Goal: Task Accomplishment & Management: Manage account settings

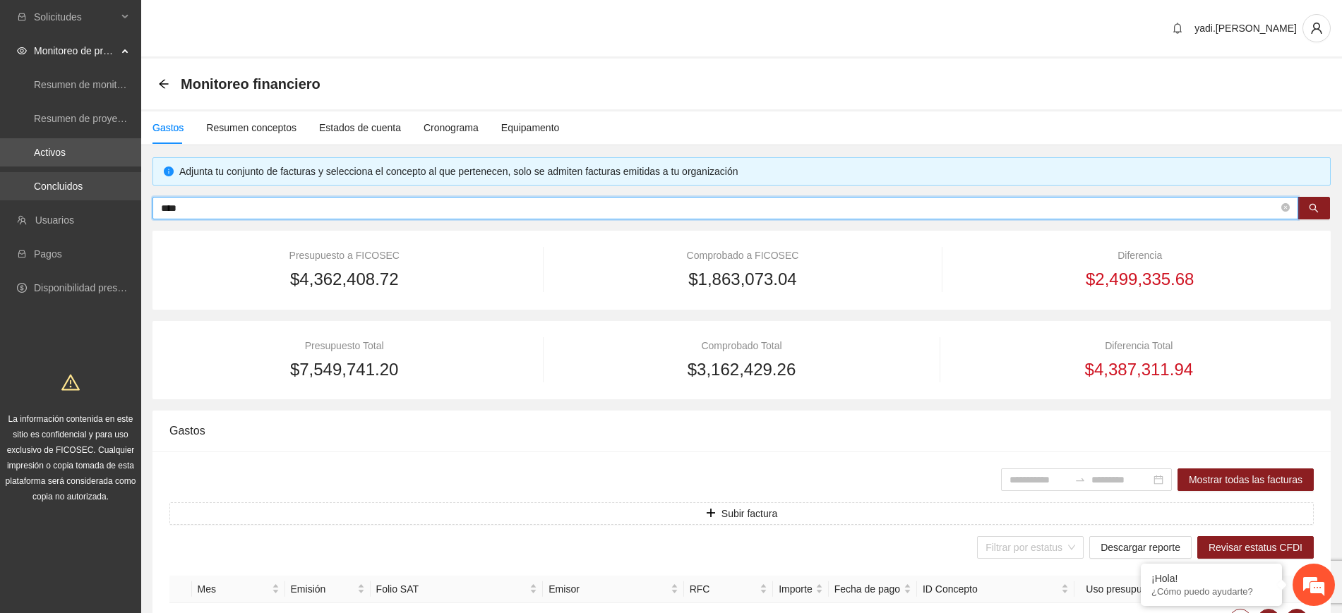
scroll to position [115, 0]
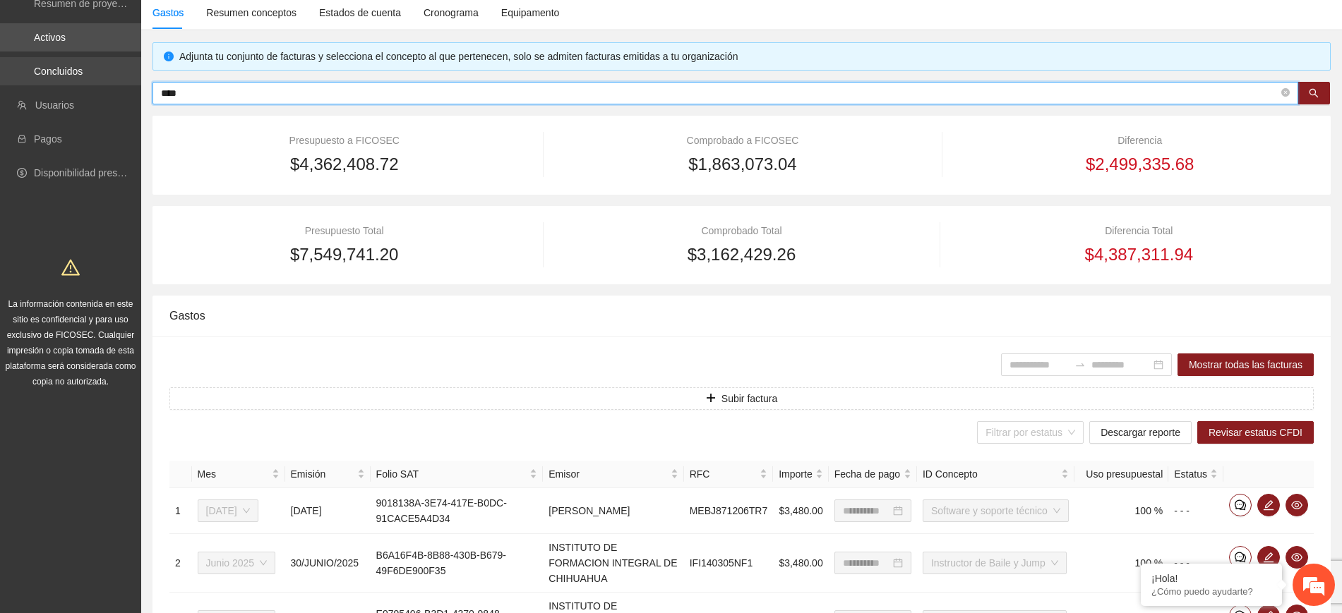
click at [23, 58] on section "Solicitudes Monitoreo de proyectos Resumen de monitoreo Resumen de proyectos ap…" at bounding box center [671, 520] width 1342 height 1271
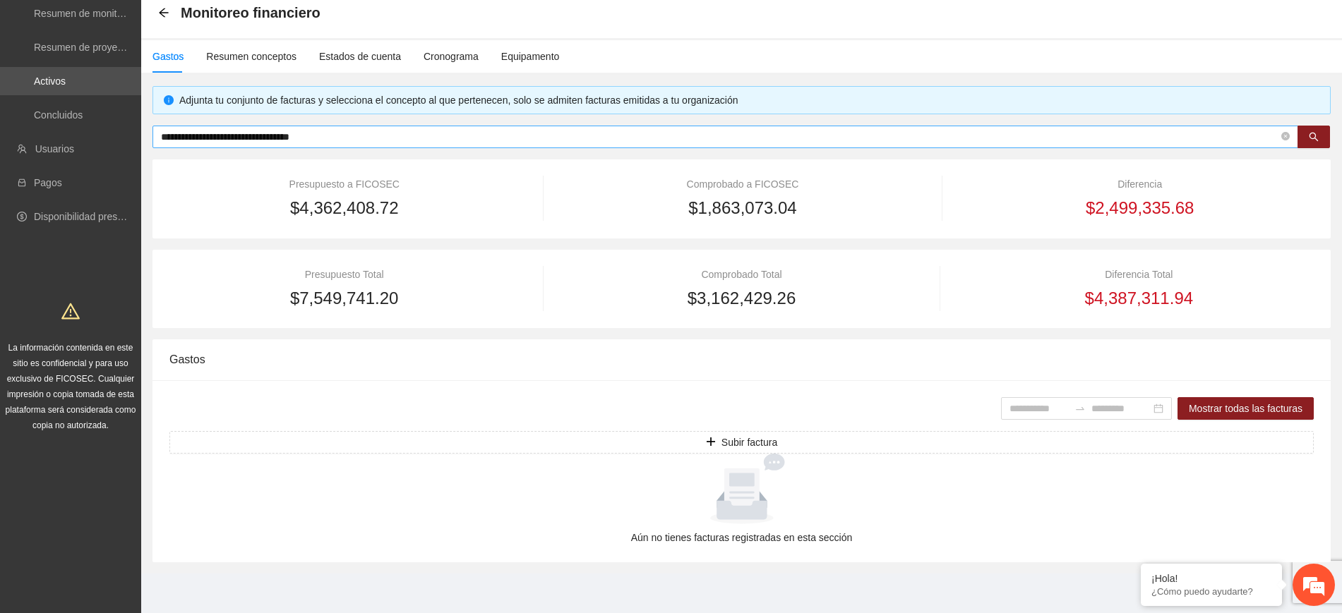
click at [408, 127] on span "**********" at bounding box center [724, 137] width 1145 height 23
drag, startPoint x: 400, startPoint y: 133, endPoint x: 0, endPoint y: 109, distance: 400.9
click at [0, 109] on section "**********" at bounding box center [671, 271] width 1342 height 685
paste input "text"
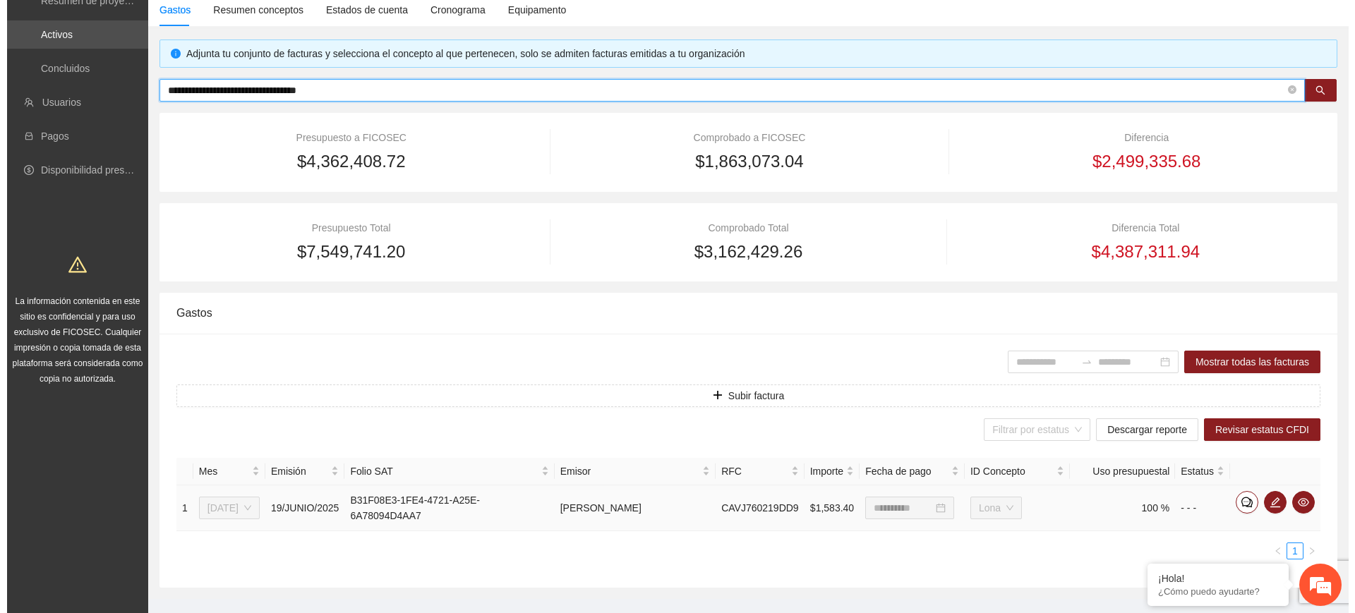
scroll to position [143, 0]
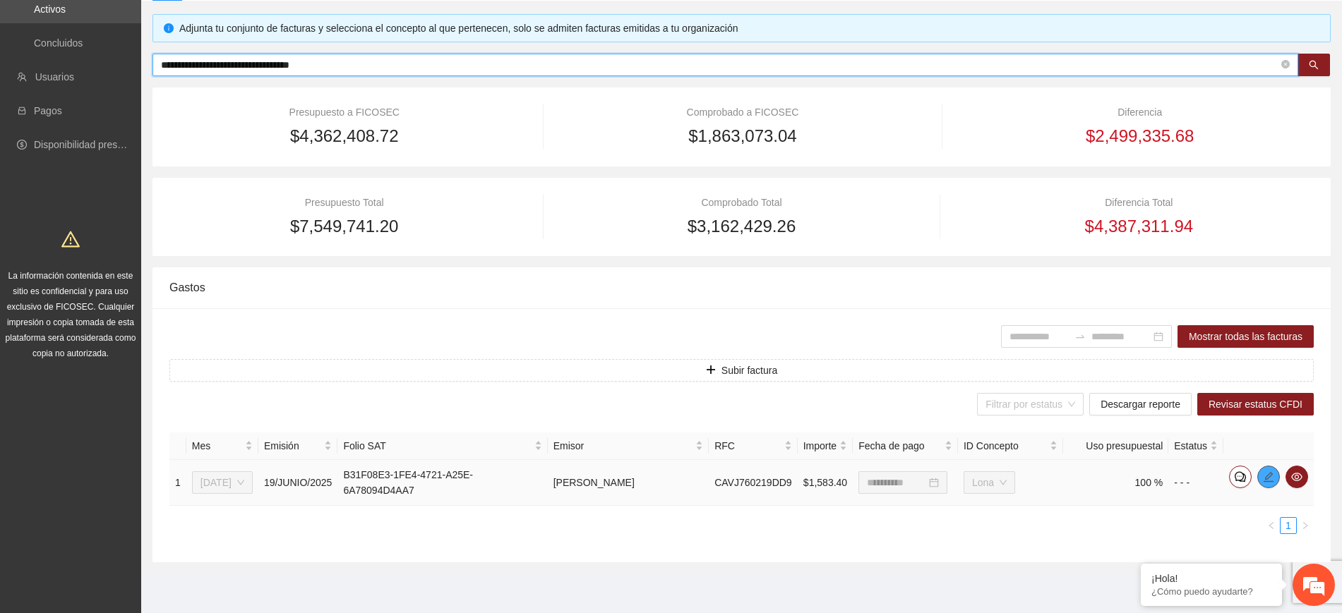
type input "**********"
click at [1274, 481] on span "edit" at bounding box center [1268, 476] width 21 height 11
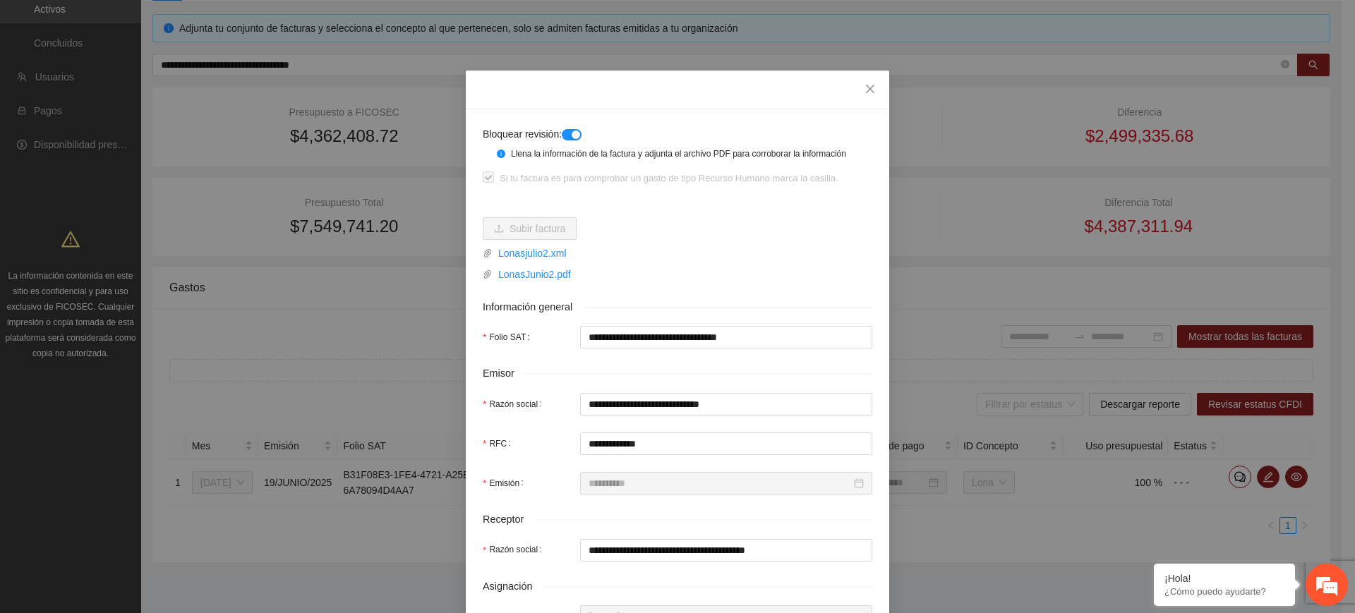
click at [564, 131] on button "button" at bounding box center [572, 134] width 20 height 11
click at [865, 89] on icon "close" at bounding box center [870, 88] width 11 height 11
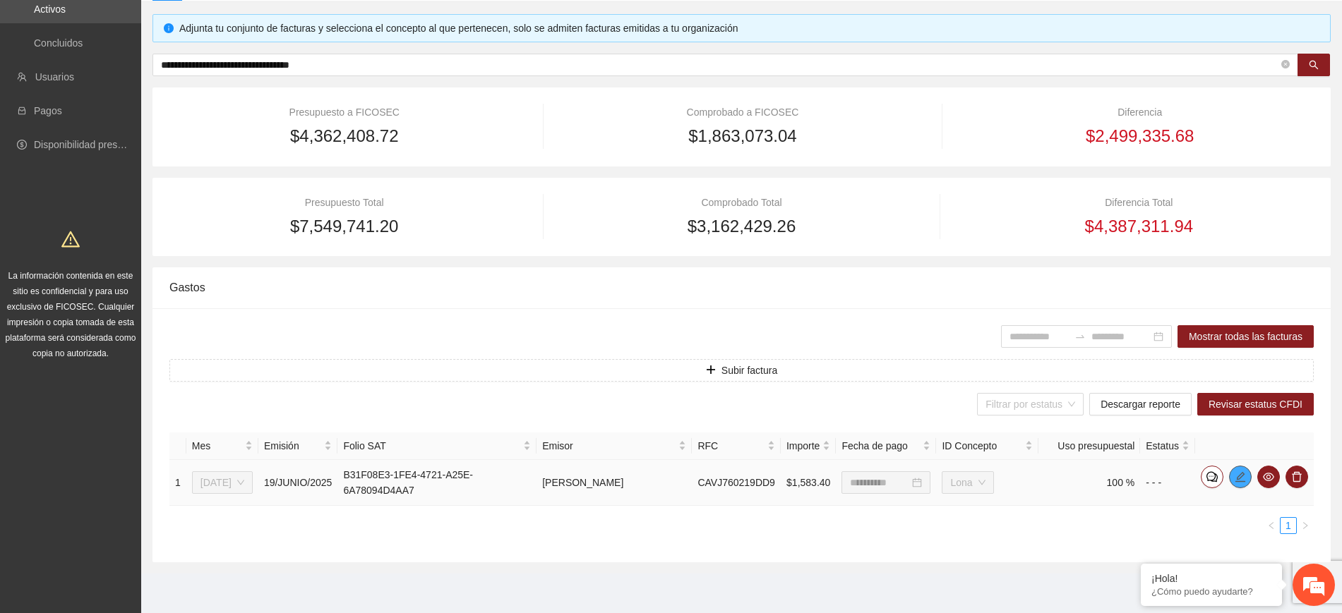
click at [1236, 471] on icon "edit" at bounding box center [1239, 476] width 11 height 11
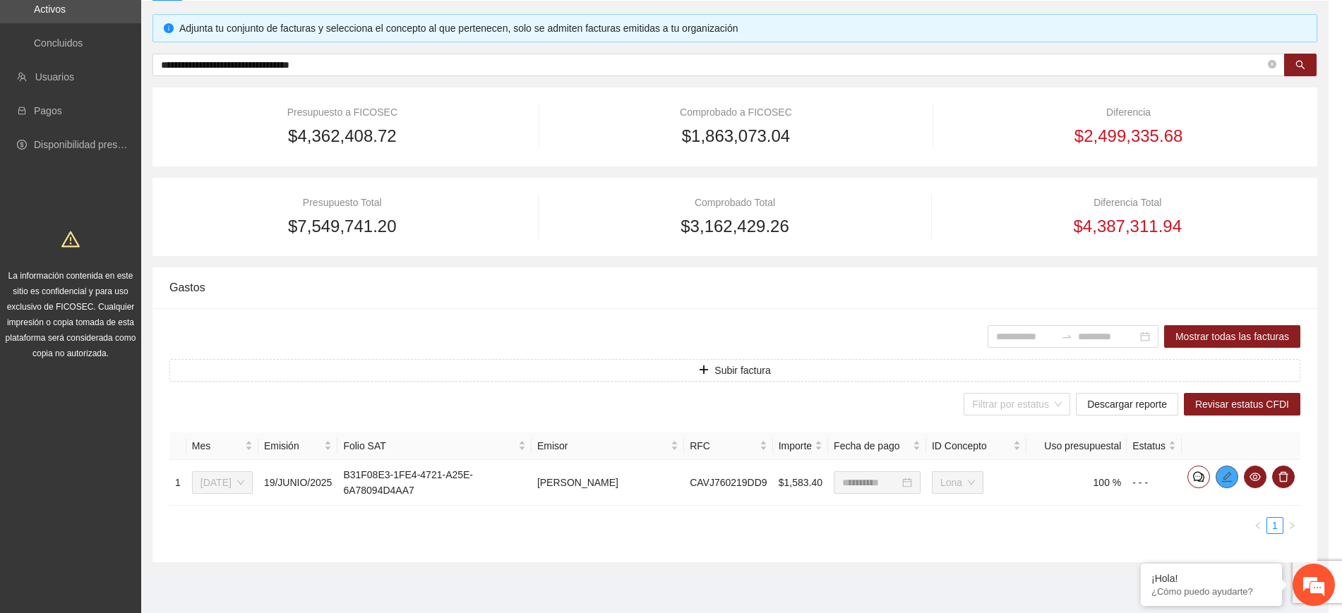
type input "**********"
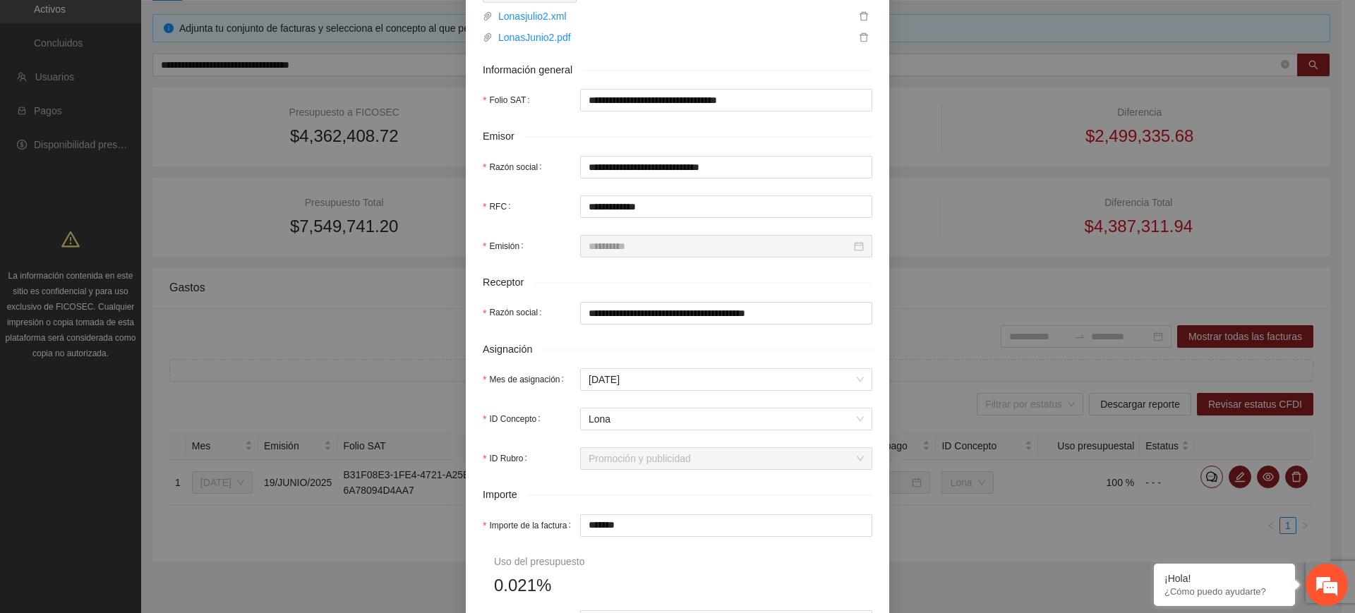
scroll to position [441, 0]
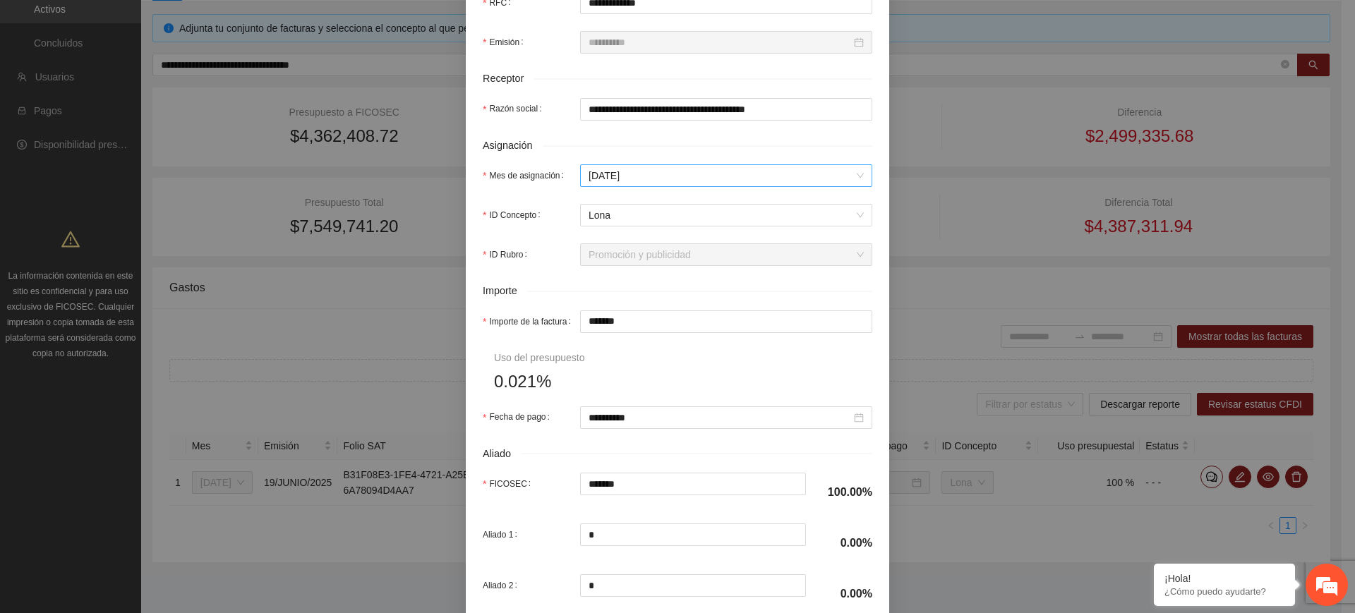
click at [641, 169] on span "[DATE]" at bounding box center [726, 175] width 275 height 21
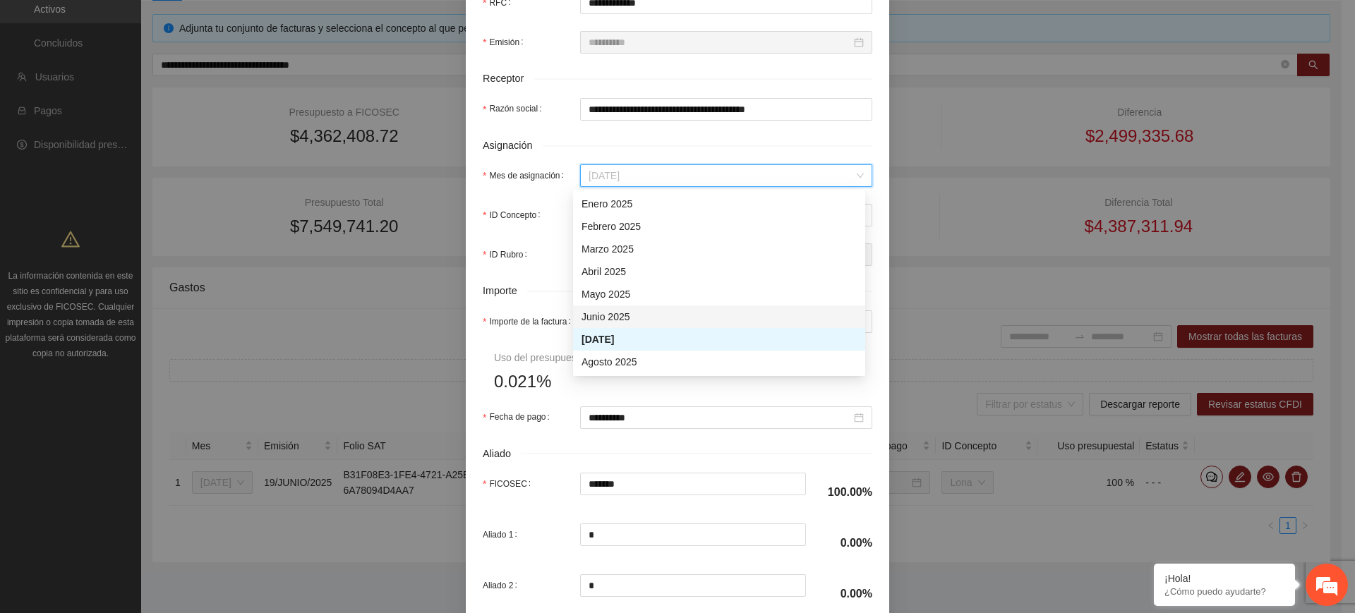
click at [636, 319] on div "Junio 2025" at bounding box center [719, 317] width 275 height 16
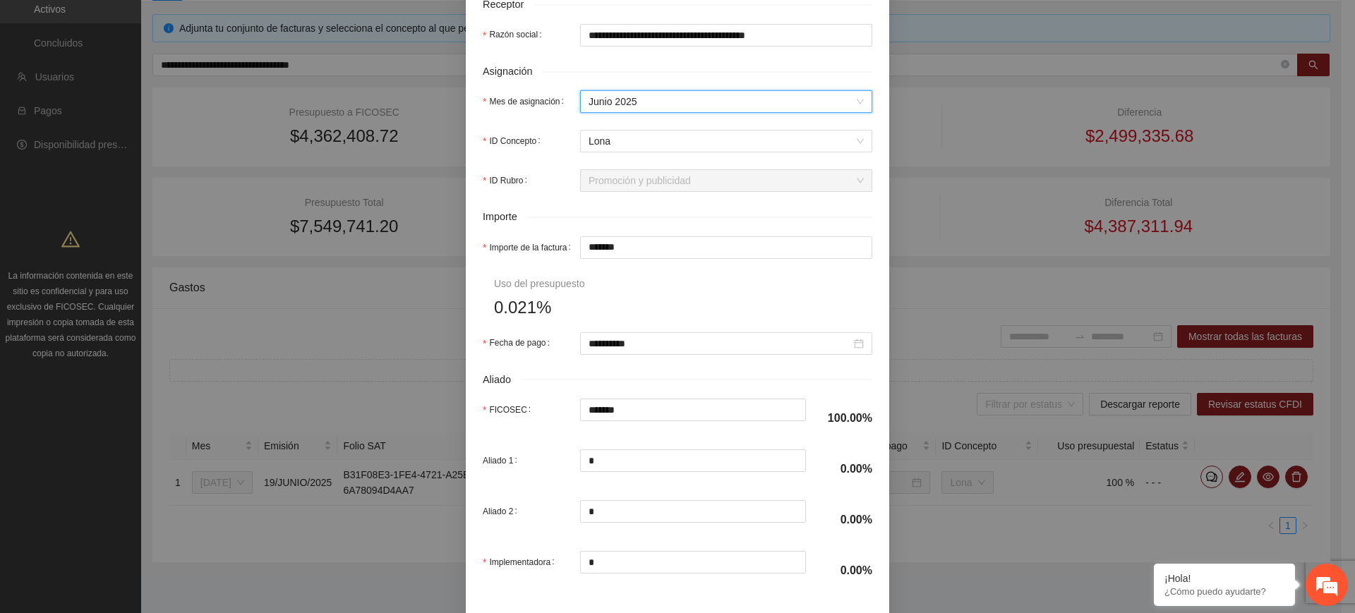
scroll to position [575, 0]
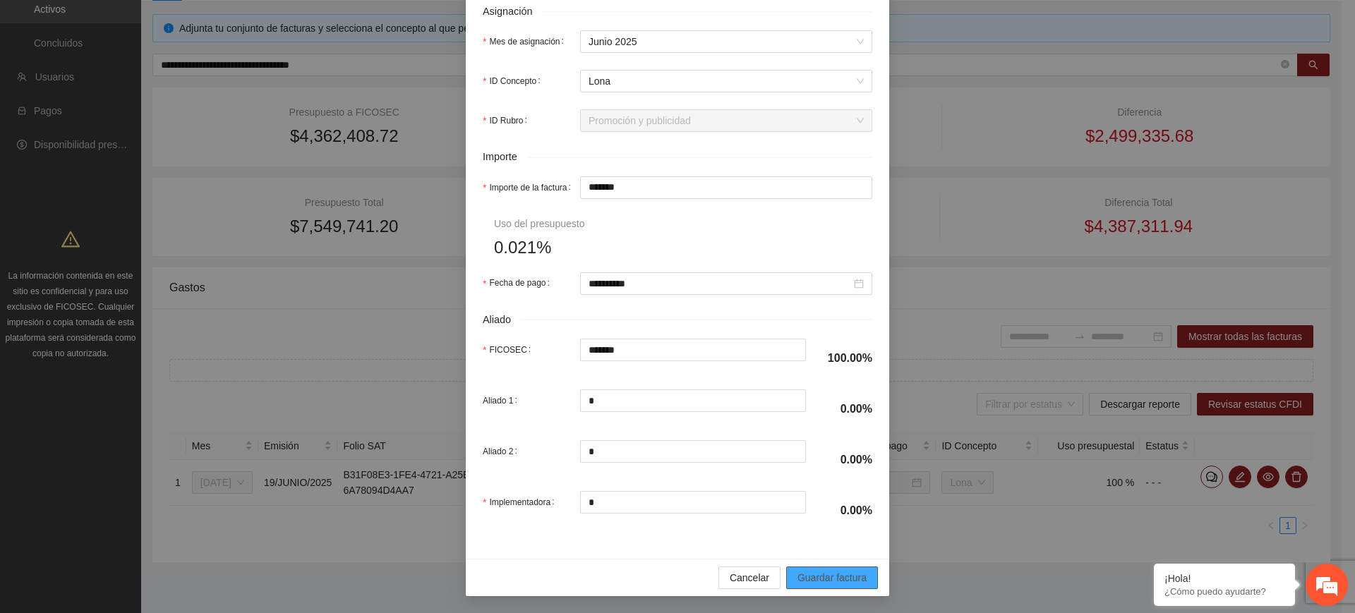
click at [798, 579] on span "Guardar factura" at bounding box center [832, 578] width 69 height 16
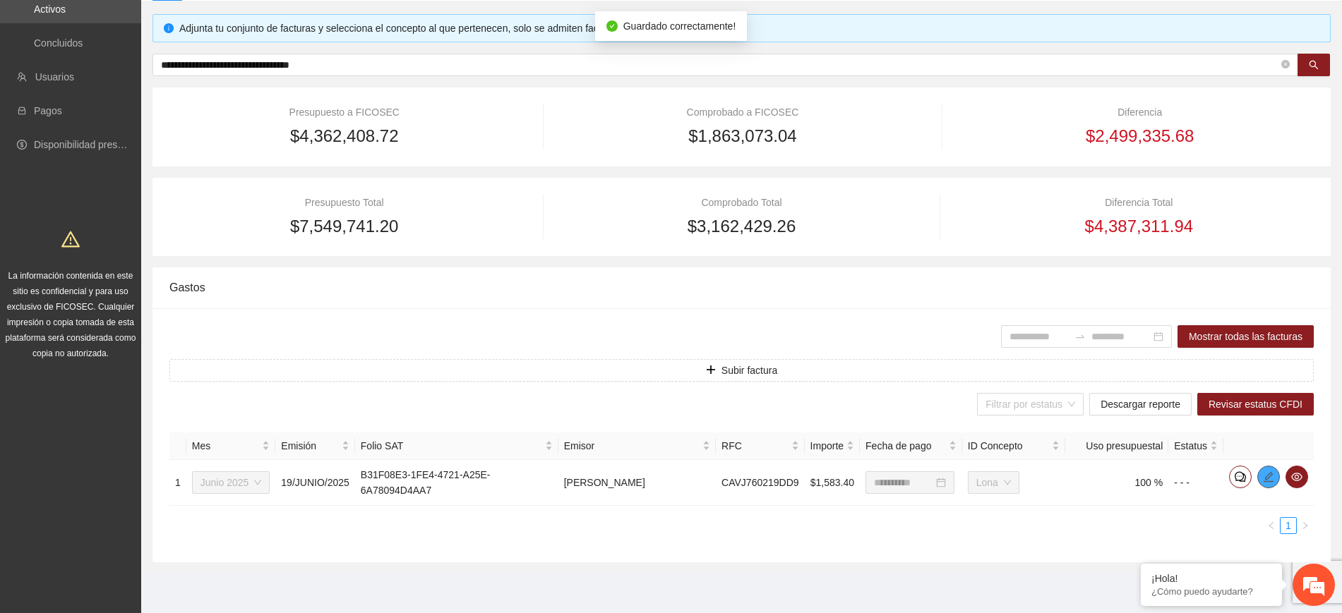
scroll to position [0, 0]
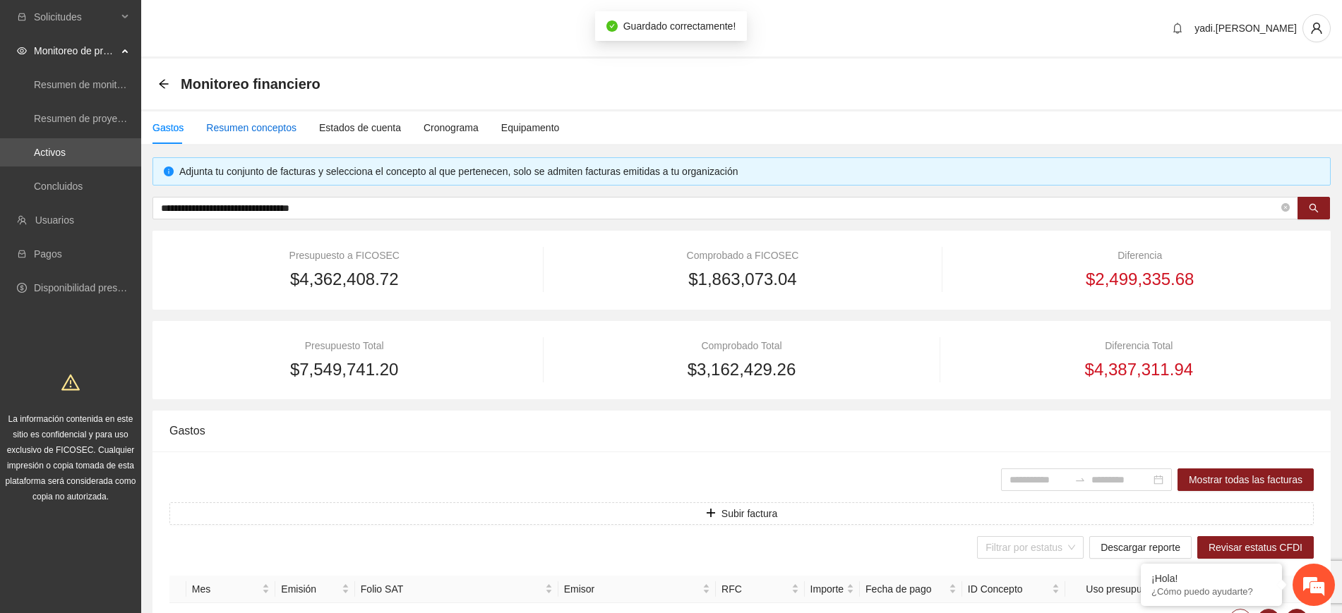
click at [238, 123] on div "Resumen conceptos" at bounding box center [251, 128] width 90 height 16
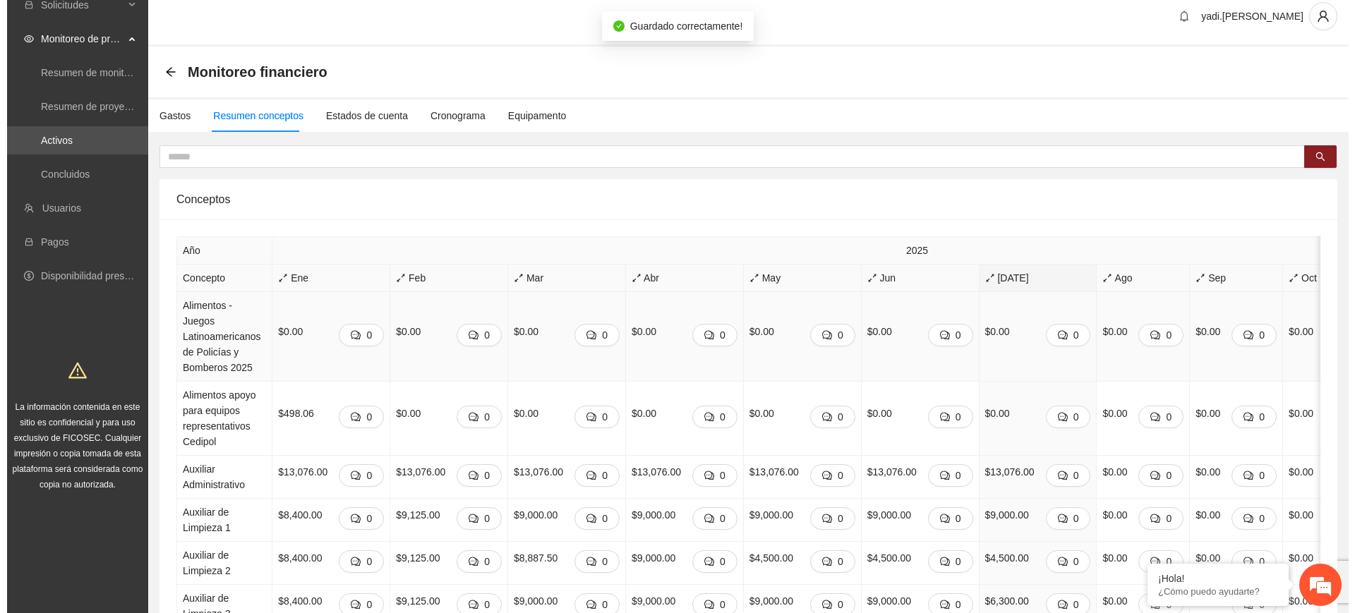
scroll to position [88, 0]
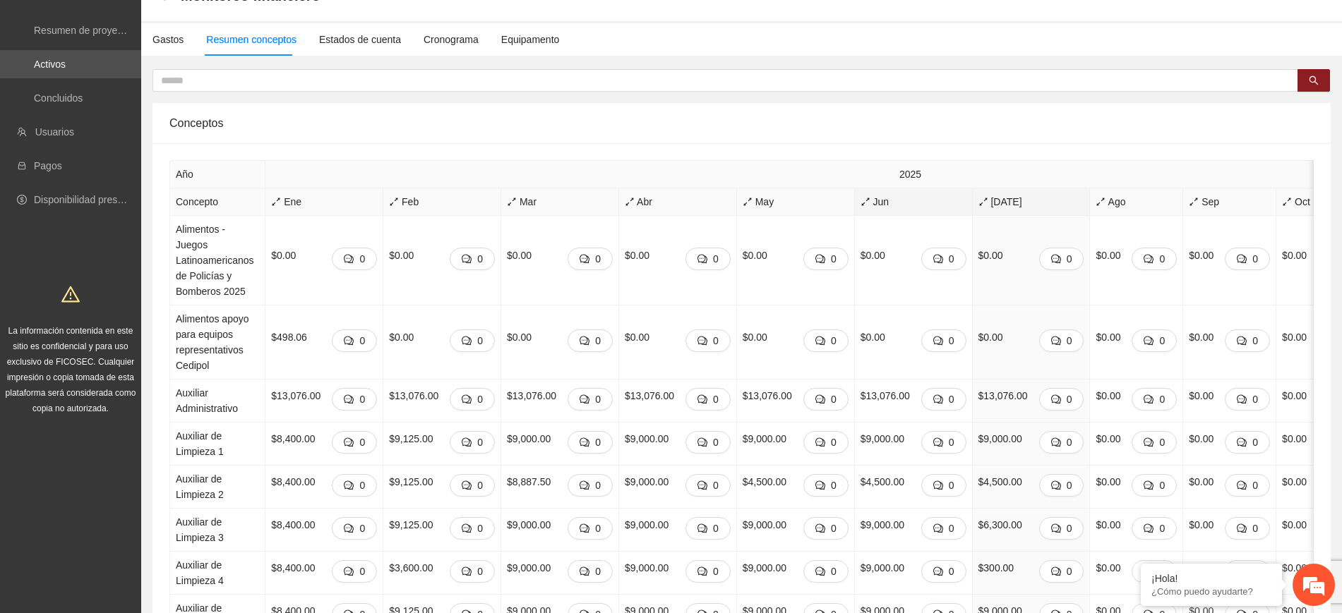
click at [860, 198] on icon "arrows-alt" at bounding box center [865, 202] width 10 height 10
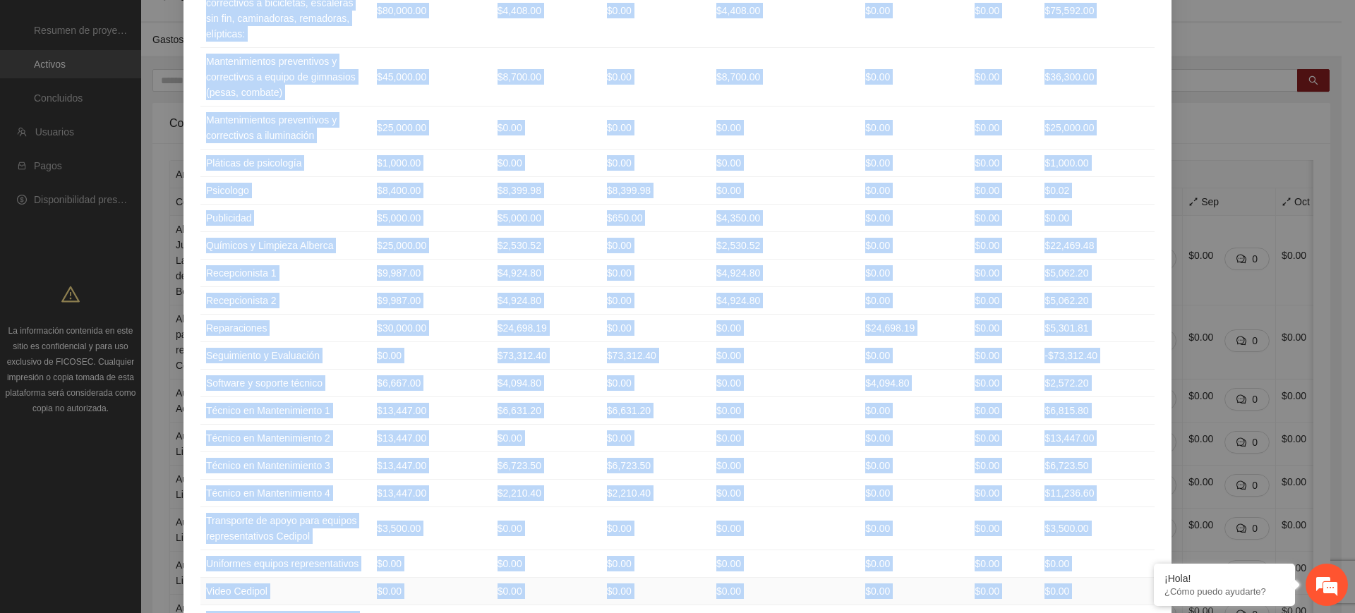
scroll to position [1603, 0]
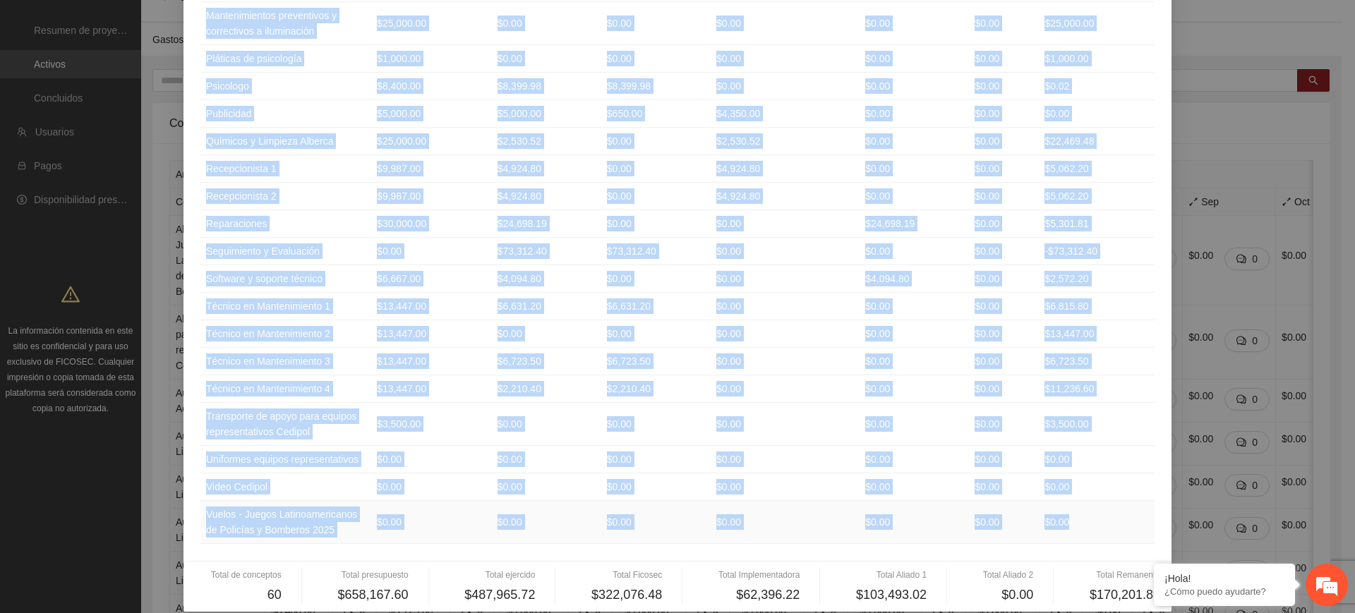
drag, startPoint x: 198, startPoint y: 139, endPoint x: 1104, endPoint y: 513, distance: 980.4
copy table "Loremips Dolorsitame Consecte Adipisc Elitseddoeiusm Tempor 2 Incidi 0 Utlabore…"
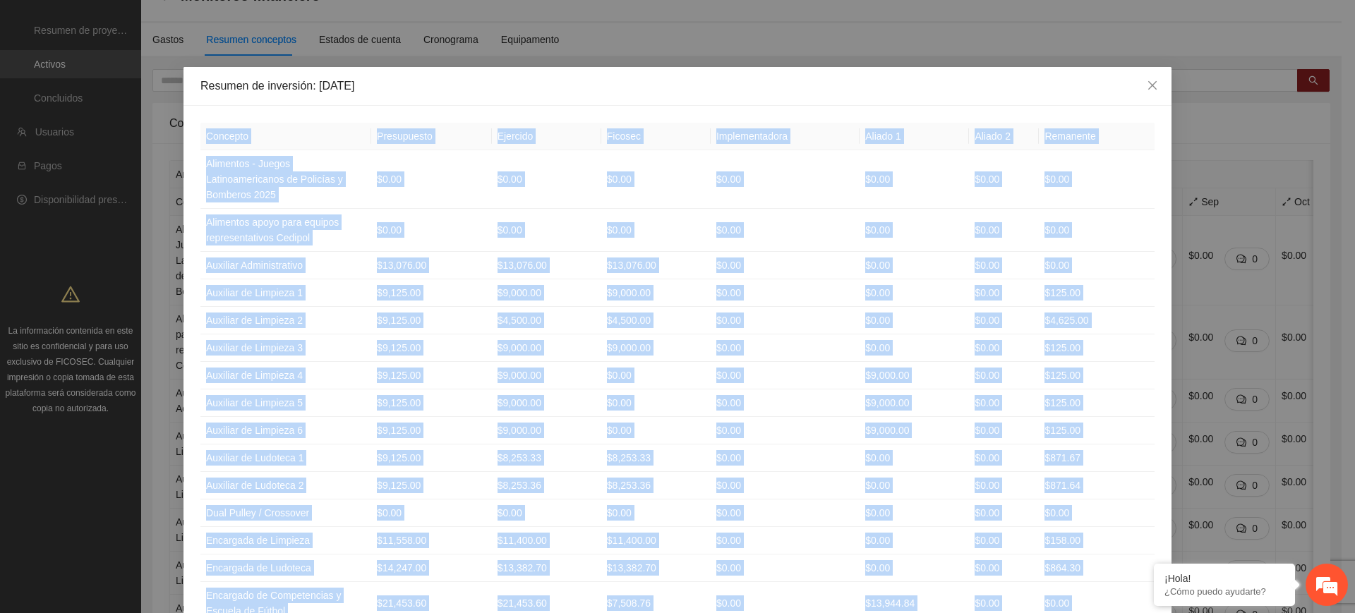
scroll to position [0, 0]
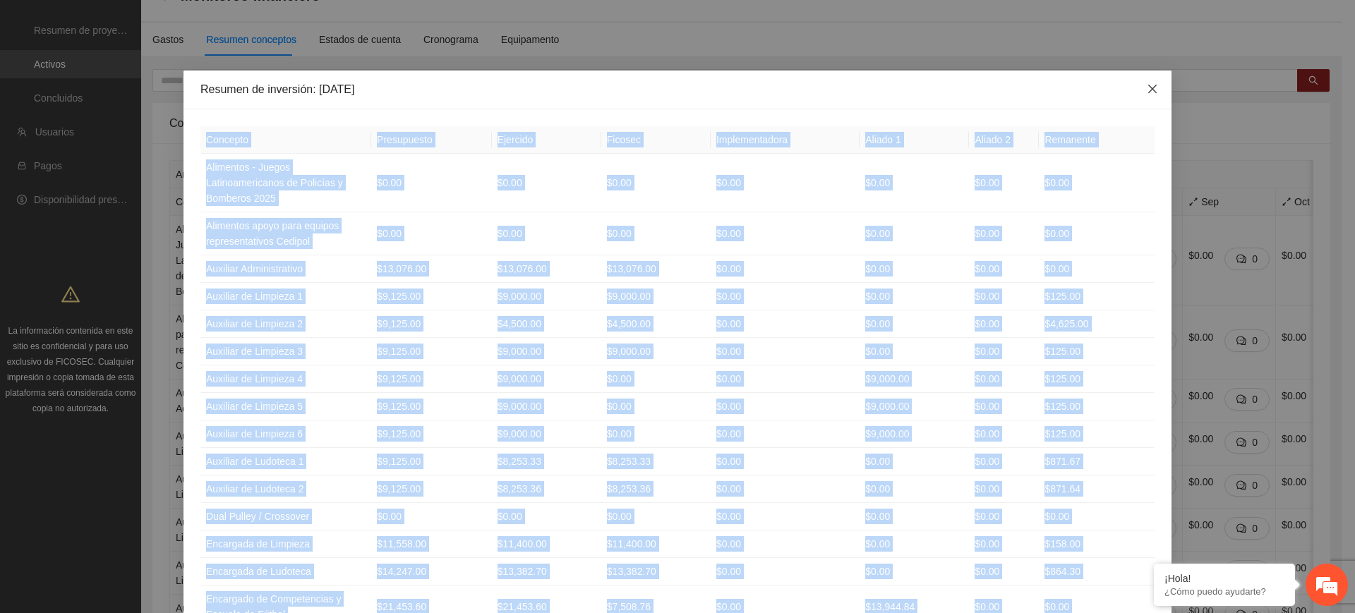
click at [1143, 80] on span "Close" at bounding box center [1152, 90] width 38 height 38
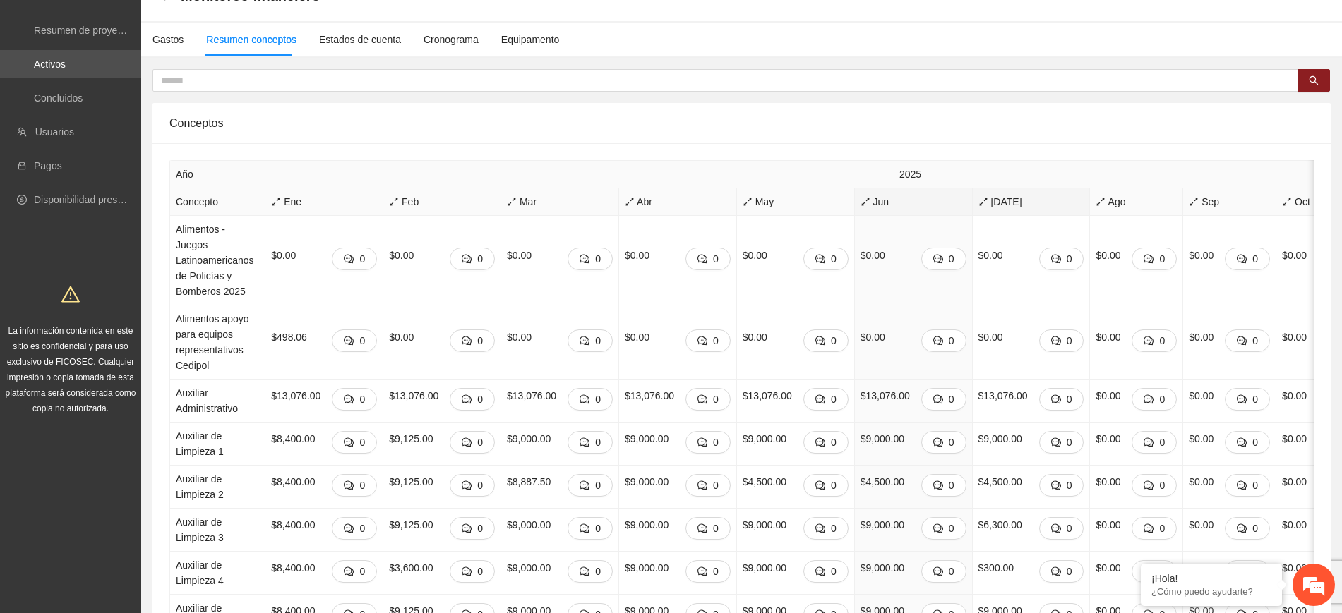
click at [978, 195] on span "[DATE]" at bounding box center [1031, 202] width 106 height 16
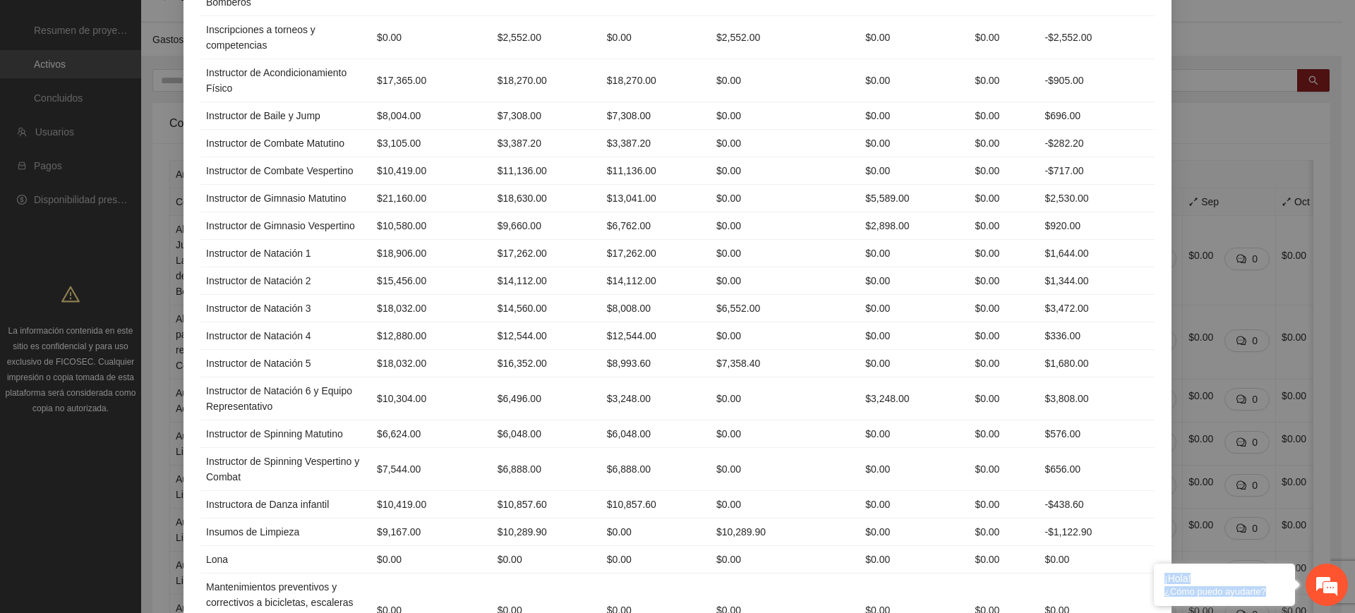
scroll to position [1603, 0]
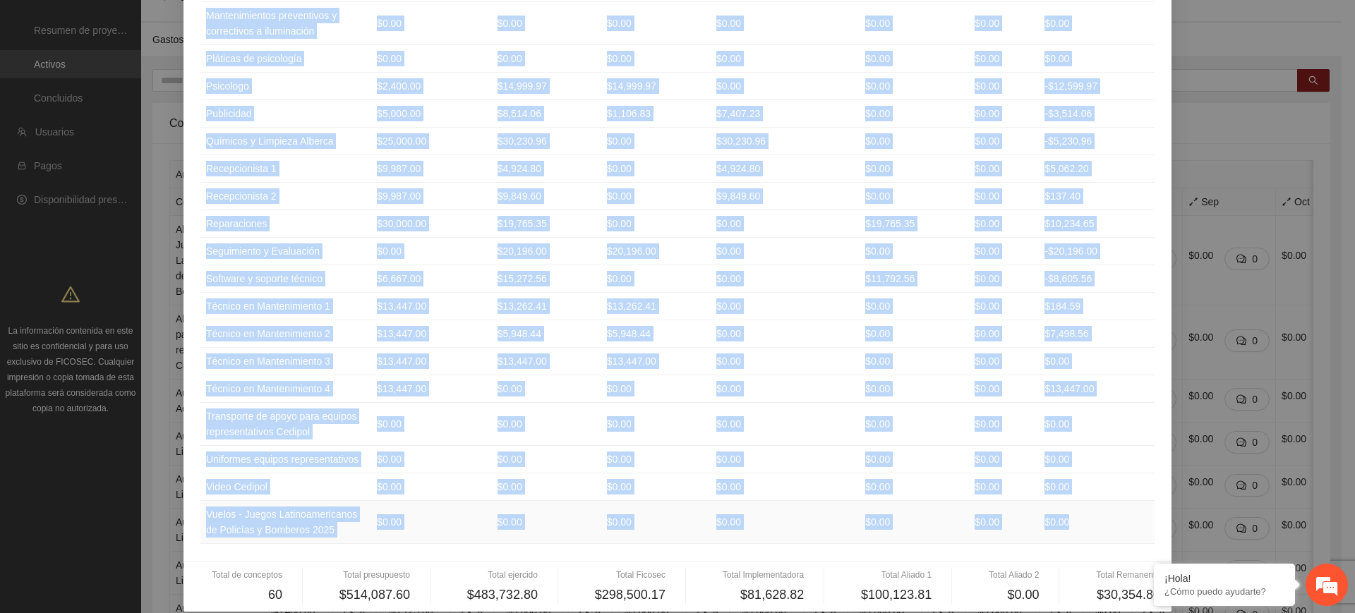
drag, startPoint x: 198, startPoint y: 136, endPoint x: 1093, endPoint y: 505, distance: 967.1
copy table "Loremips Dolorsitame Consecte Adipisc Elitseddoeiusm Tempor 3 Incidi 2 Utlabore…"
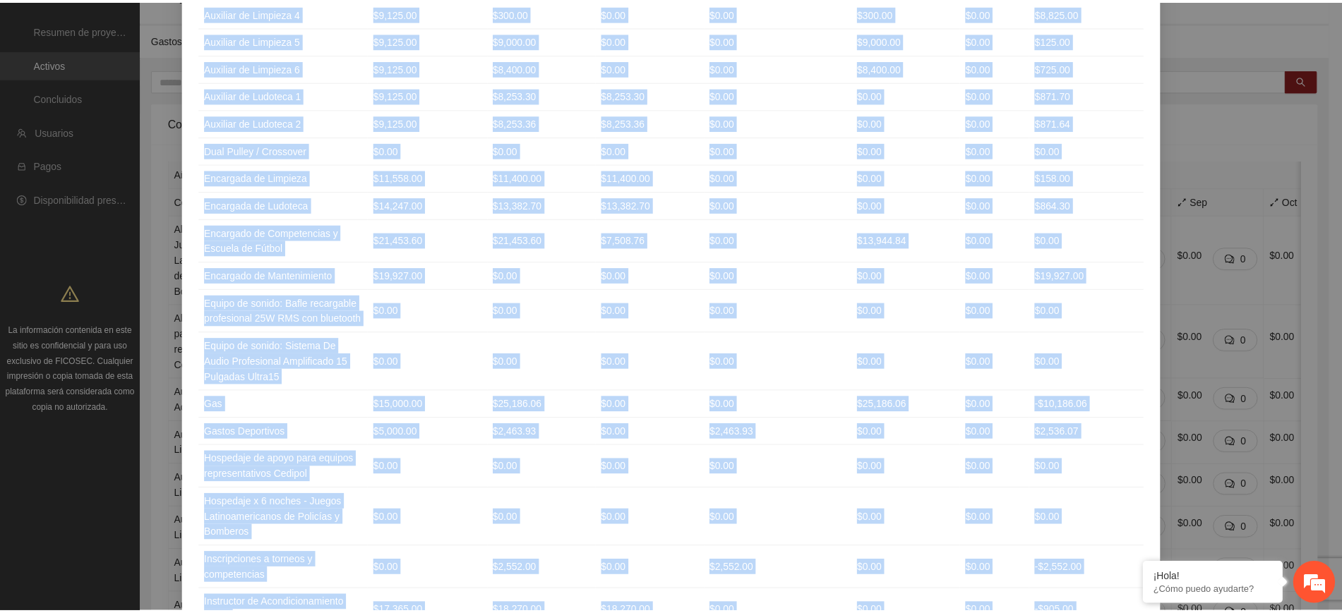
scroll to position [0, 0]
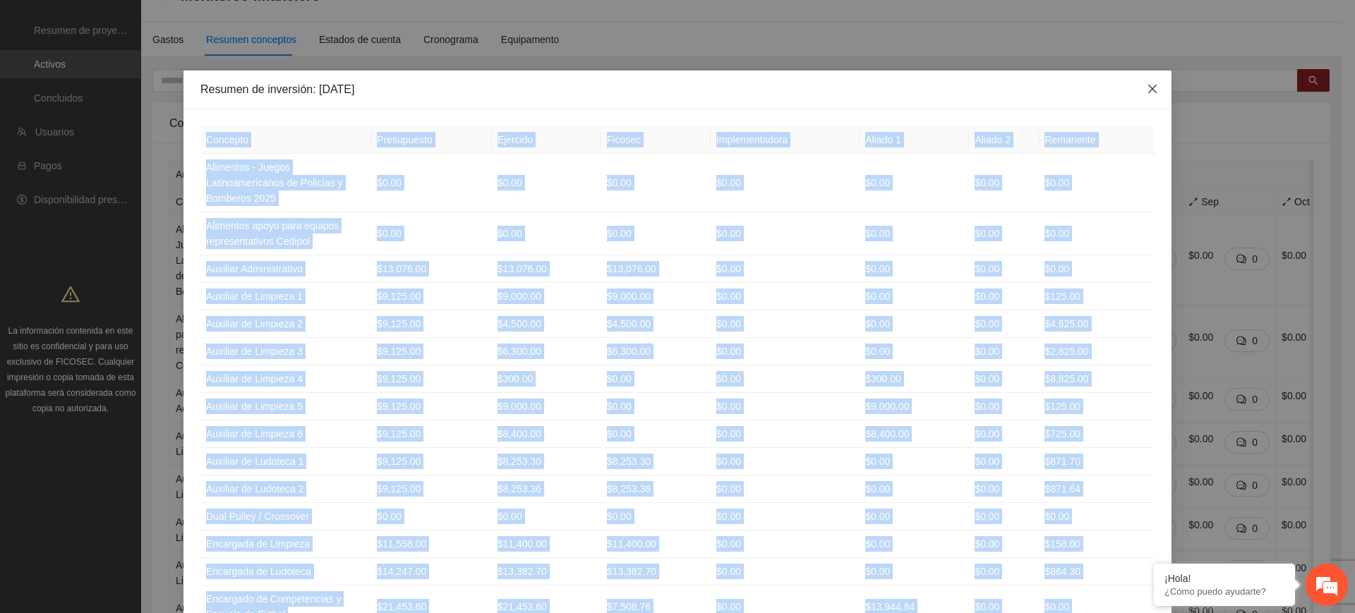
click at [1151, 79] on span "Close" at bounding box center [1152, 90] width 38 height 38
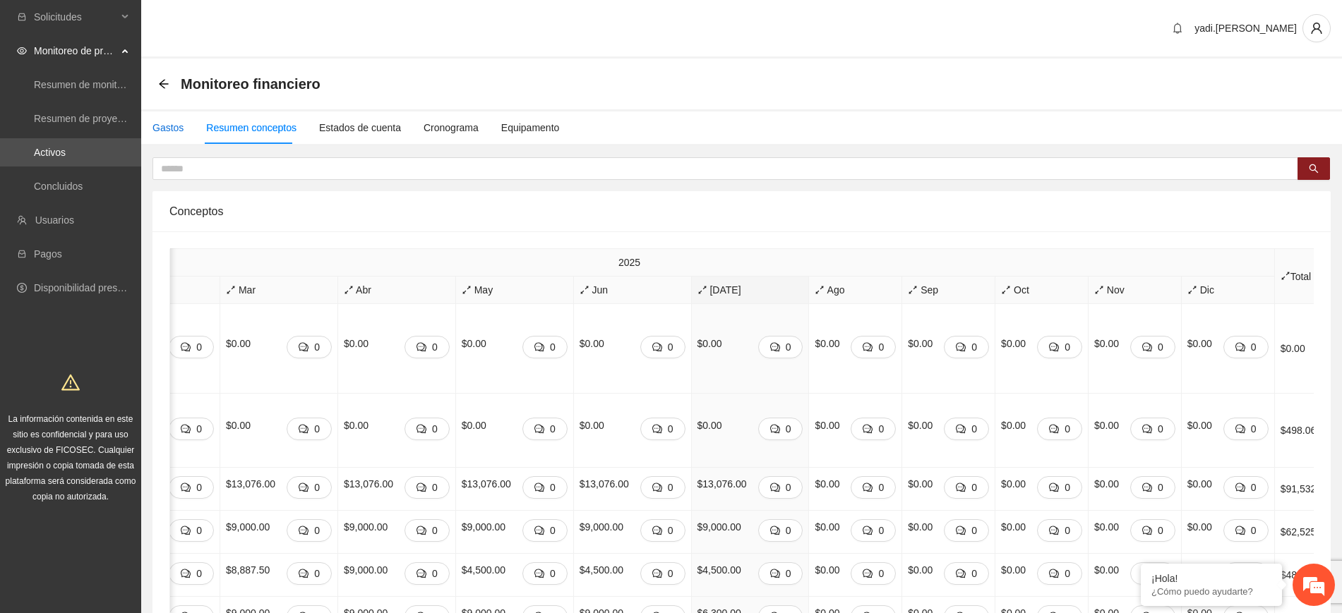
click at [154, 124] on div "Gastos" at bounding box center [167, 128] width 31 height 16
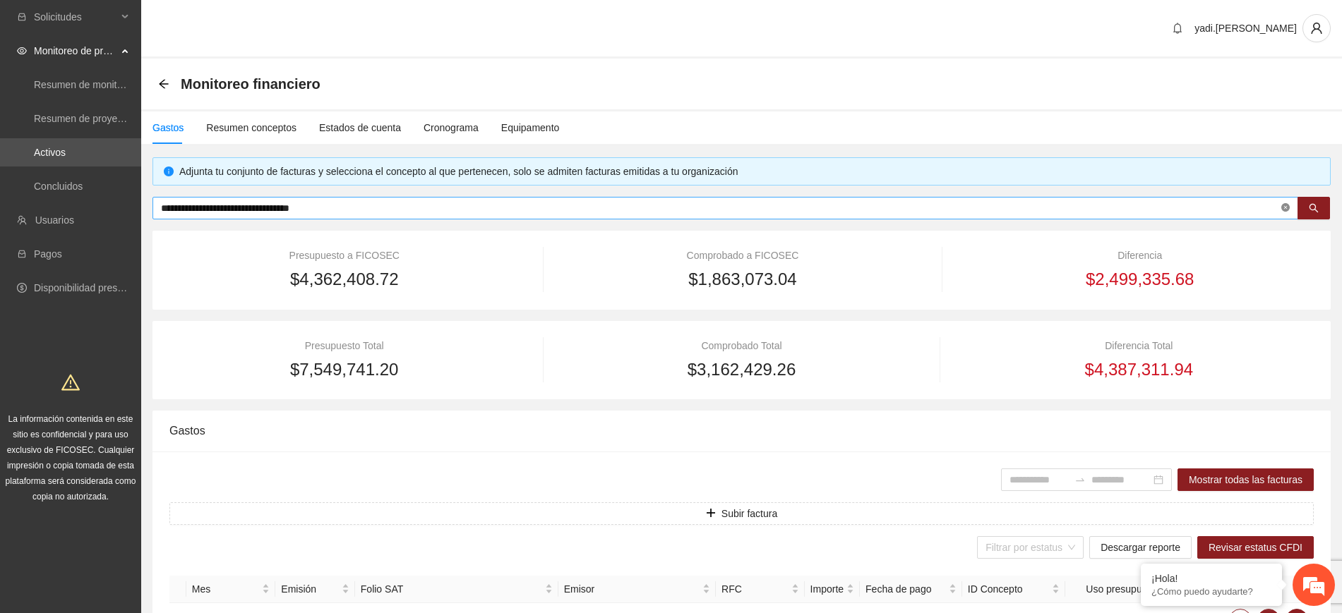
click at [1286, 204] on icon "close-circle" at bounding box center [1285, 207] width 8 height 8
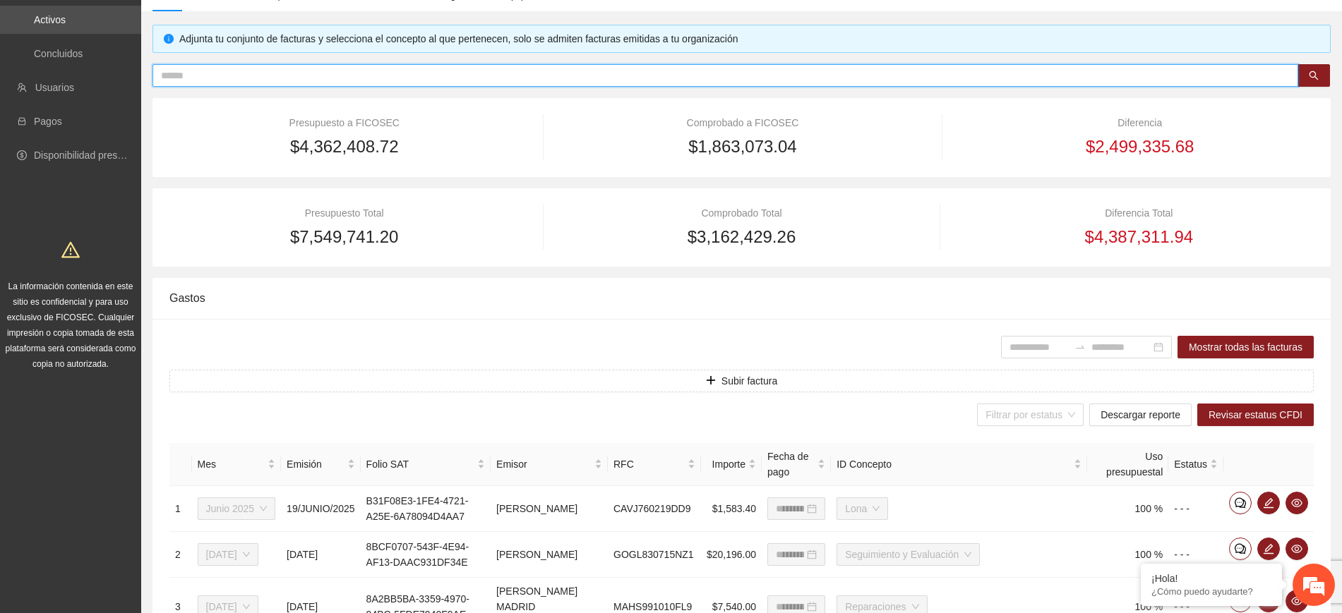
scroll to position [441, 0]
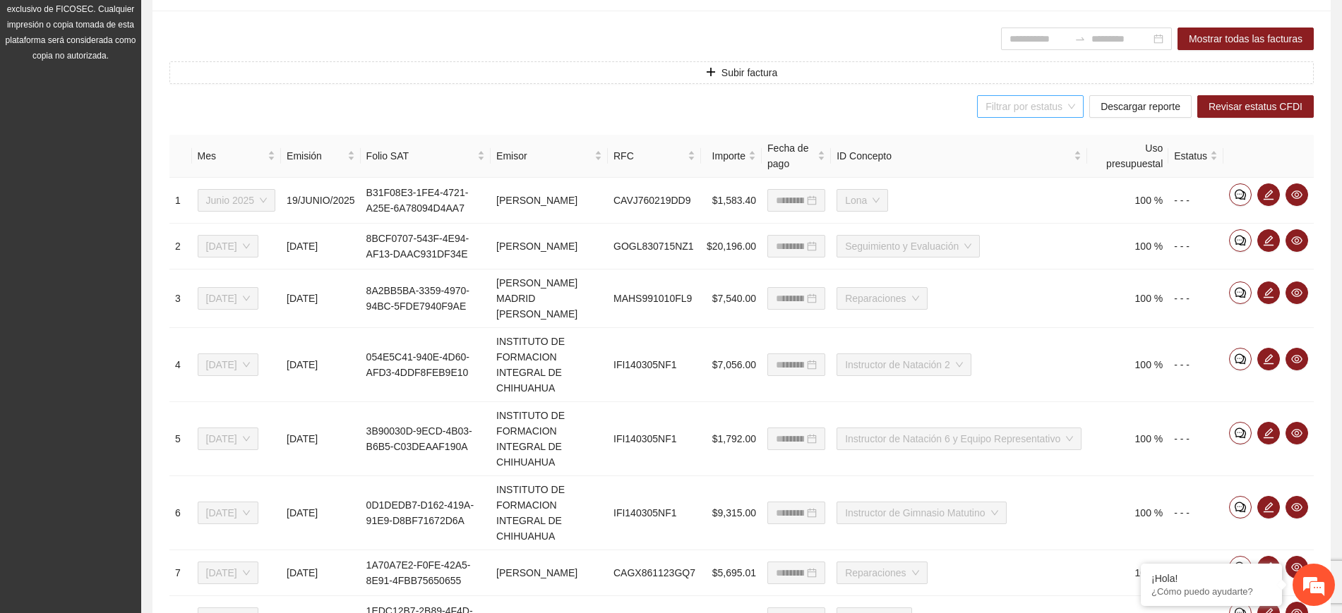
click at [1040, 101] on input "search" at bounding box center [1025, 106] width 80 height 21
click at [1009, 31] on div at bounding box center [1038, 39] width 59 height 16
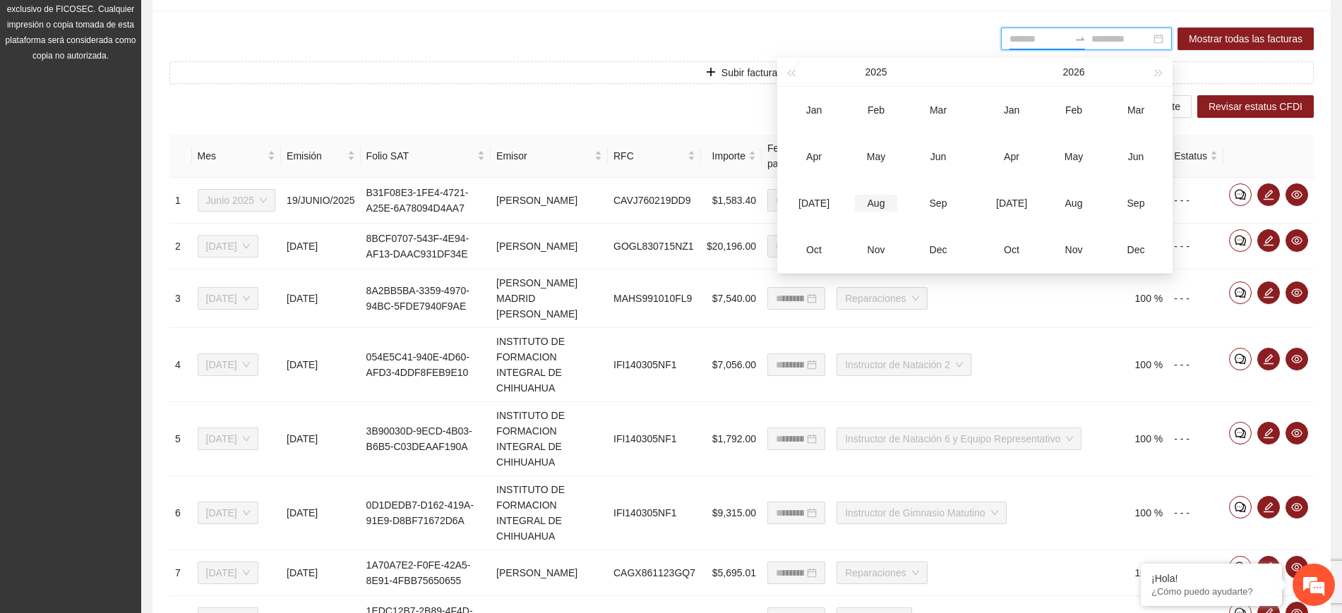
click at [879, 208] on div "Aug" at bounding box center [876, 203] width 42 height 17
type input "*******"
click at [945, 253] on div "Dec" at bounding box center [938, 249] width 42 height 17
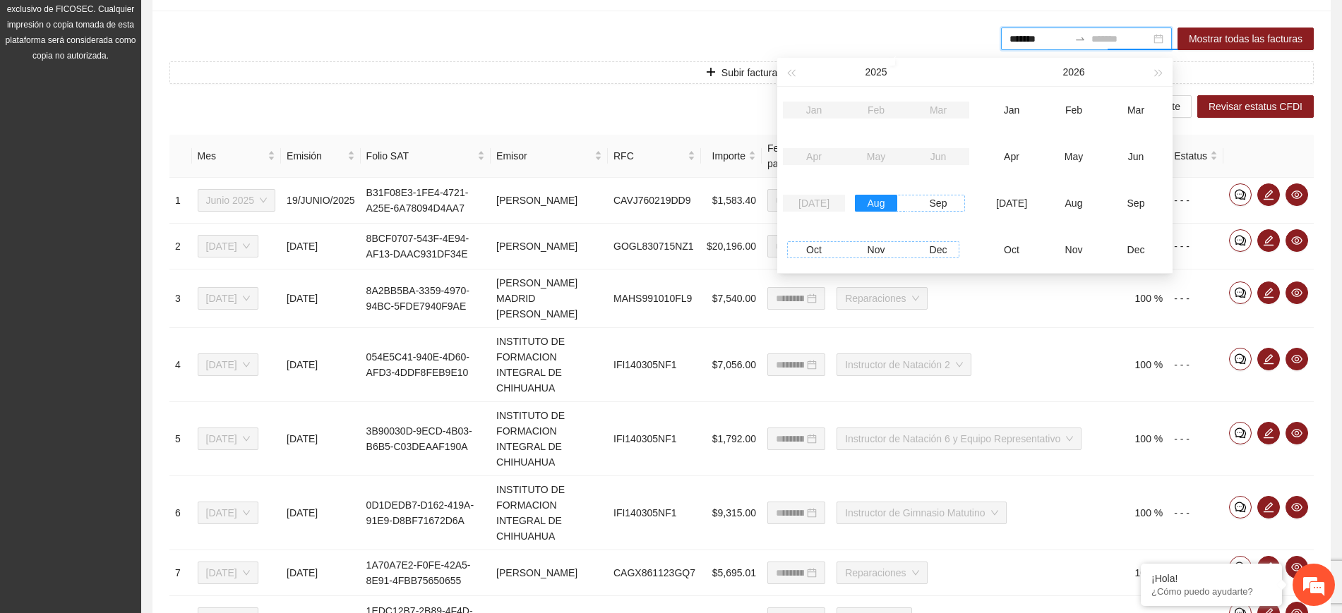
type input "*******"
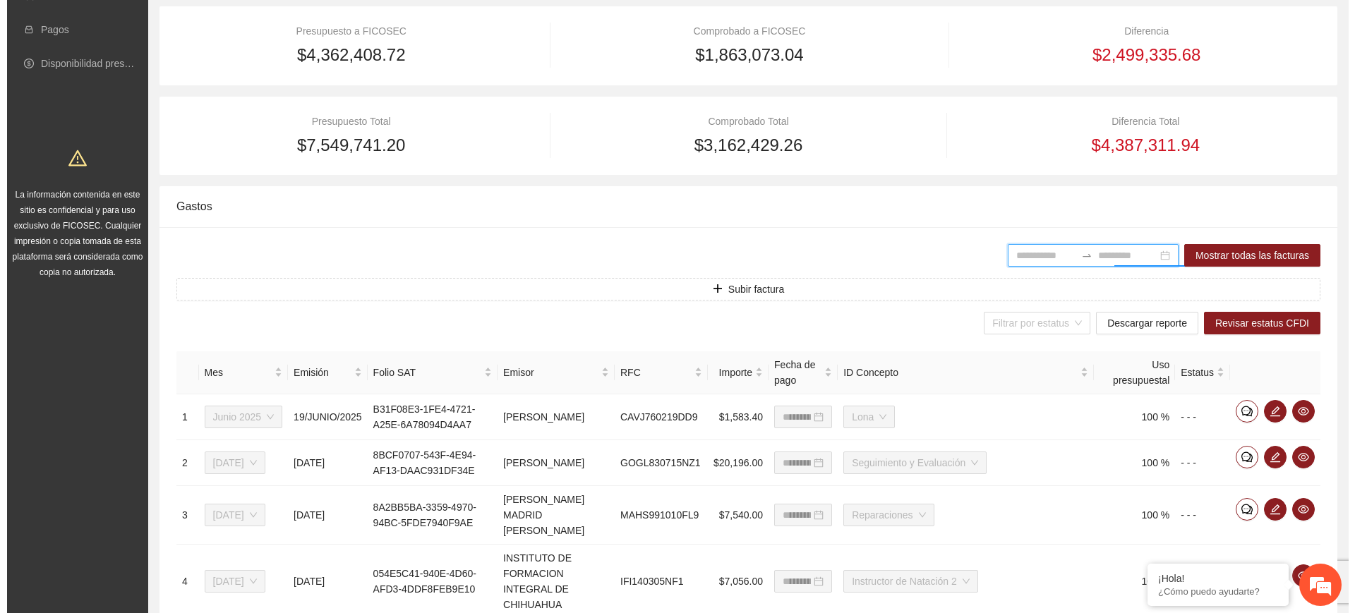
scroll to position [0, 0]
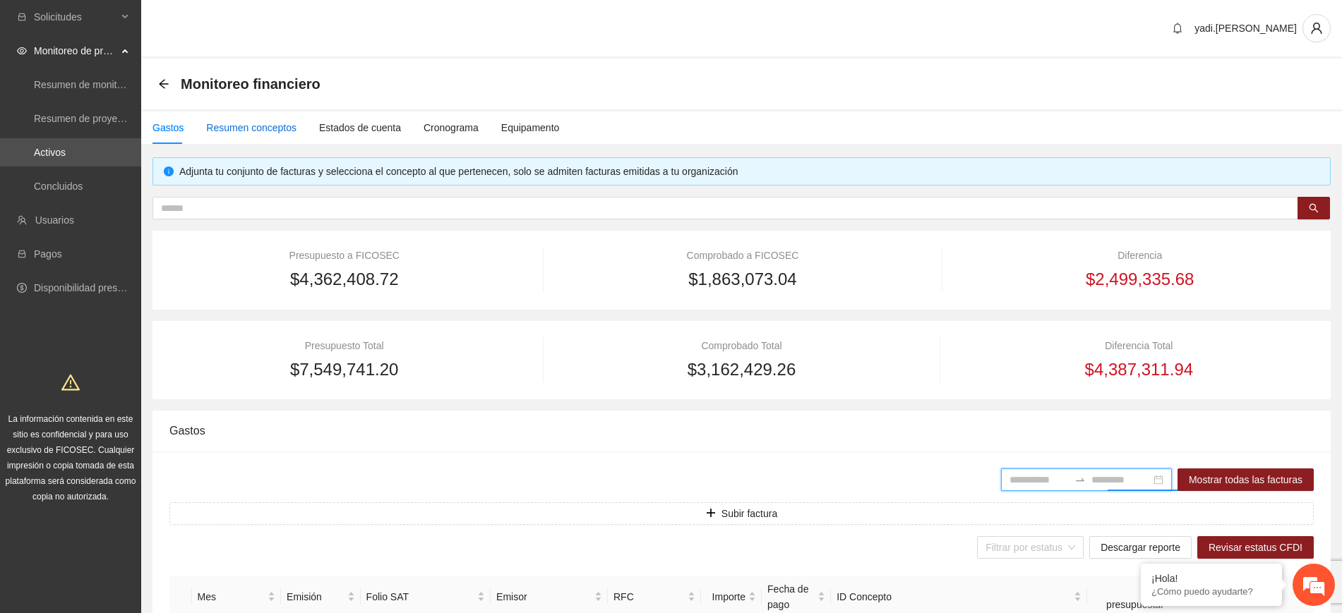
click at [245, 130] on div "Resumen conceptos" at bounding box center [251, 128] width 90 height 16
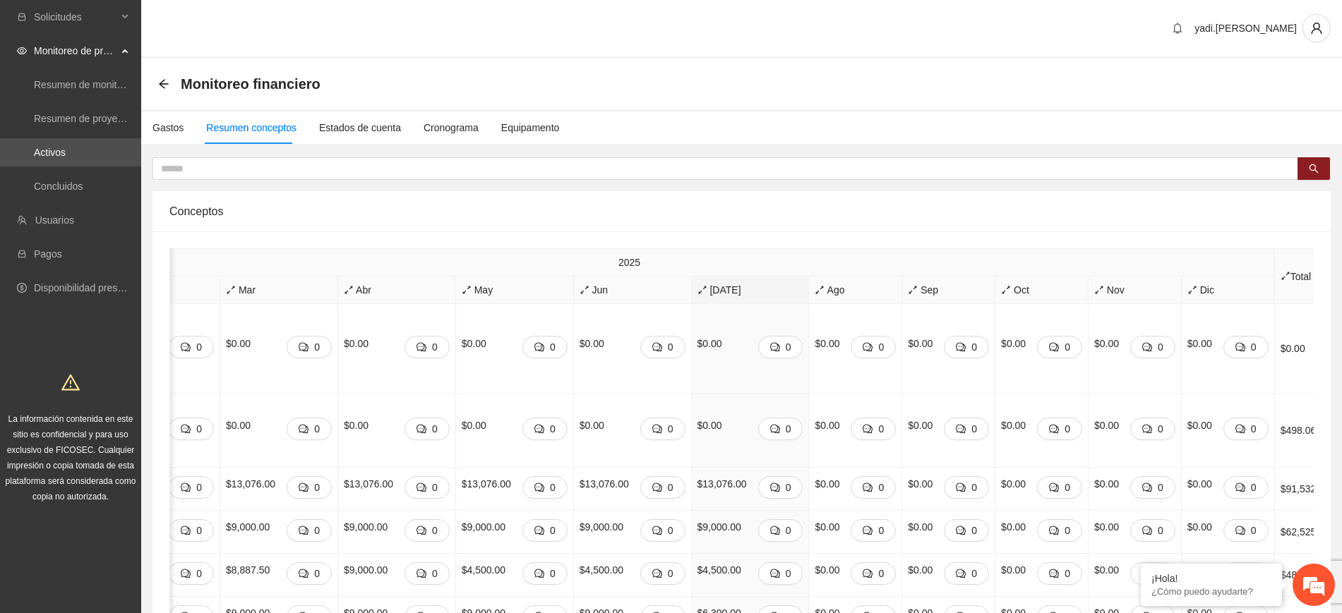
click at [718, 285] on span "[DATE]" at bounding box center [750, 290] width 106 height 16
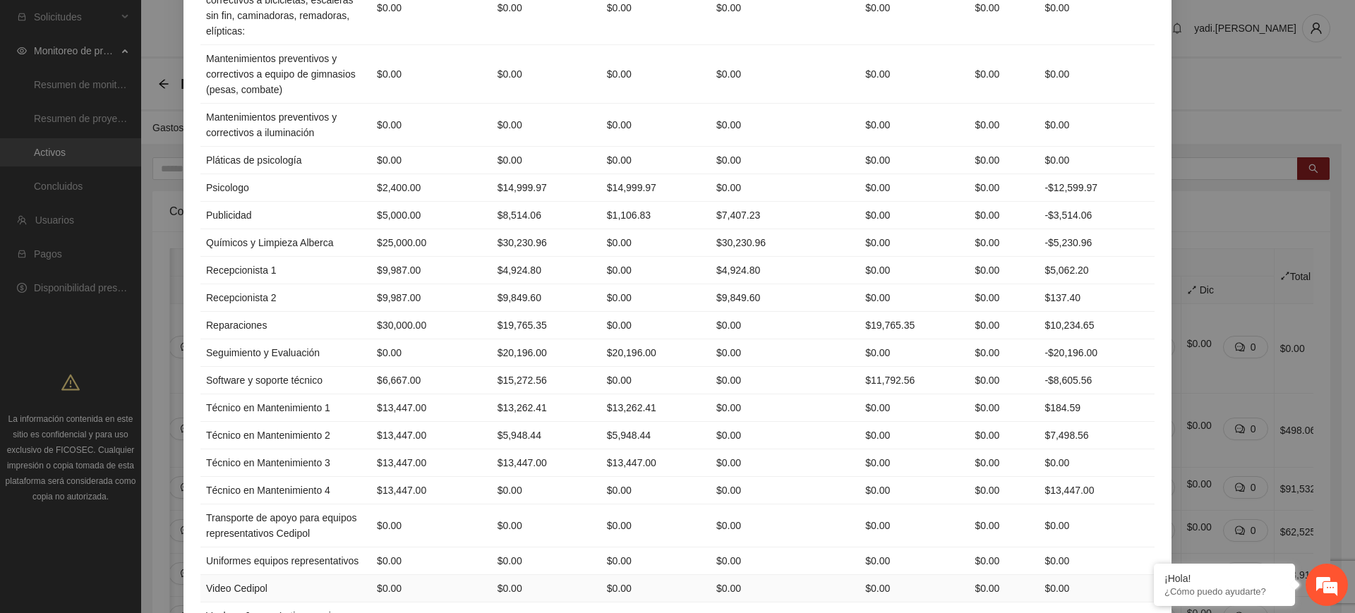
scroll to position [1603, 0]
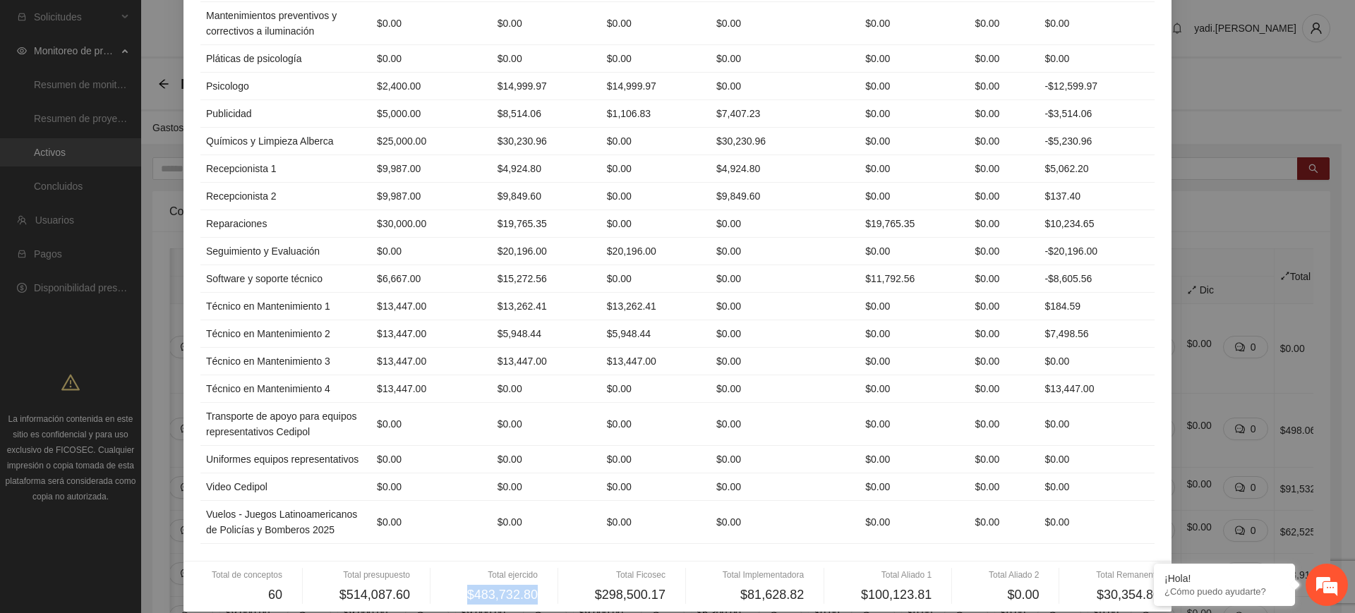
drag, startPoint x: 459, startPoint y: 575, endPoint x: 557, endPoint y: 582, distance: 98.4
click at [557, 582] on div "Total de conceptos 60 Total presupuesto $514,087.60 Total ejercido $483,732.80 …" at bounding box center [677, 587] width 965 height 36
drag, startPoint x: 587, startPoint y: 577, endPoint x: 882, endPoint y: 569, distance: 294.4
click at [882, 569] on div "Total de conceptos 60 Total presupuesto $514,087.60 Total ejercido $483,732.80 …" at bounding box center [677, 587] width 965 height 36
click at [751, 585] on span "$81,628.82" at bounding box center [772, 595] width 64 height 20
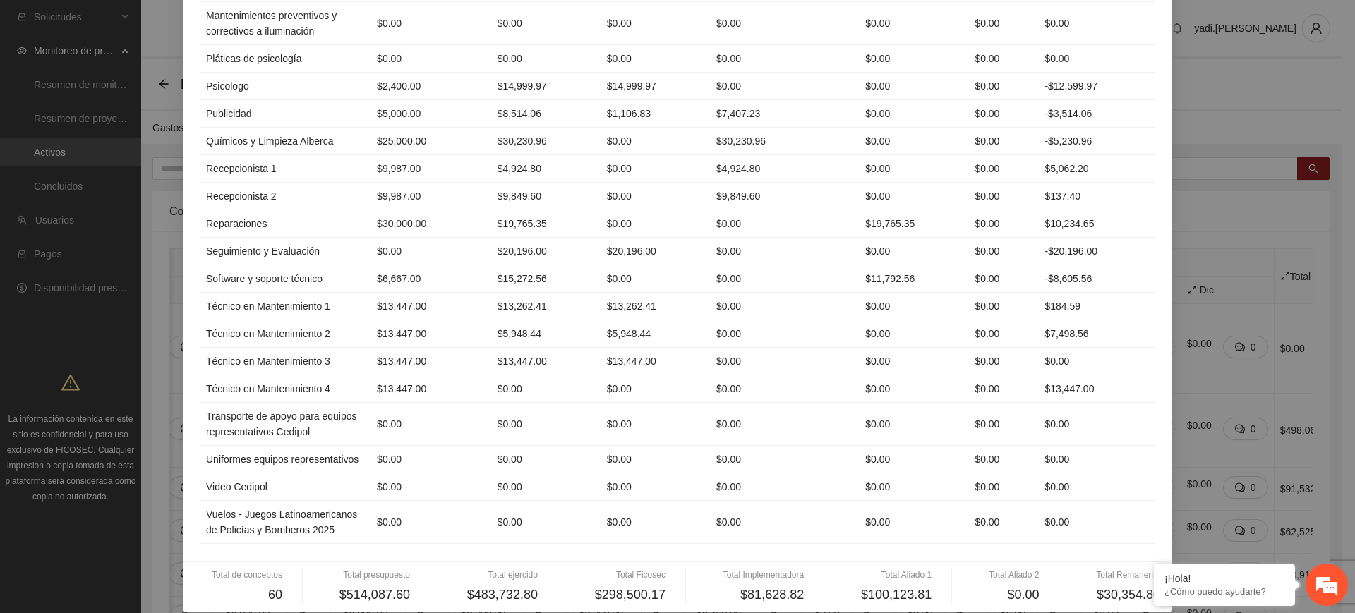
click at [904, 585] on span "$100,123.81" at bounding box center [896, 595] width 71 height 20
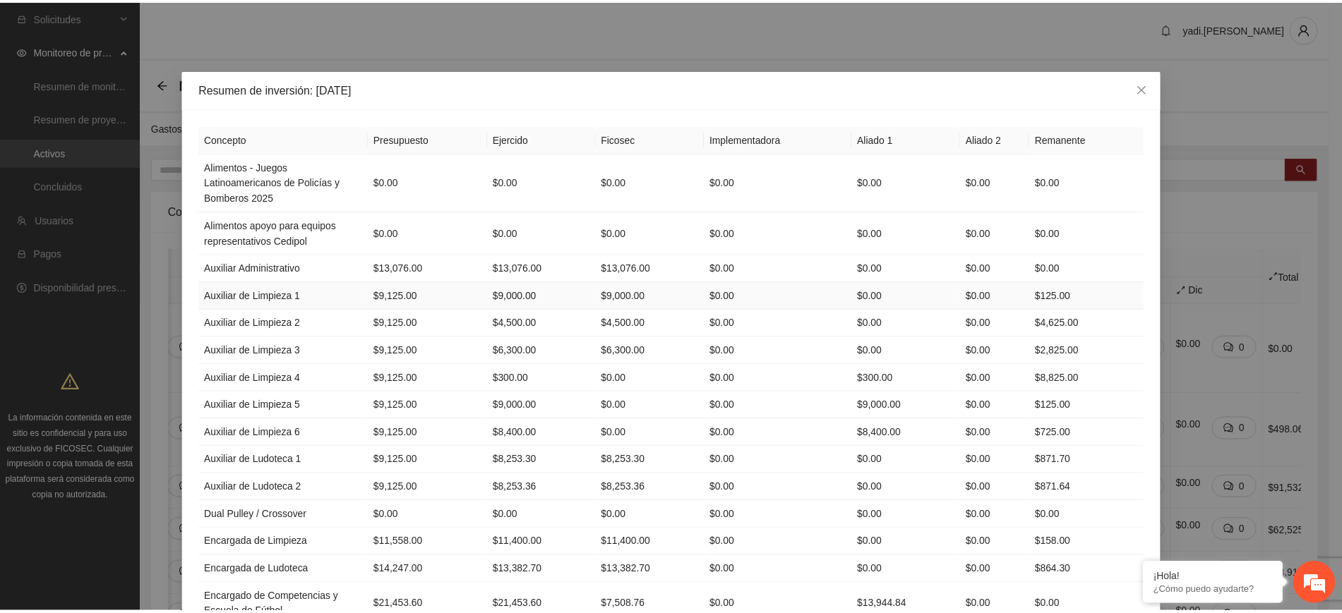
scroll to position [0, 0]
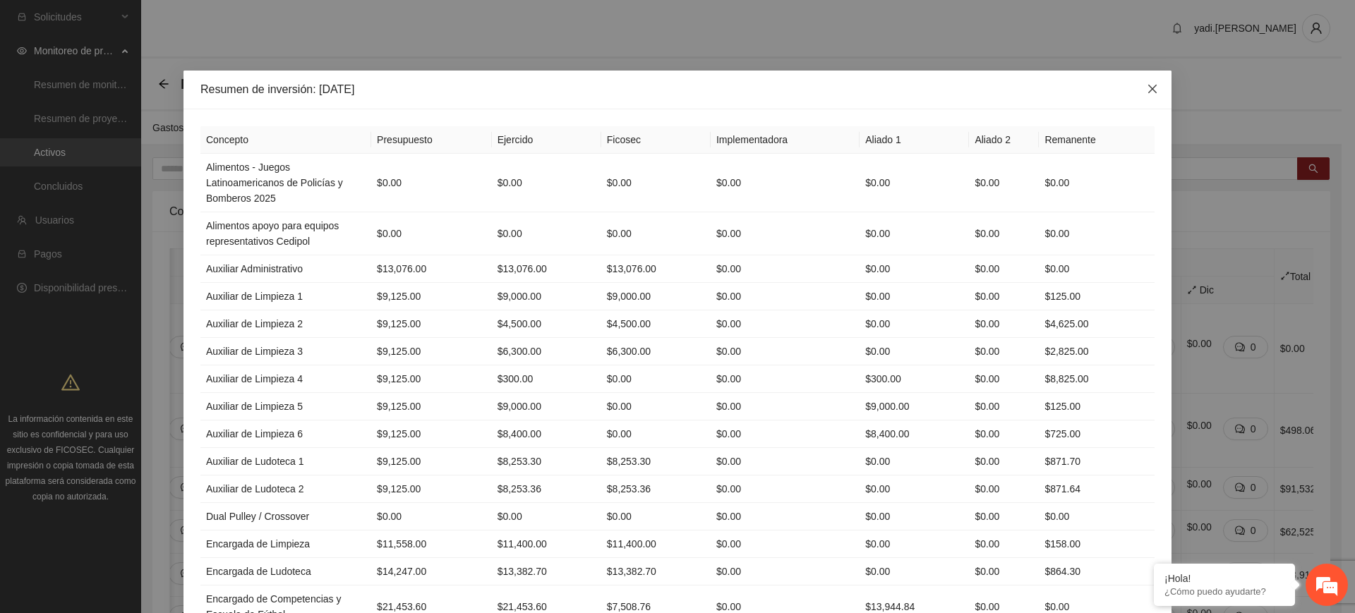
click at [1149, 97] on span "Close" at bounding box center [1152, 90] width 38 height 38
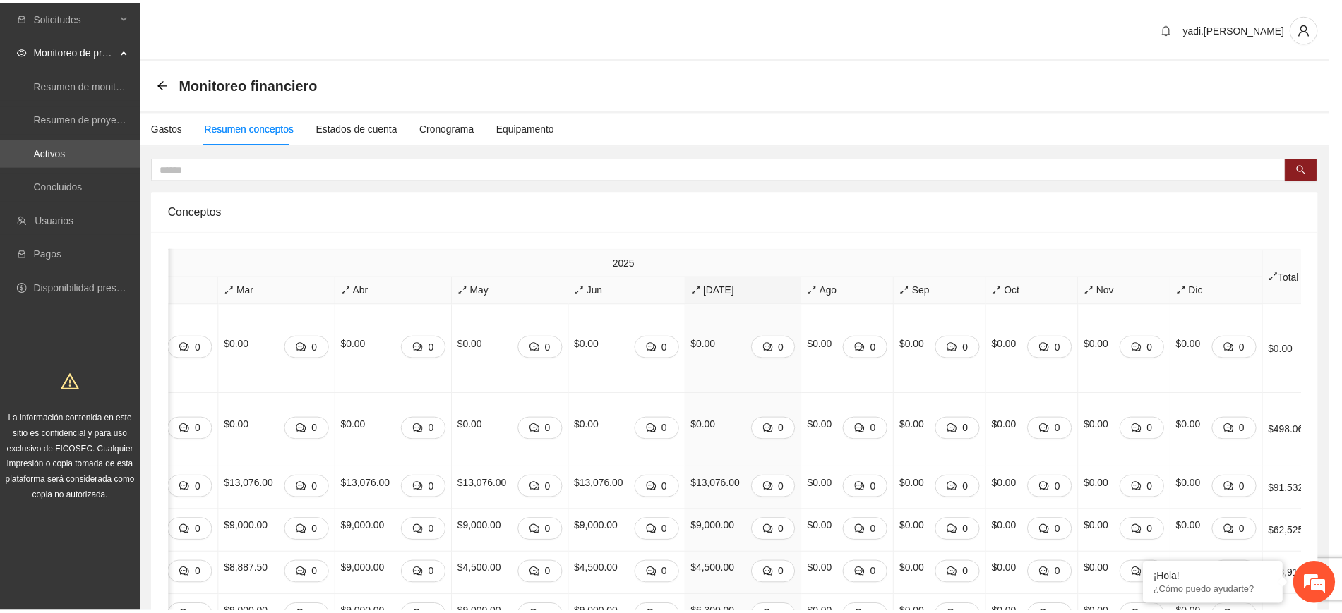
scroll to position [0, 267]
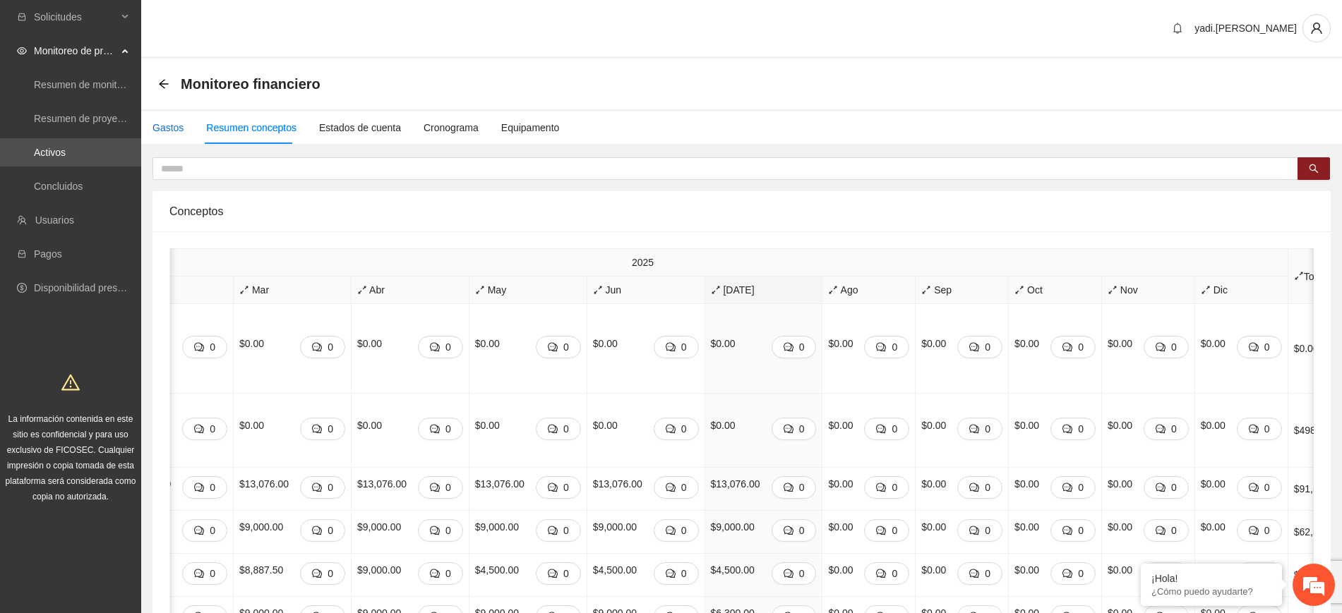
click at [160, 122] on div "Gastos" at bounding box center [167, 128] width 31 height 16
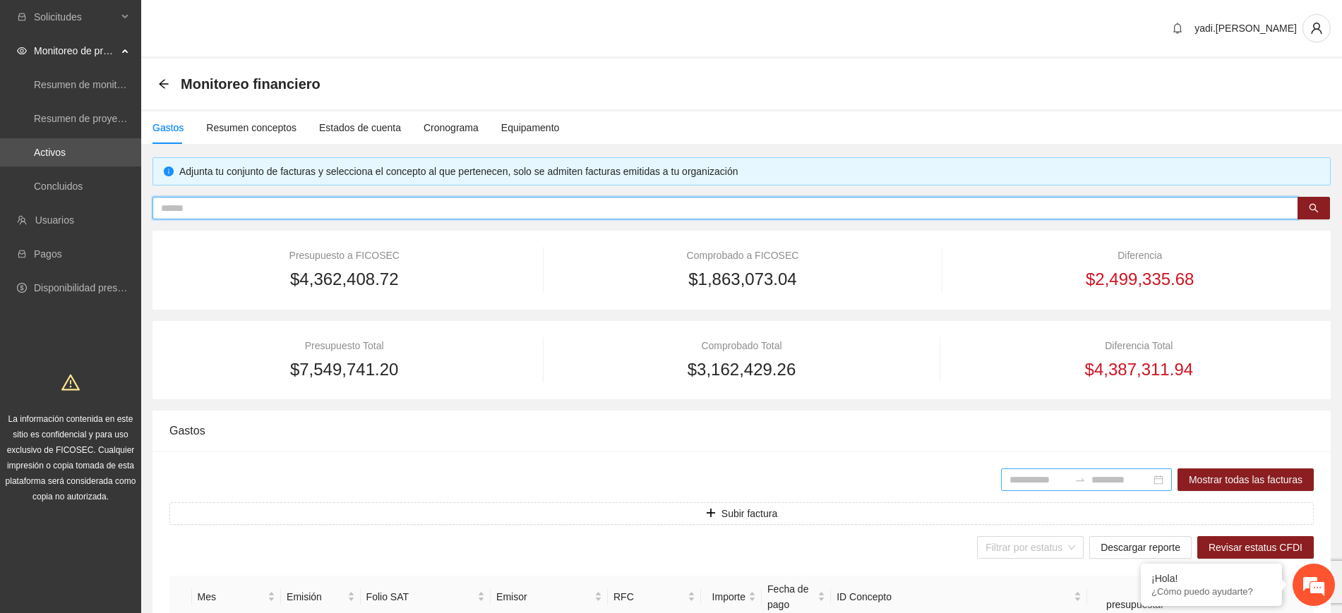
click at [440, 206] on input "text" at bounding box center [719, 208] width 1117 height 16
type input "**"
type input "**********"
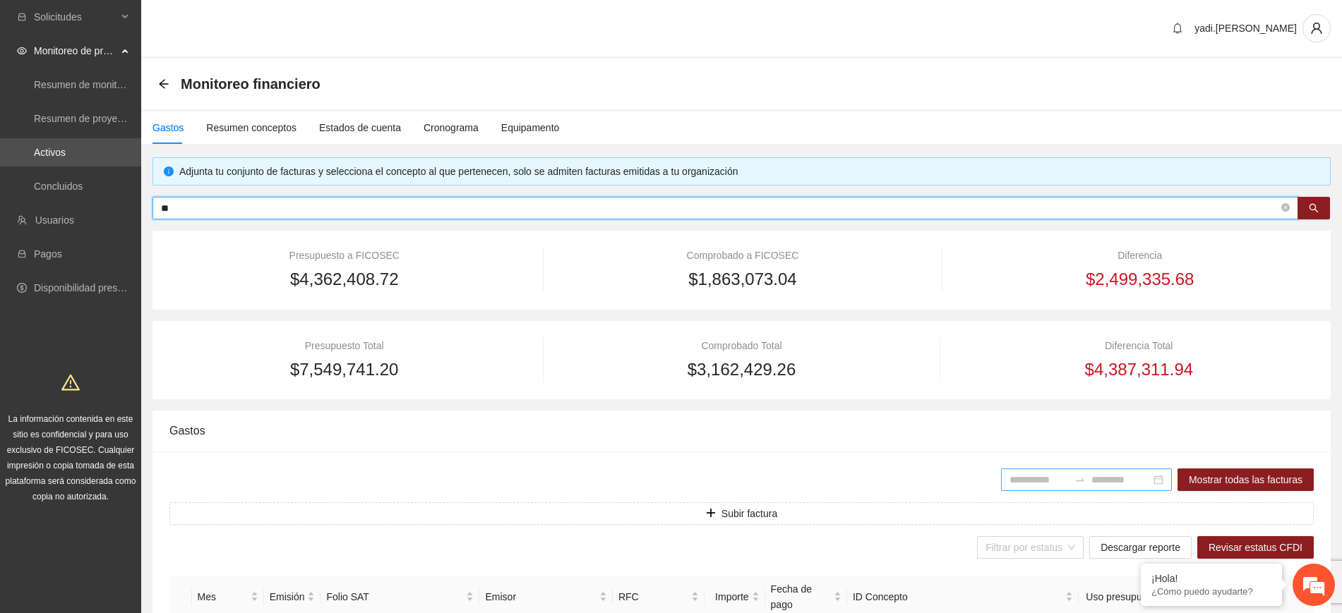
type input "**********"
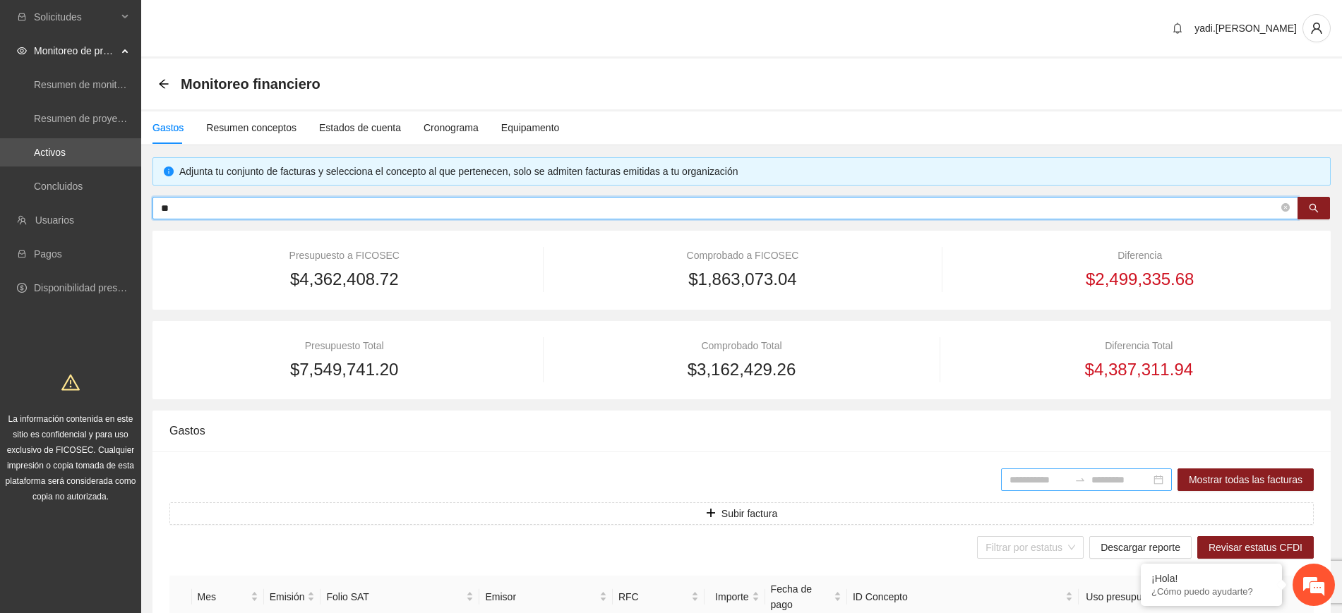
type input "**********"
type input "****"
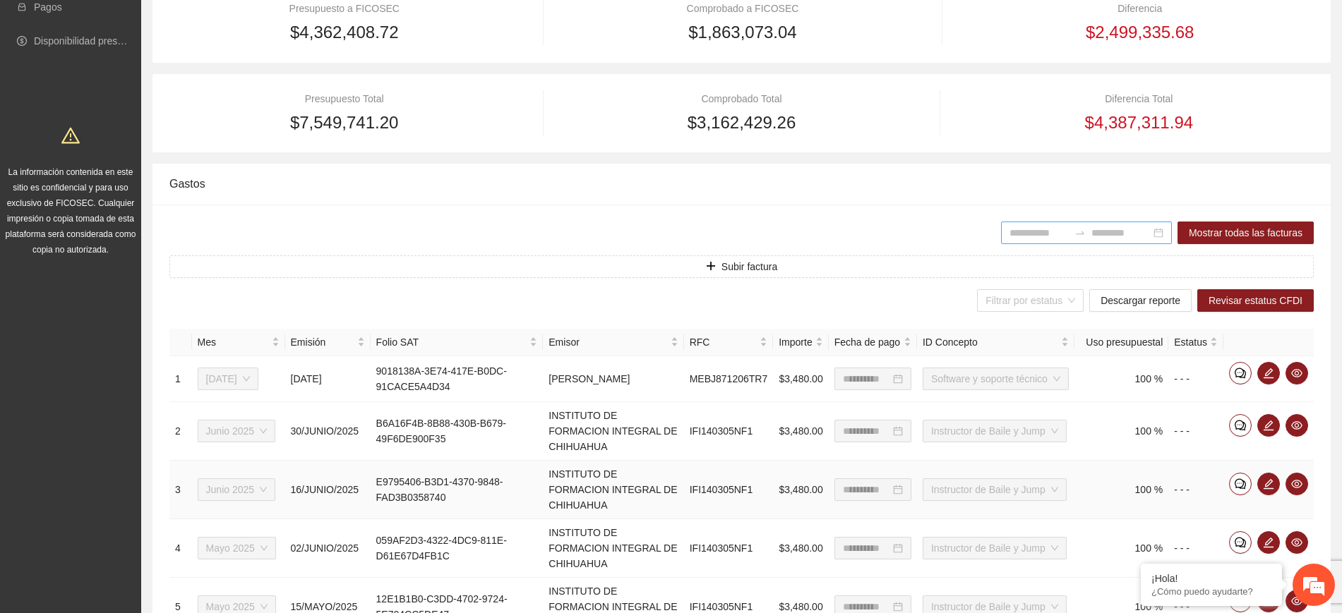
scroll to position [88, 0]
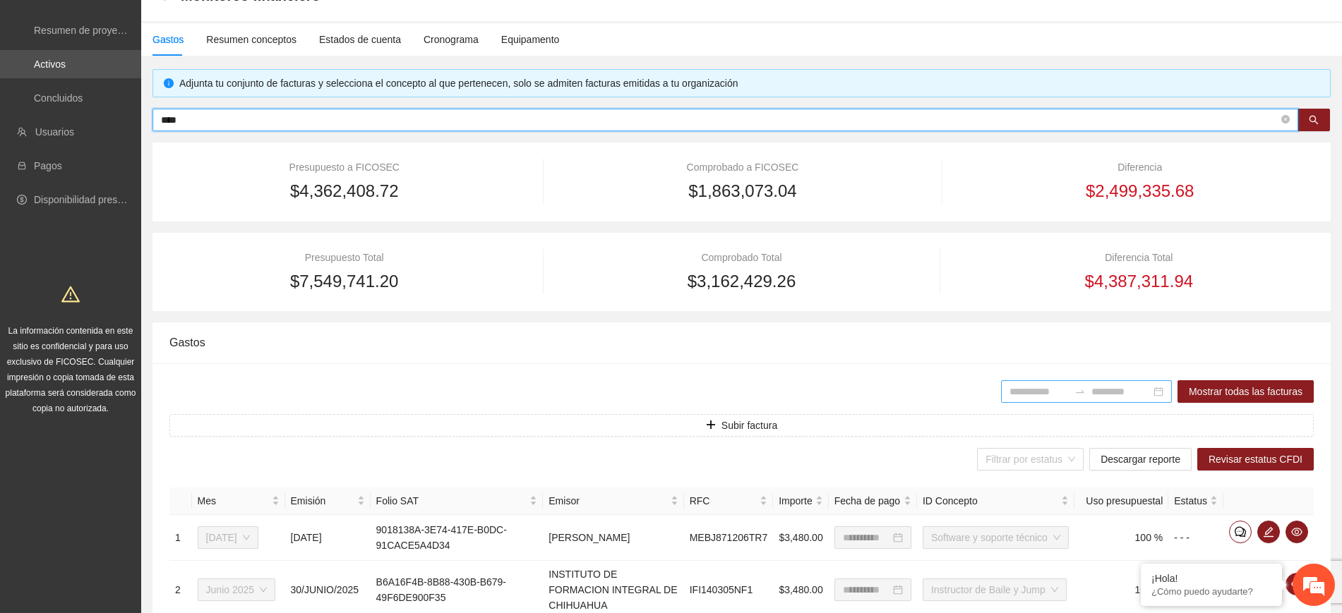
click at [1035, 393] on input at bounding box center [1038, 392] width 59 height 16
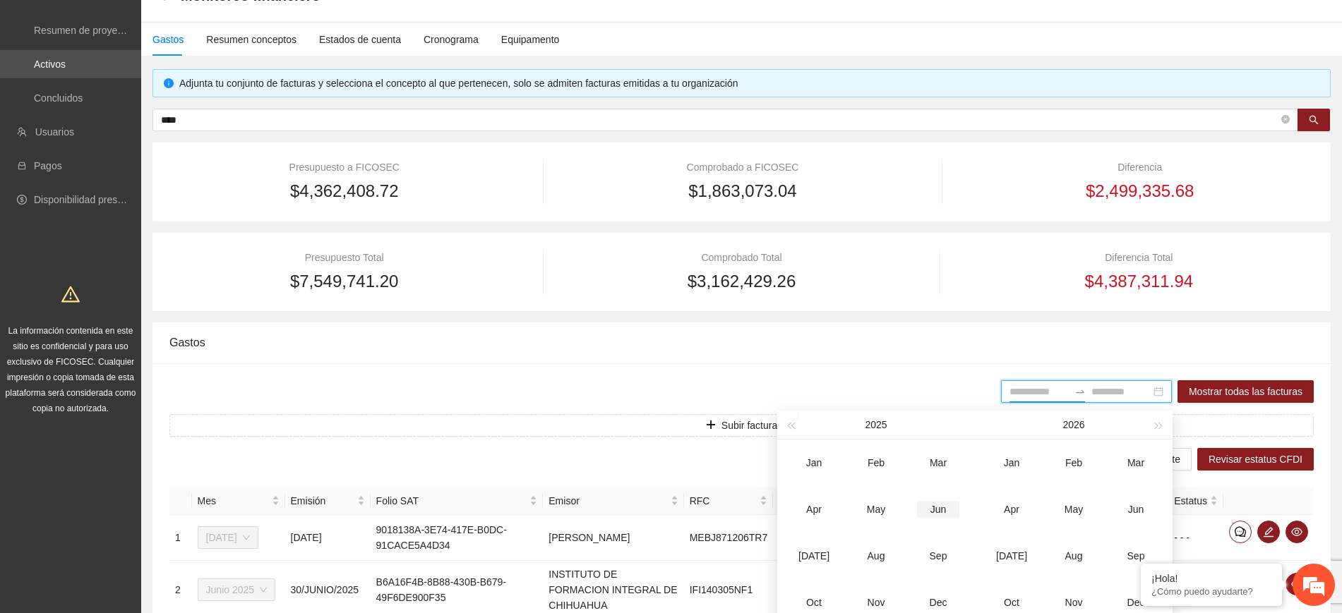
type input "*******"
click at [932, 508] on div "Jun" at bounding box center [938, 509] width 42 height 17
type input "*******"
click at [808, 551] on div "[DATE]" at bounding box center [814, 556] width 42 height 17
type input "*******"
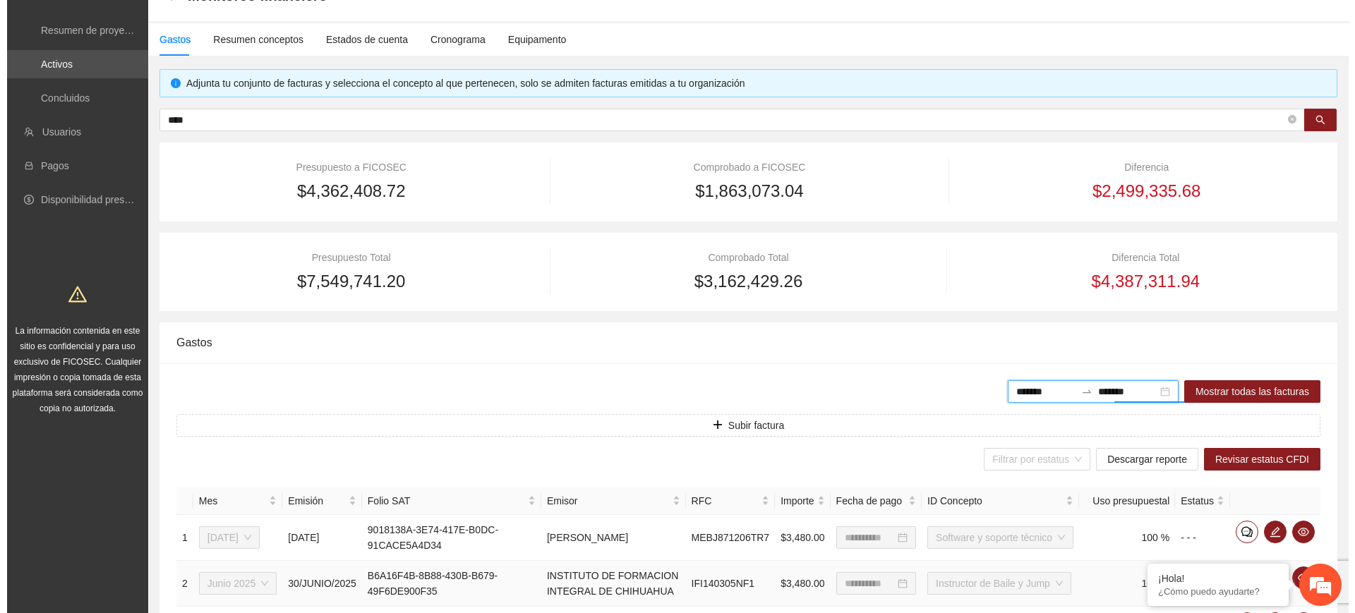
scroll to position [235, 0]
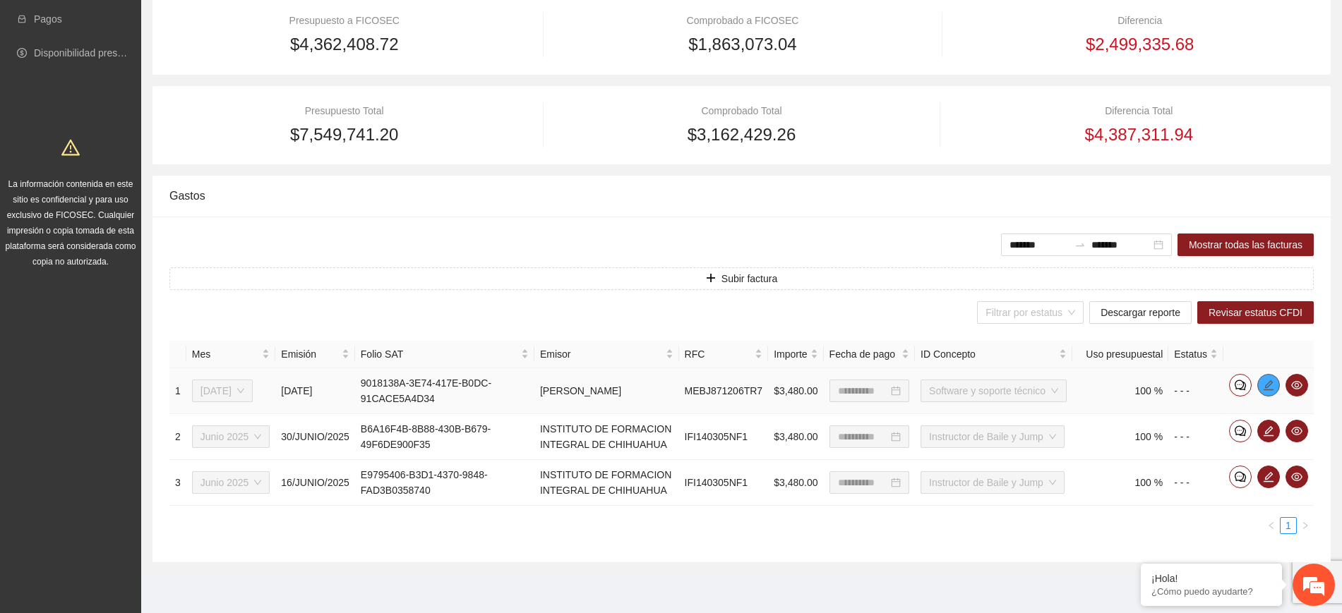
click at [1270, 383] on icon "edit" at bounding box center [1268, 385] width 11 height 11
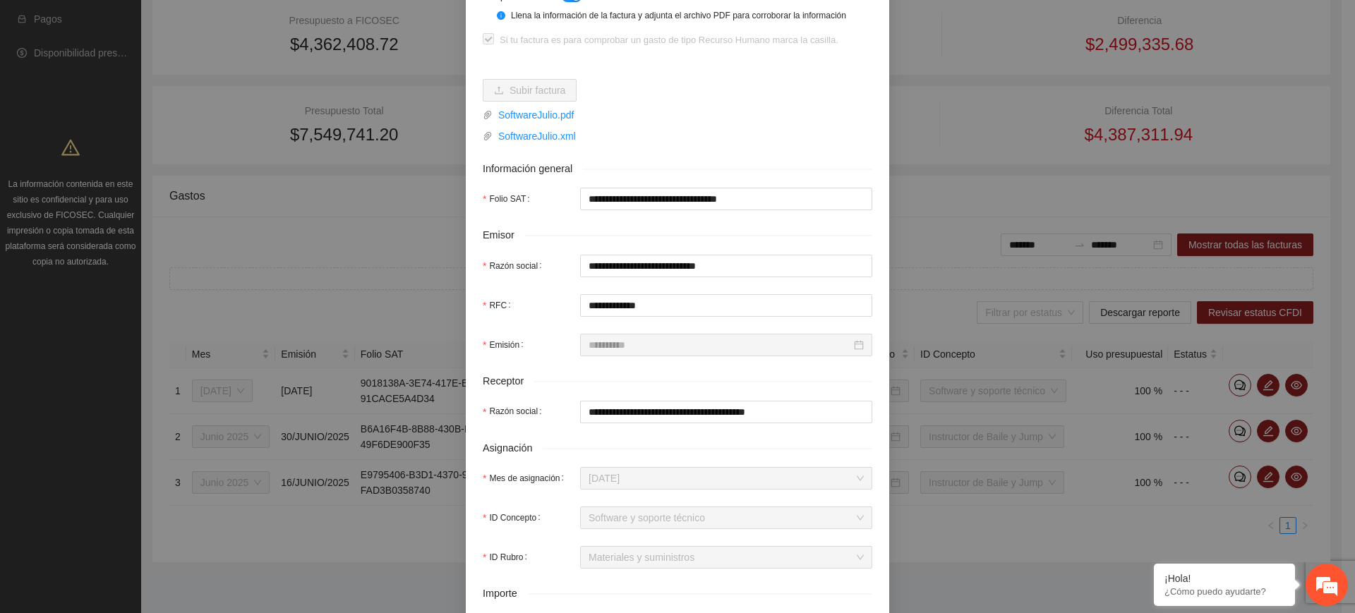
scroll to position [0, 0]
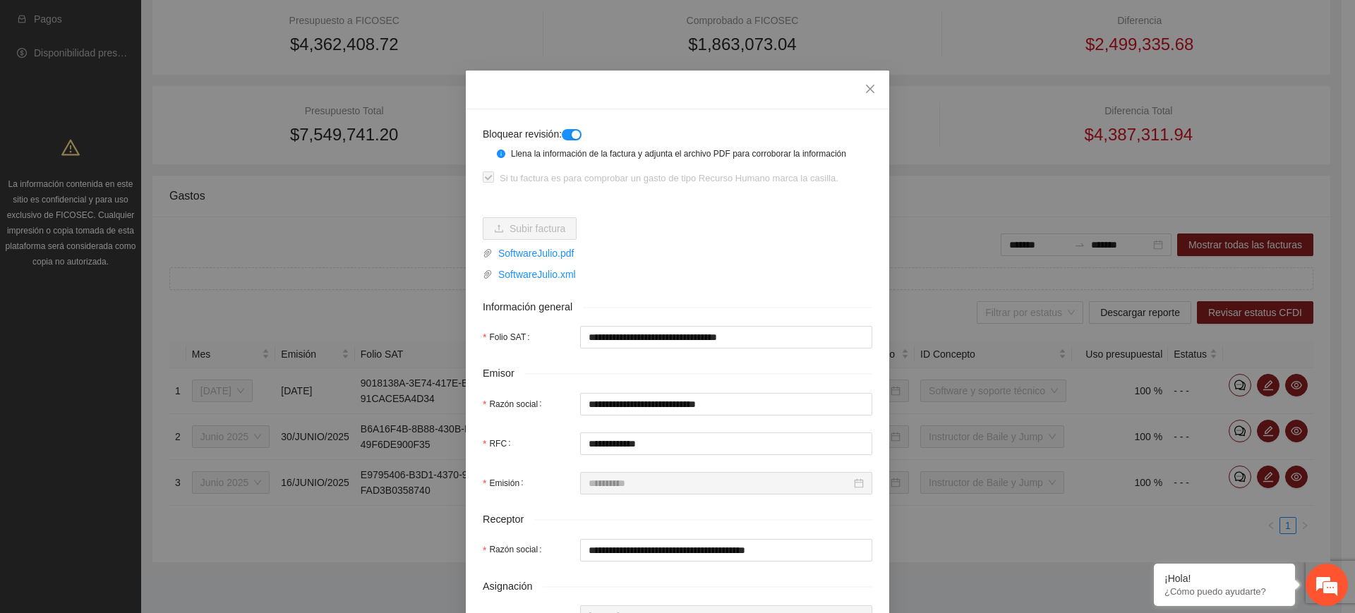
click at [569, 142] on div "Llena la información de la factura y adjunta el archivo PDF para corroborar la …" at bounding box center [678, 154] width 390 height 25
click at [575, 133] on div "button" at bounding box center [576, 135] width 8 height 8
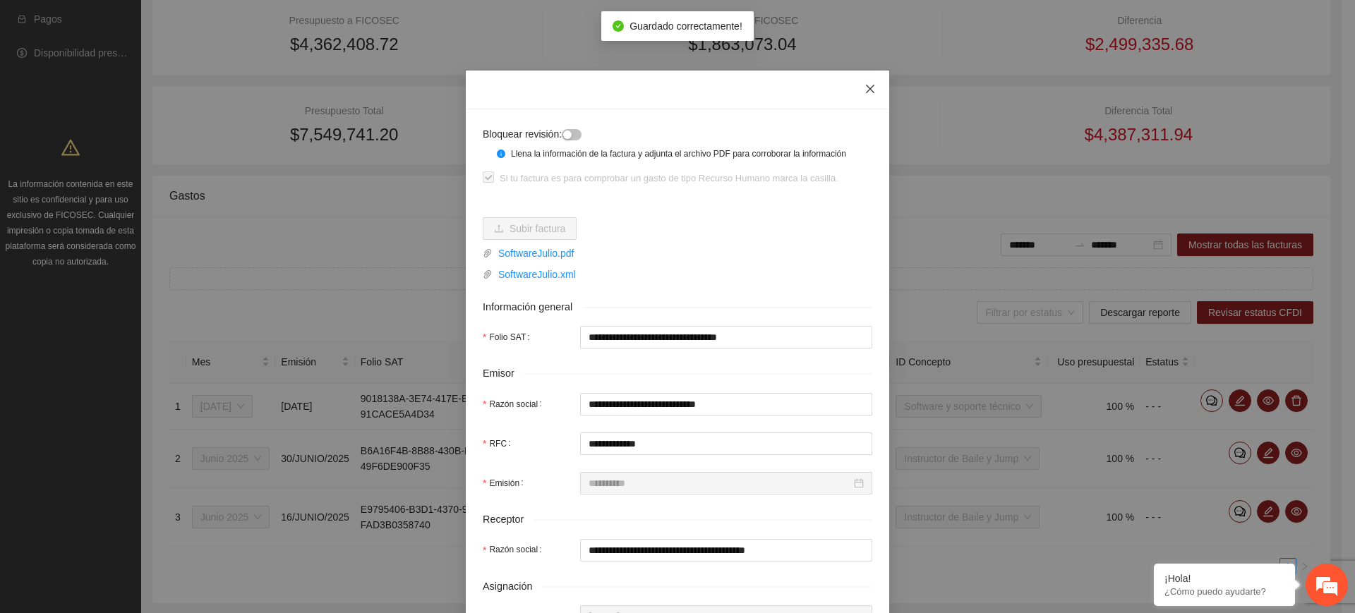
drag, startPoint x: 867, startPoint y: 88, endPoint x: 886, endPoint y: 107, distance: 26.9
click at [867, 89] on icon "close" at bounding box center [870, 88] width 11 height 11
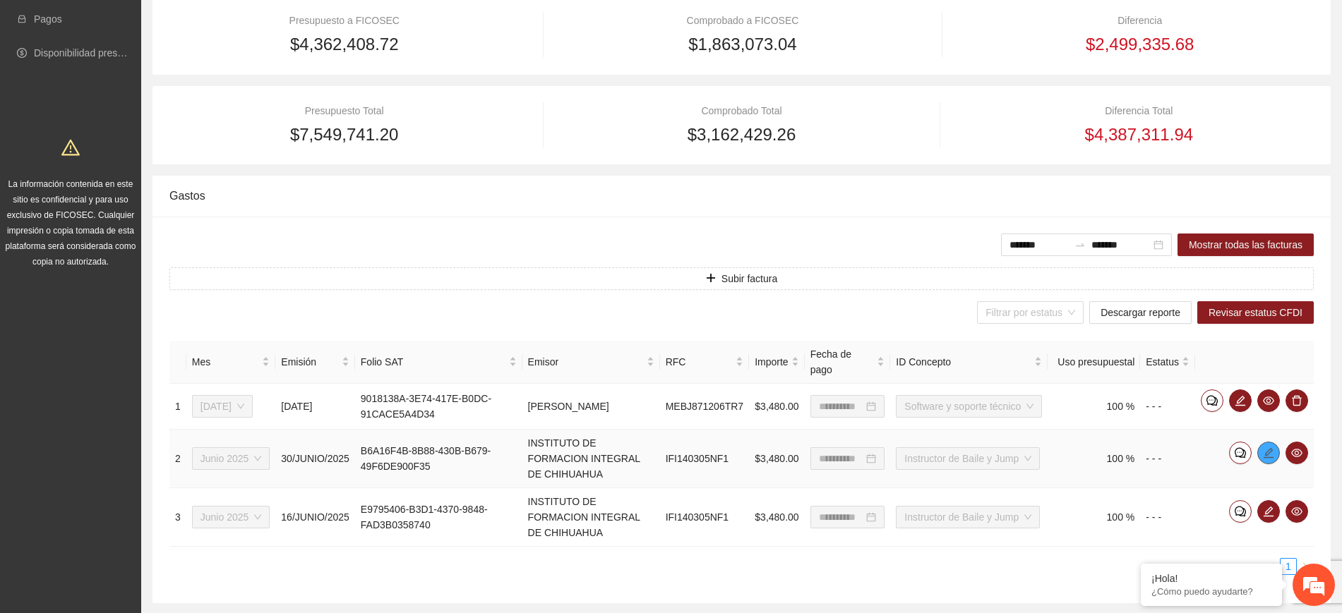
click at [1261, 447] on span "edit" at bounding box center [1268, 452] width 21 height 11
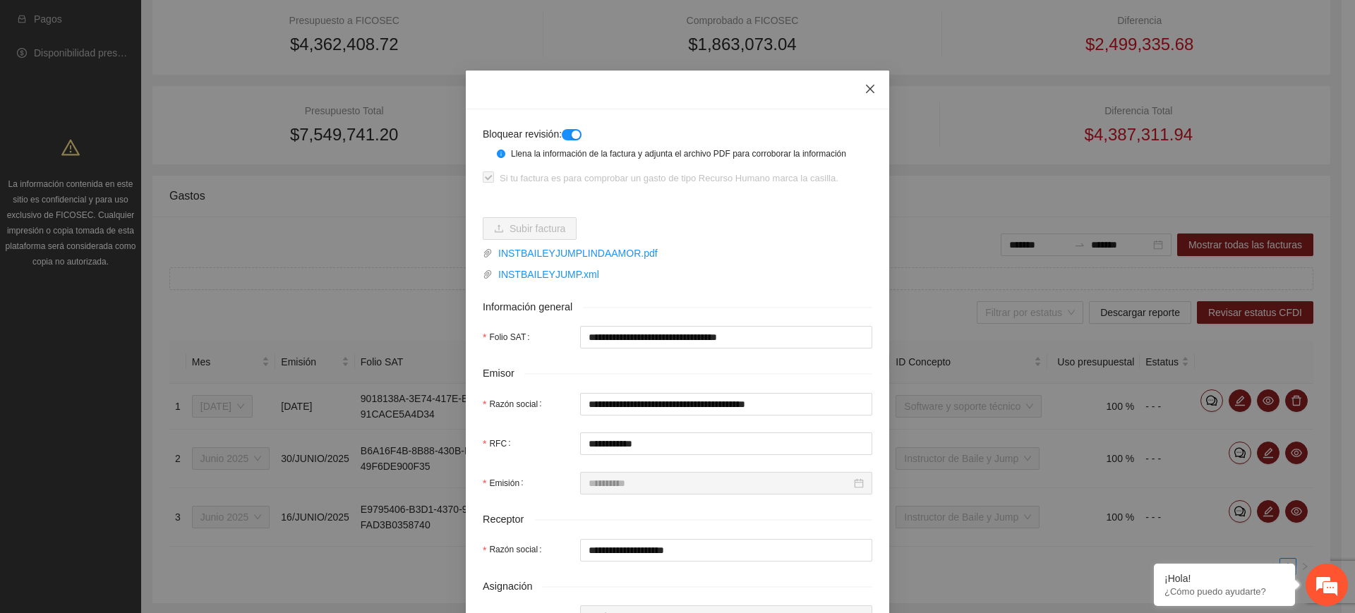
click at [865, 87] on icon "close" at bounding box center [870, 88] width 11 height 11
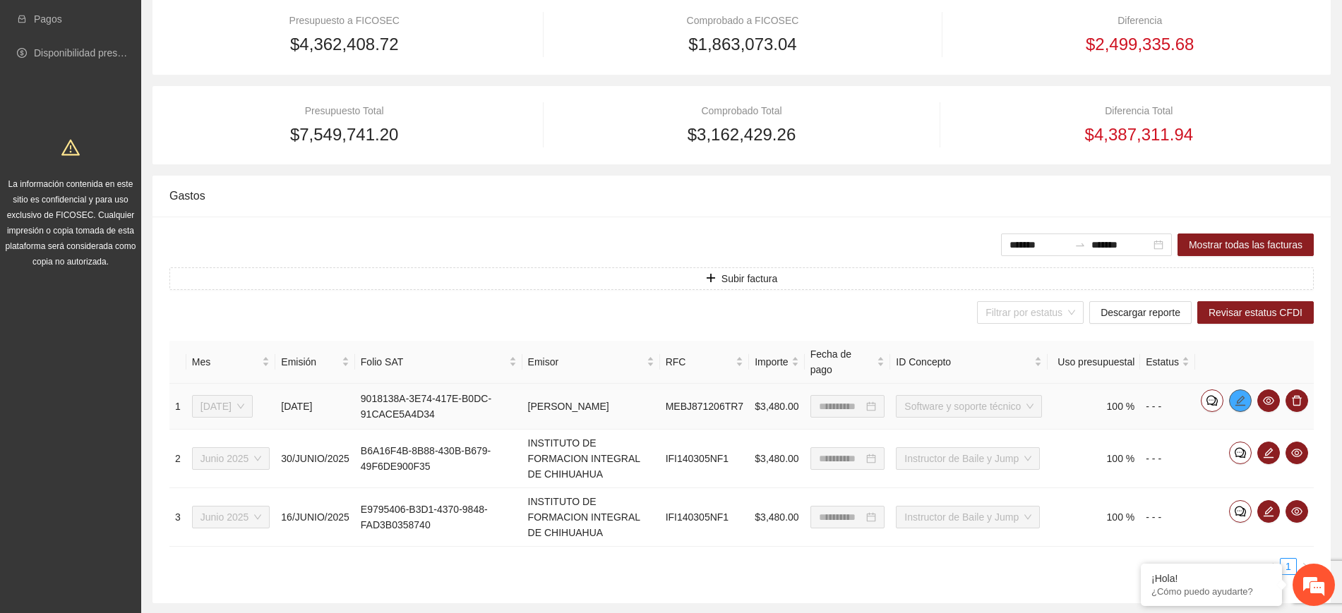
click at [1239, 395] on icon "edit" at bounding box center [1240, 400] width 10 height 10
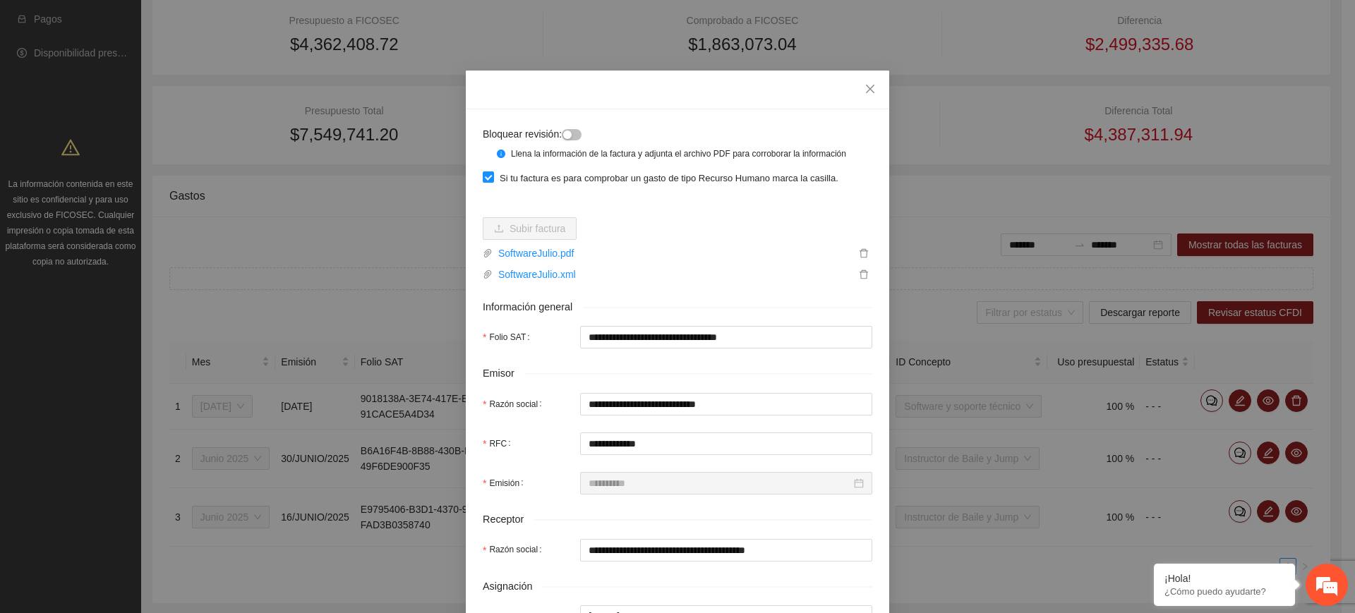
scroll to position [441, 0]
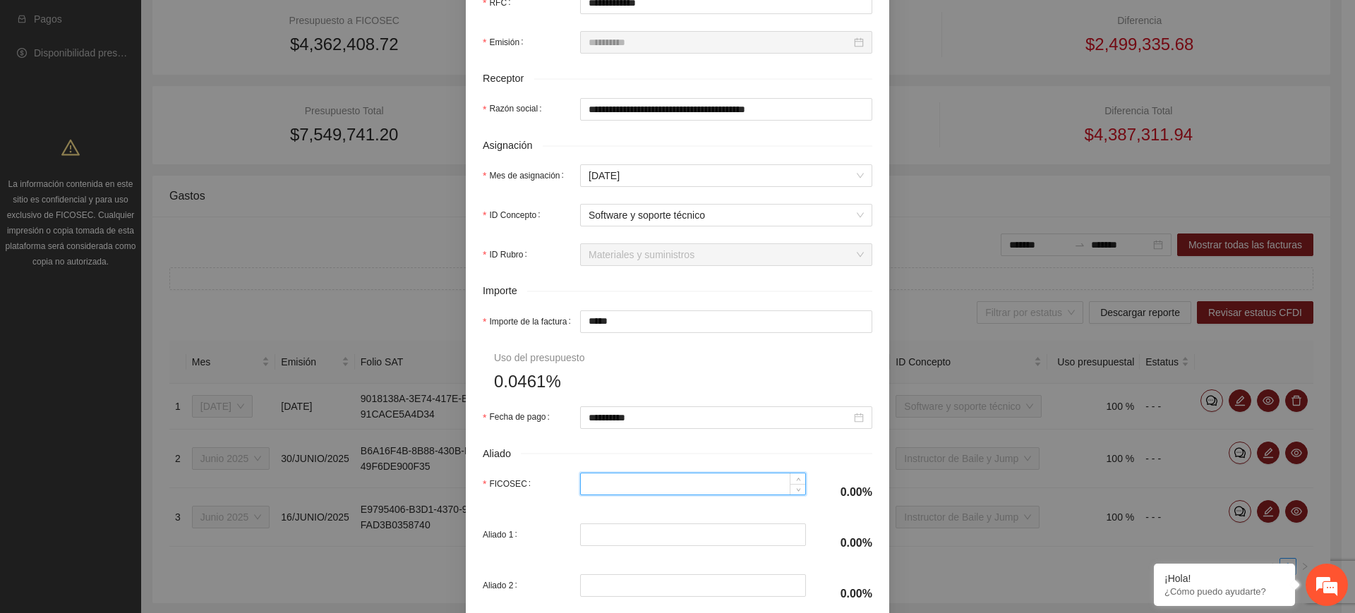
click at [629, 491] on input "FICOSEC" at bounding box center [693, 484] width 225 height 21
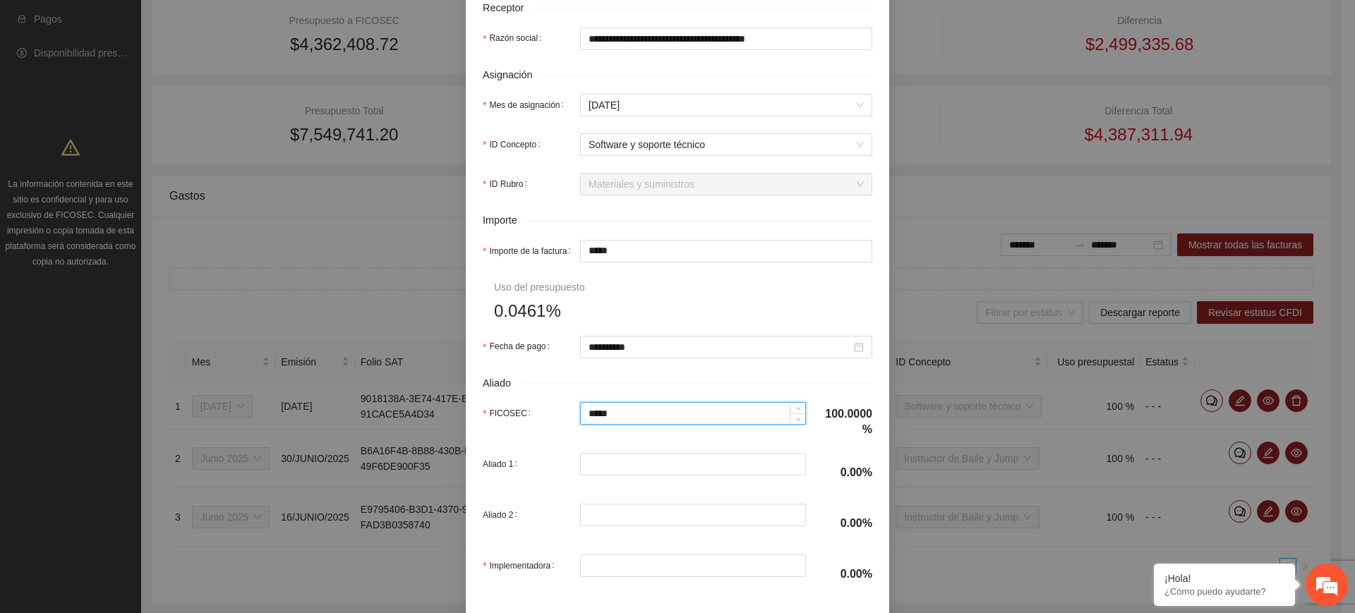
scroll to position [575, 0]
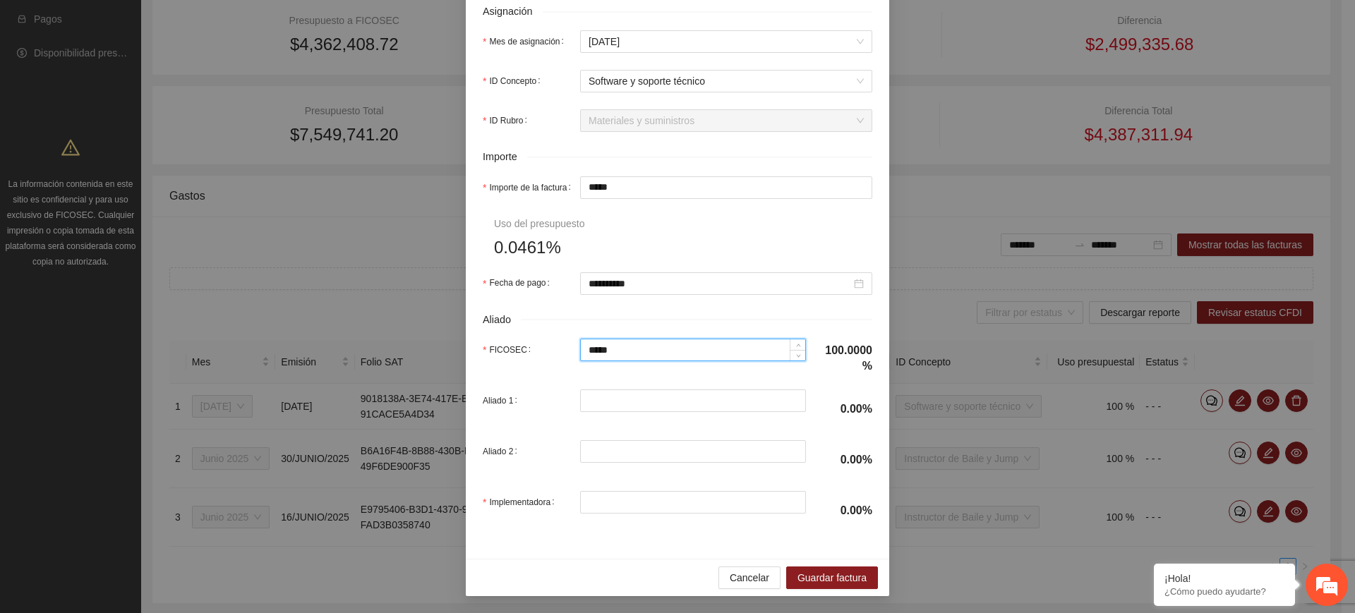
type input "*****"
drag, startPoint x: 613, startPoint y: 388, endPoint x: 610, endPoint y: 398, distance: 10.3
click at [610, 398] on form "**********" at bounding box center [678, 41] width 390 height 980
click at [610, 398] on input "Aliado 1" at bounding box center [693, 400] width 225 height 21
type input "*"
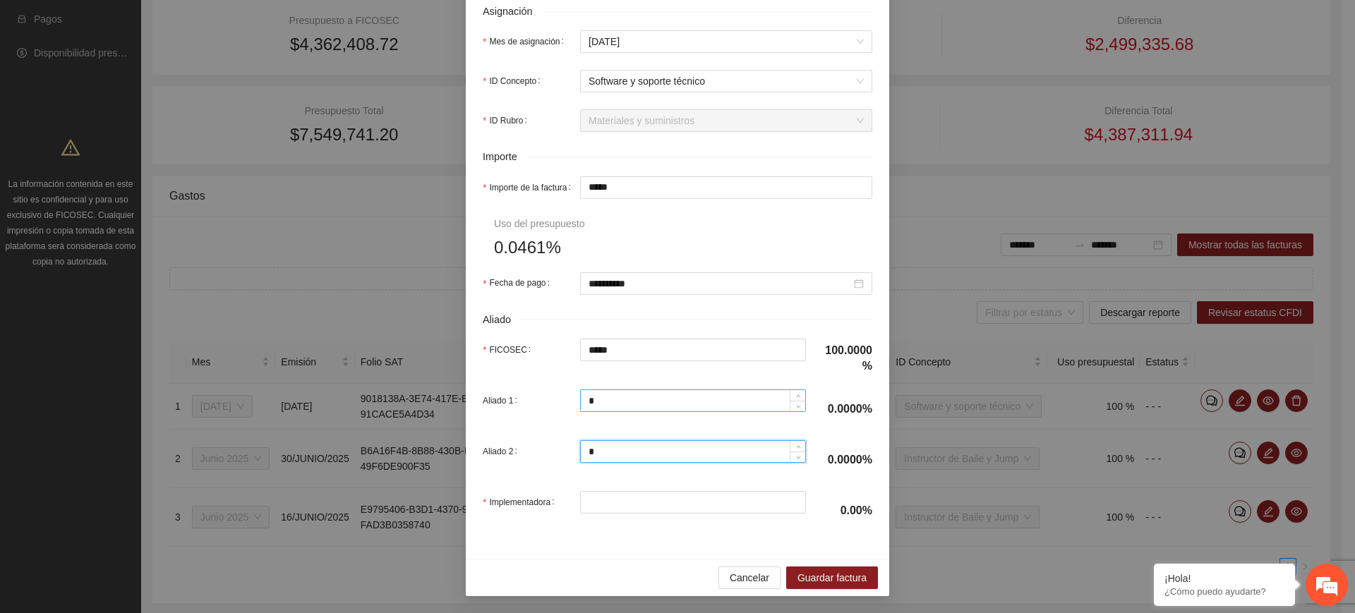
type input "*"
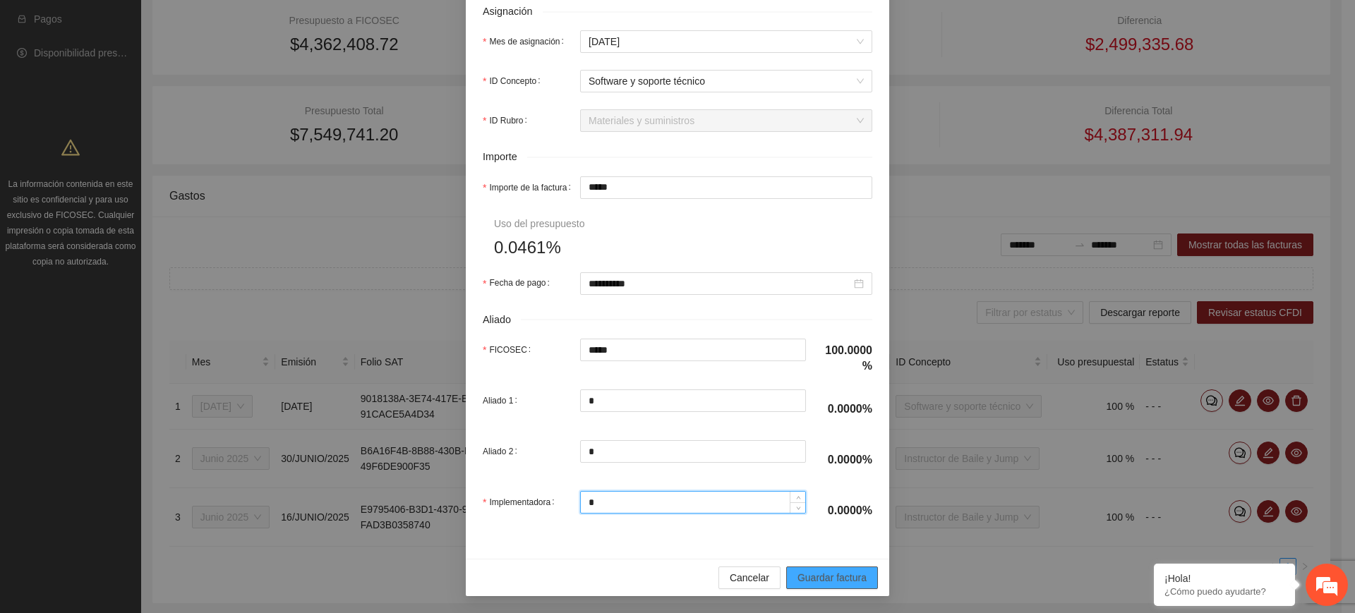
type input "*"
click at [819, 576] on span "Guardar factura" at bounding box center [832, 578] width 69 height 16
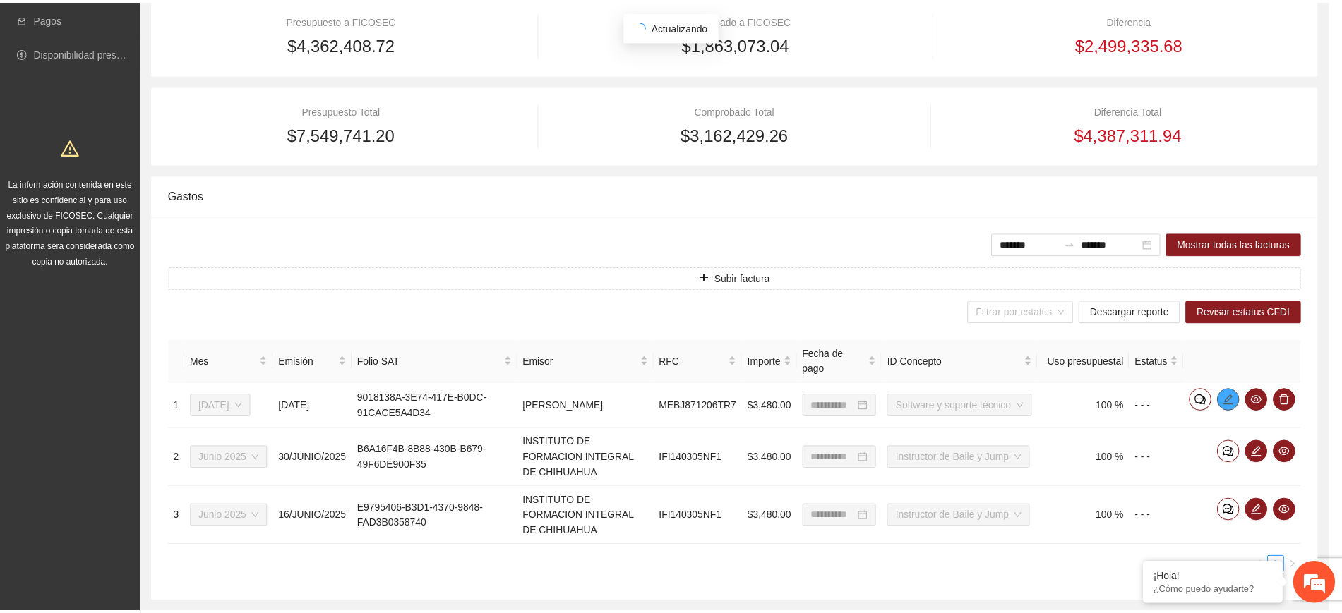
scroll to position [0, 0]
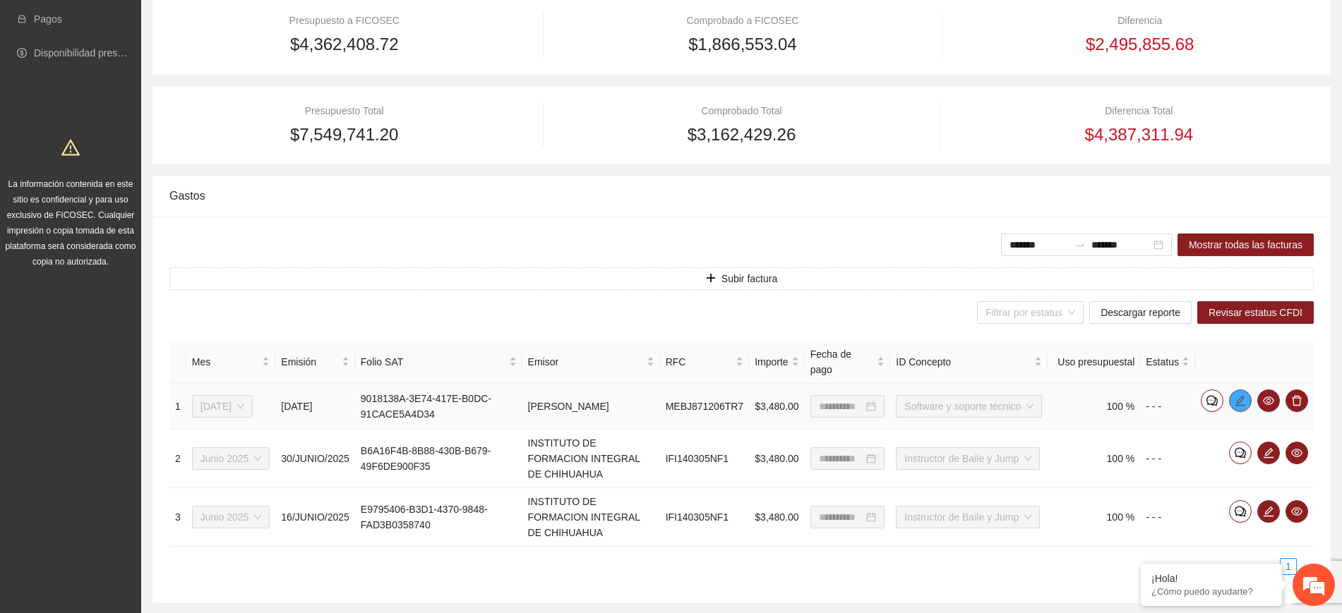
click at [1239, 395] on icon "edit" at bounding box center [1239, 400] width 11 height 11
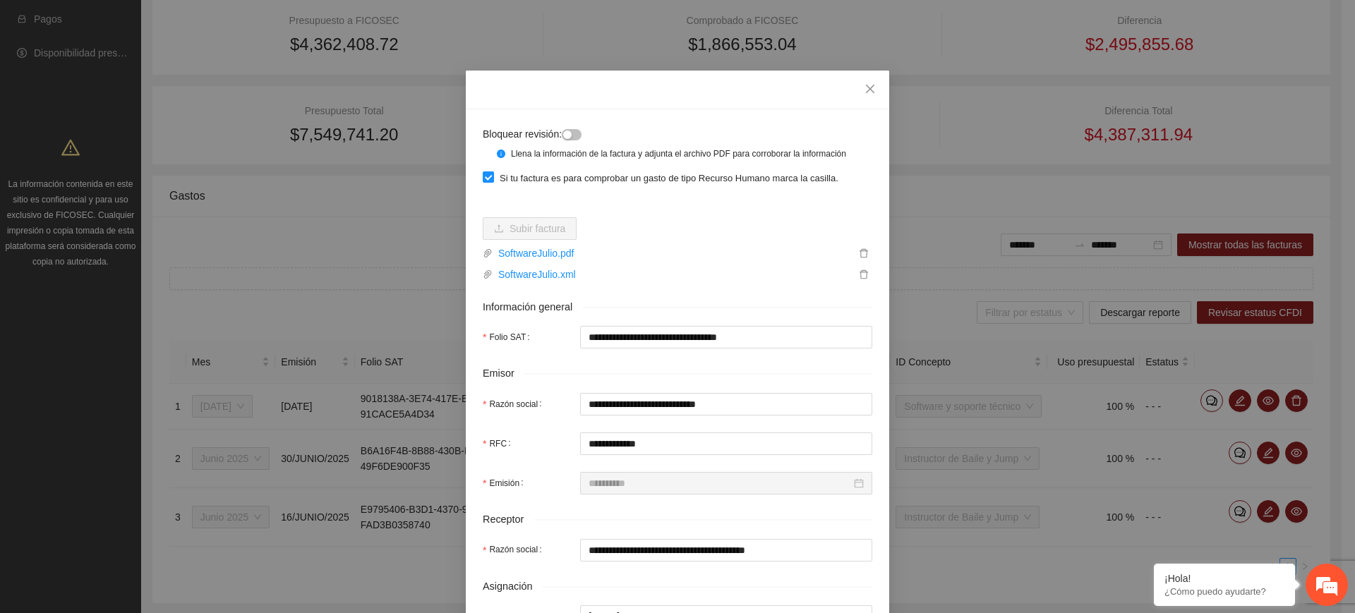
click at [569, 131] on button "button" at bounding box center [572, 134] width 20 height 11
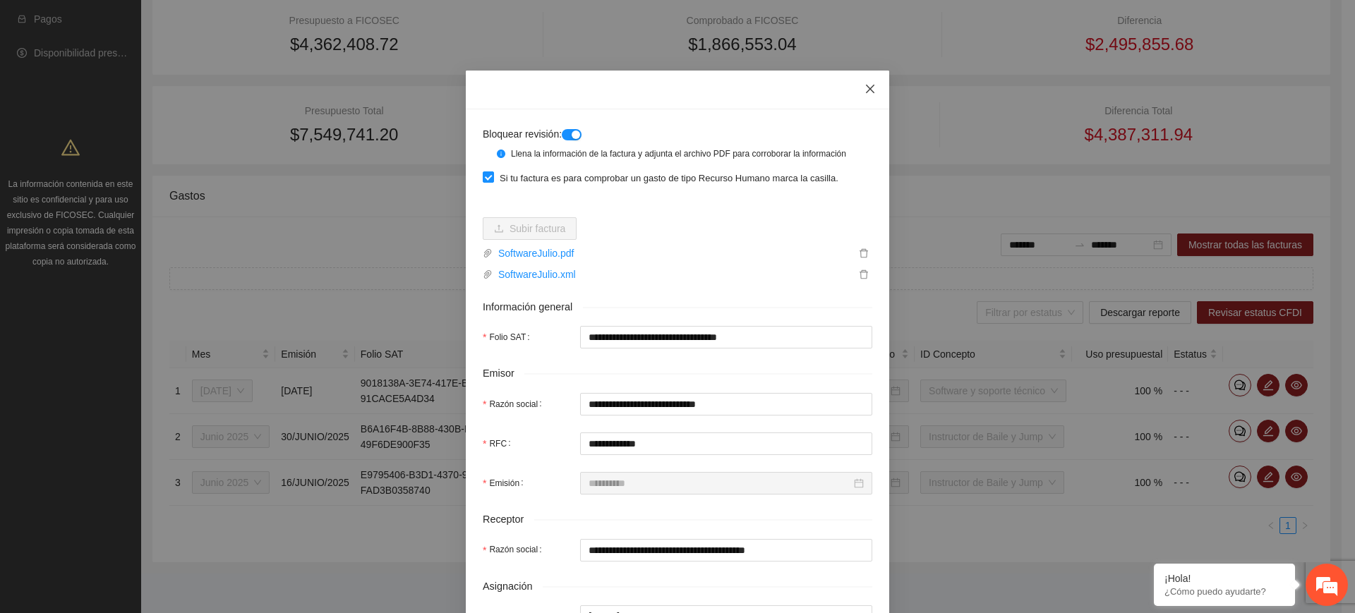
click at [865, 85] on icon "close" at bounding box center [870, 88] width 11 height 11
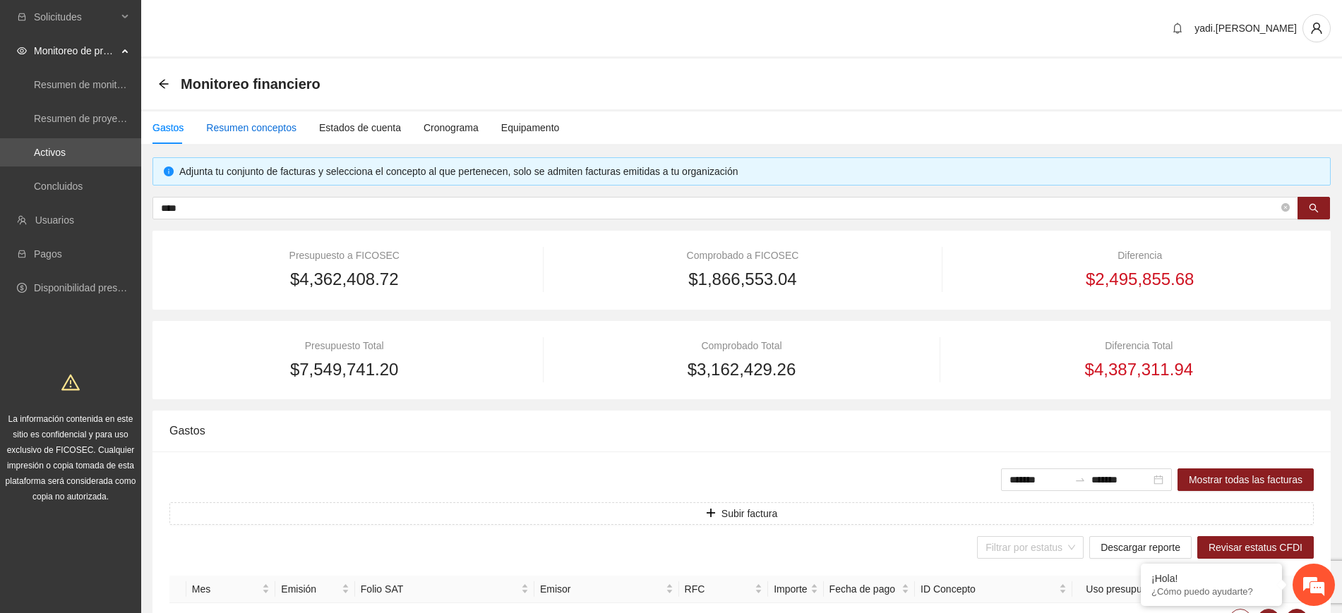
click at [267, 122] on div "Resumen conceptos" at bounding box center [251, 128] width 90 height 16
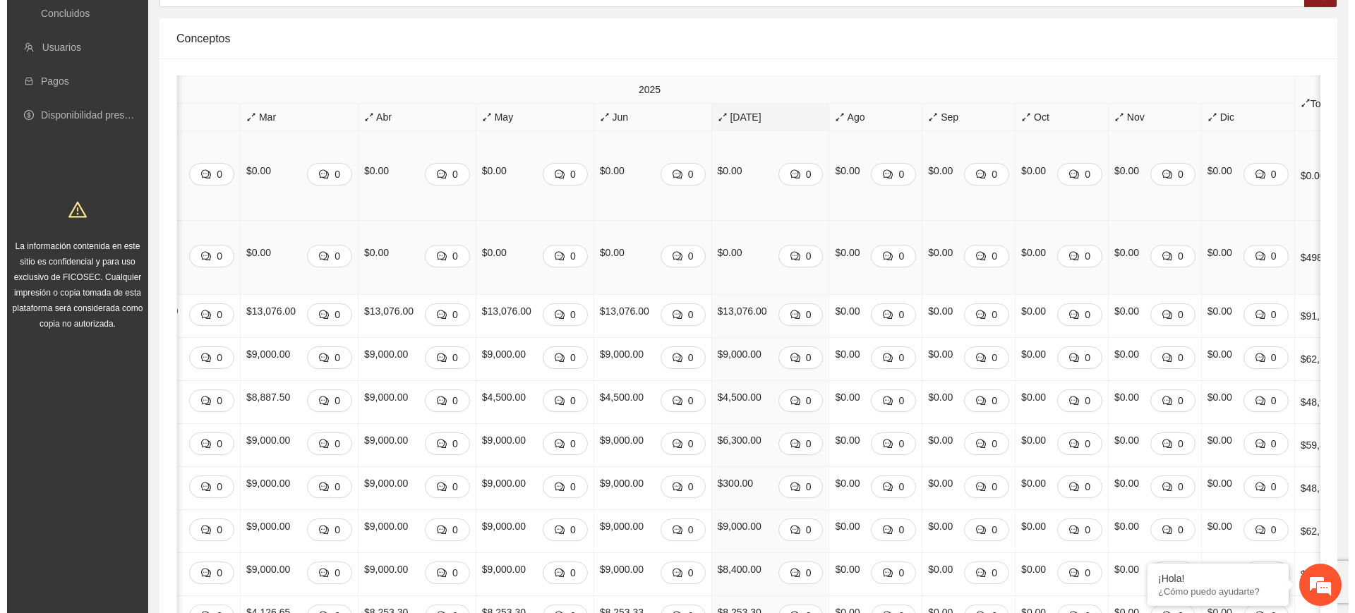
scroll to position [176, 0]
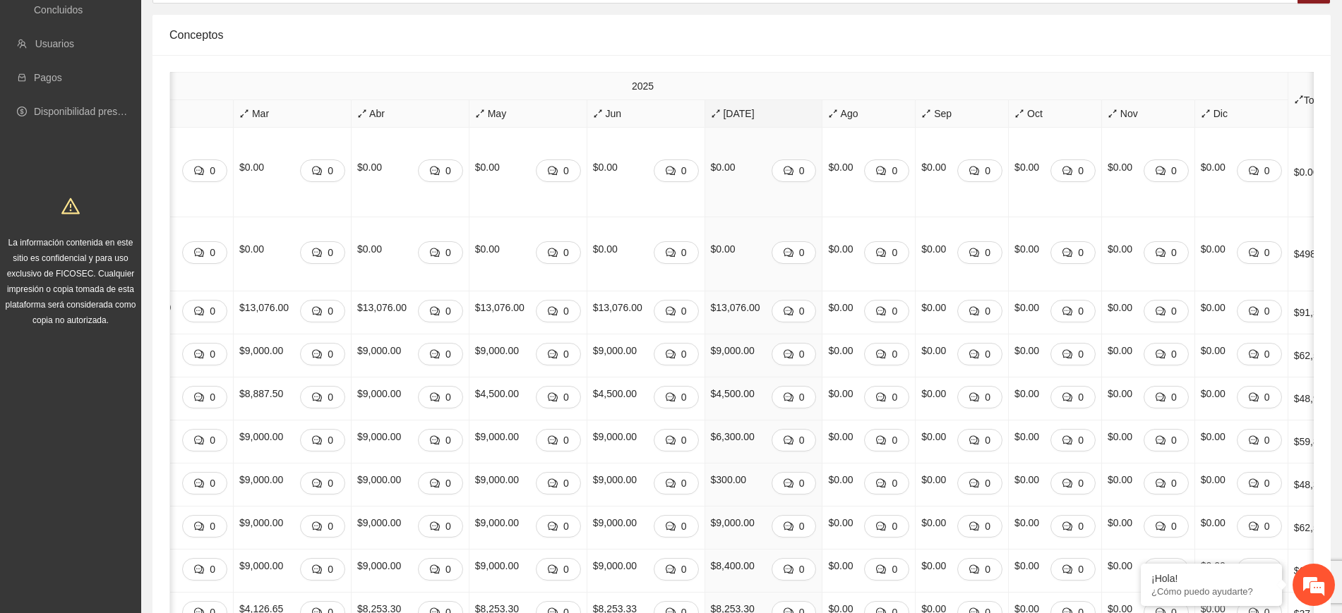
click at [711, 111] on span "[DATE]" at bounding box center [764, 114] width 106 height 16
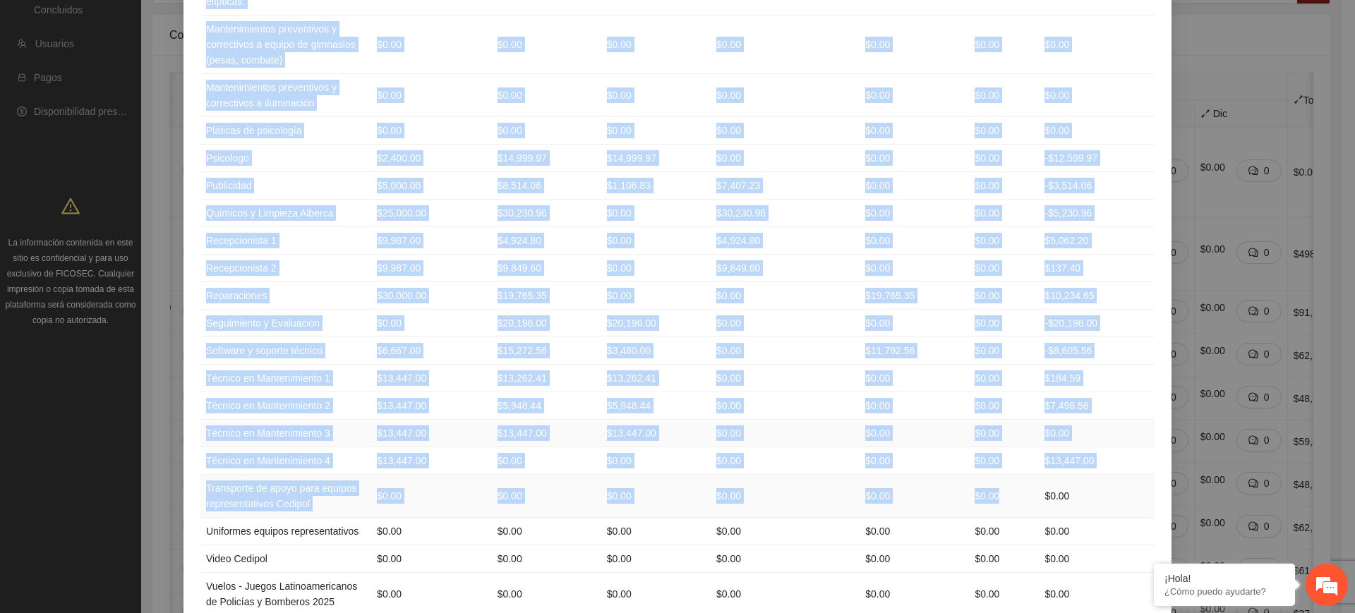
scroll to position [1603, 0]
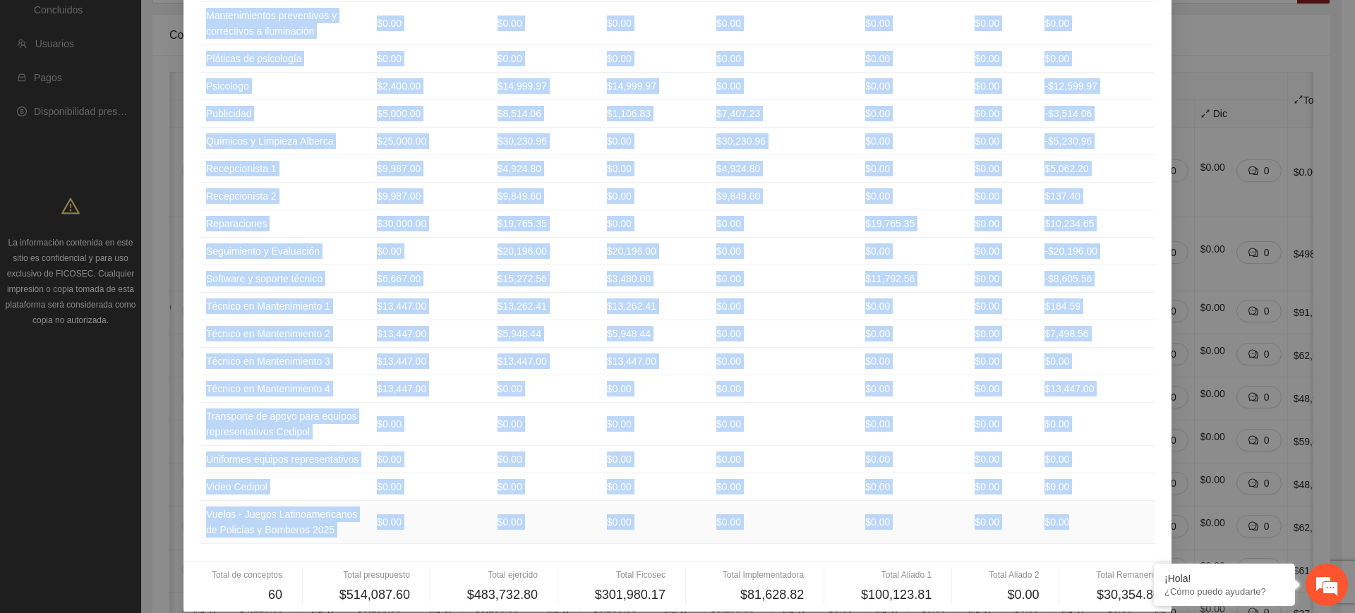
drag, startPoint x: 199, startPoint y: 138, endPoint x: 1074, endPoint y: 515, distance: 953.1
copy table "Loremips Dolorsitame Consecte Adipisc Elitseddoeiusm Tempor 3 Incidi 2 Utlabore…"
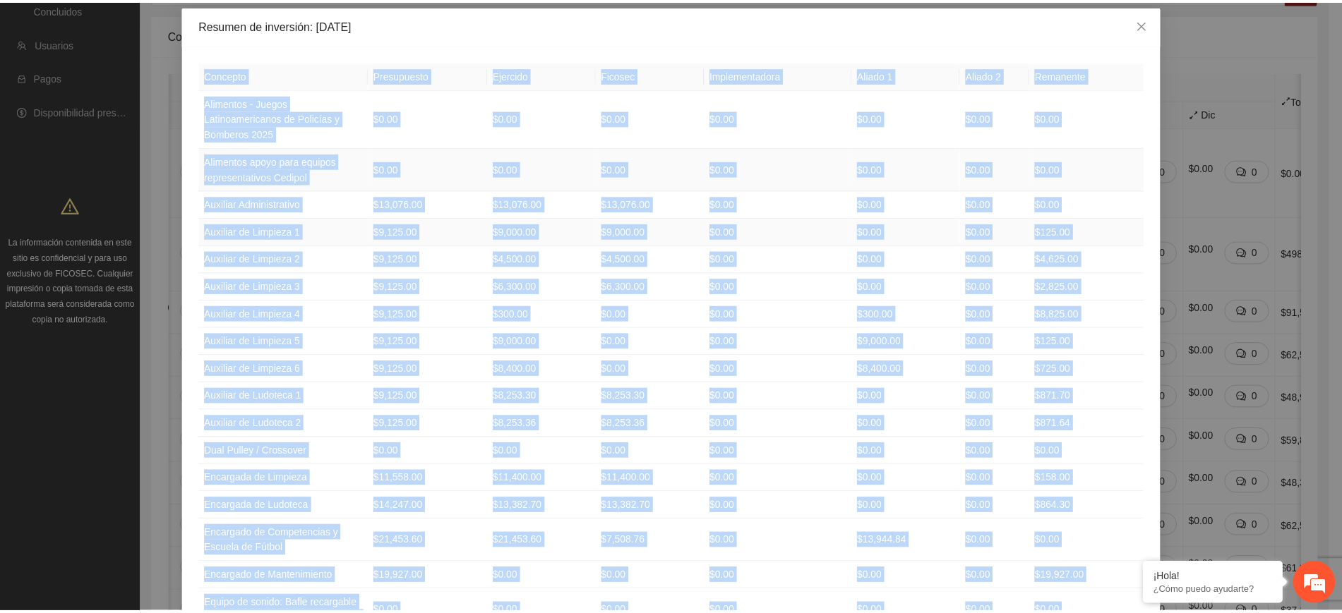
scroll to position [0, 0]
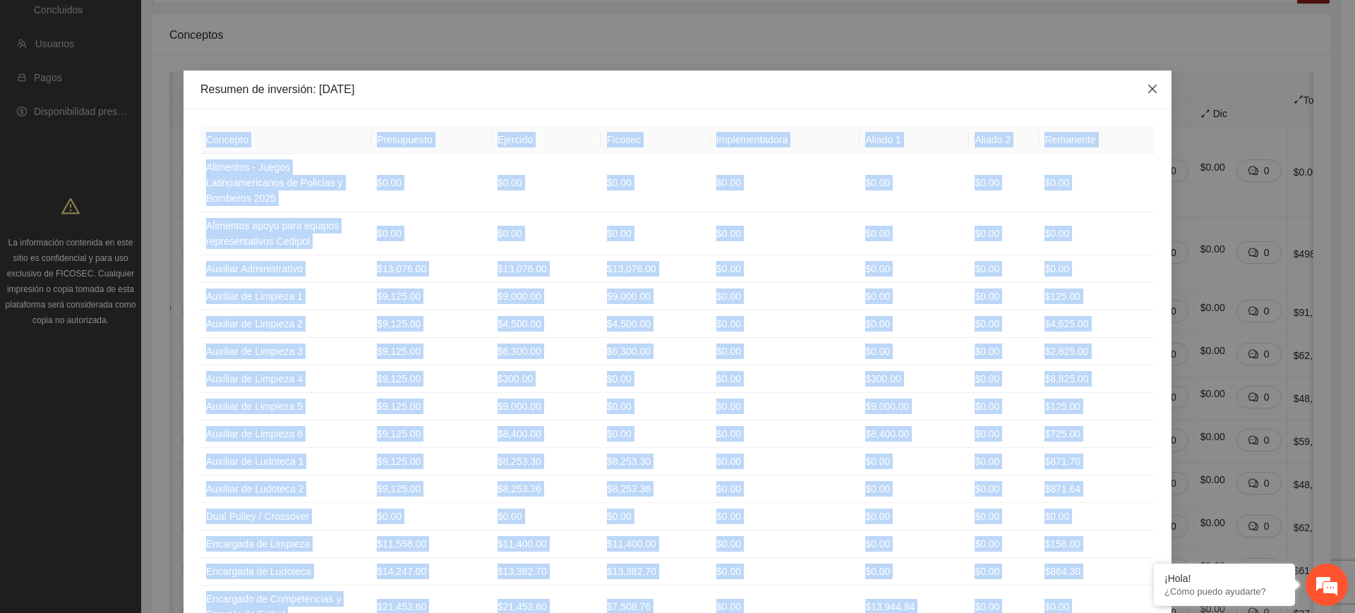
drag, startPoint x: 1150, startPoint y: 91, endPoint x: 1133, endPoint y: 97, distance: 18.1
click at [1149, 92] on icon "close" at bounding box center [1152, 88] width 11 height 11
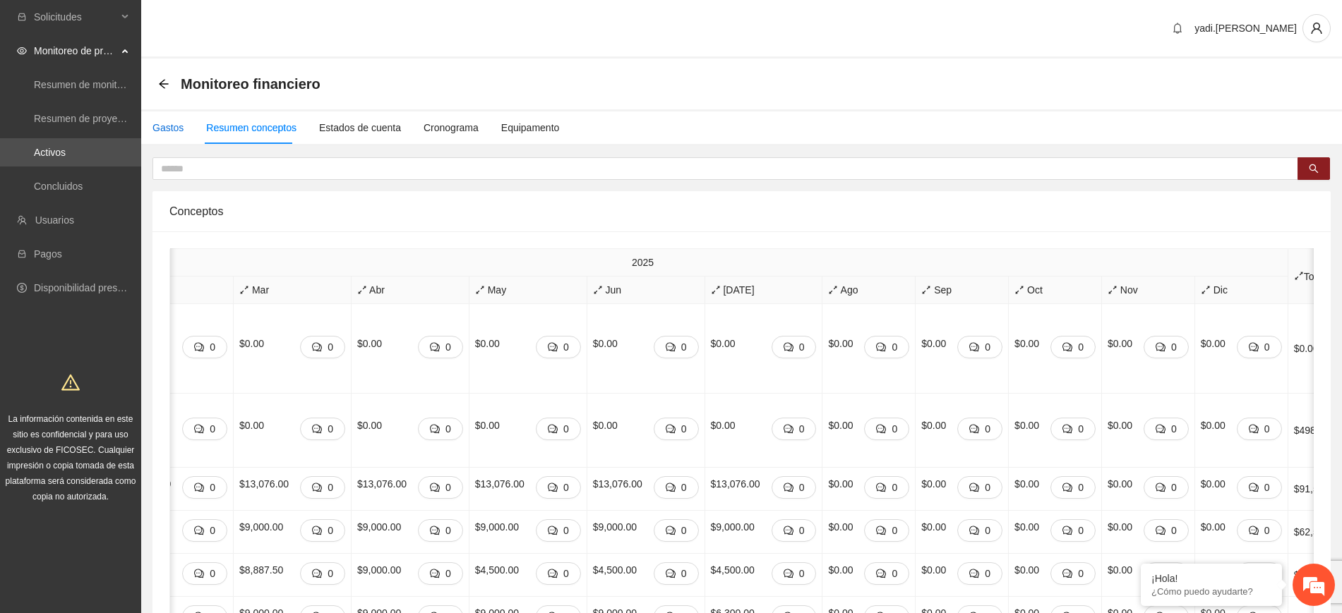
click at [167, 131] on div "Gastos" at bounding box center [167, 128] width 31 height 16
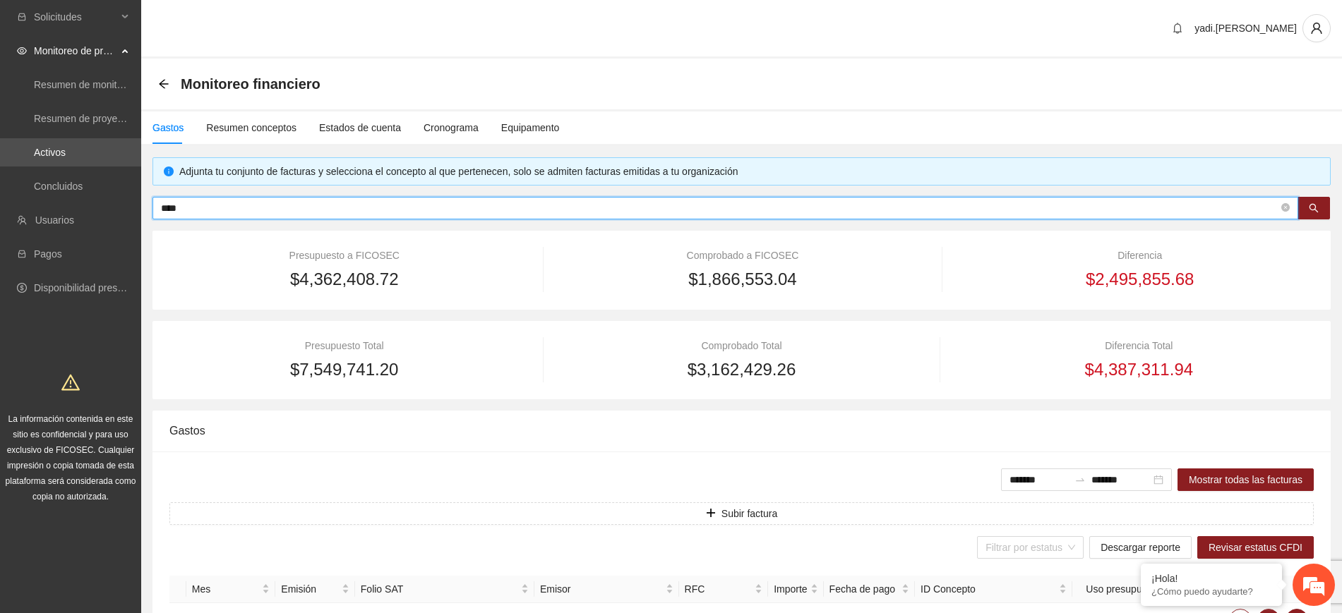
drag, startPoint x: 230, startPoint y: 210, endPoint x: 79, endPoint y: 201, distance: 151.3
click at [79, 202] on section "Solicitudes Monitoreo de proyectos Resumen de monitoreo Resumen de proyectos ap…" at bounding box center [671, 424] width 1342 height 848
paste input "**********"
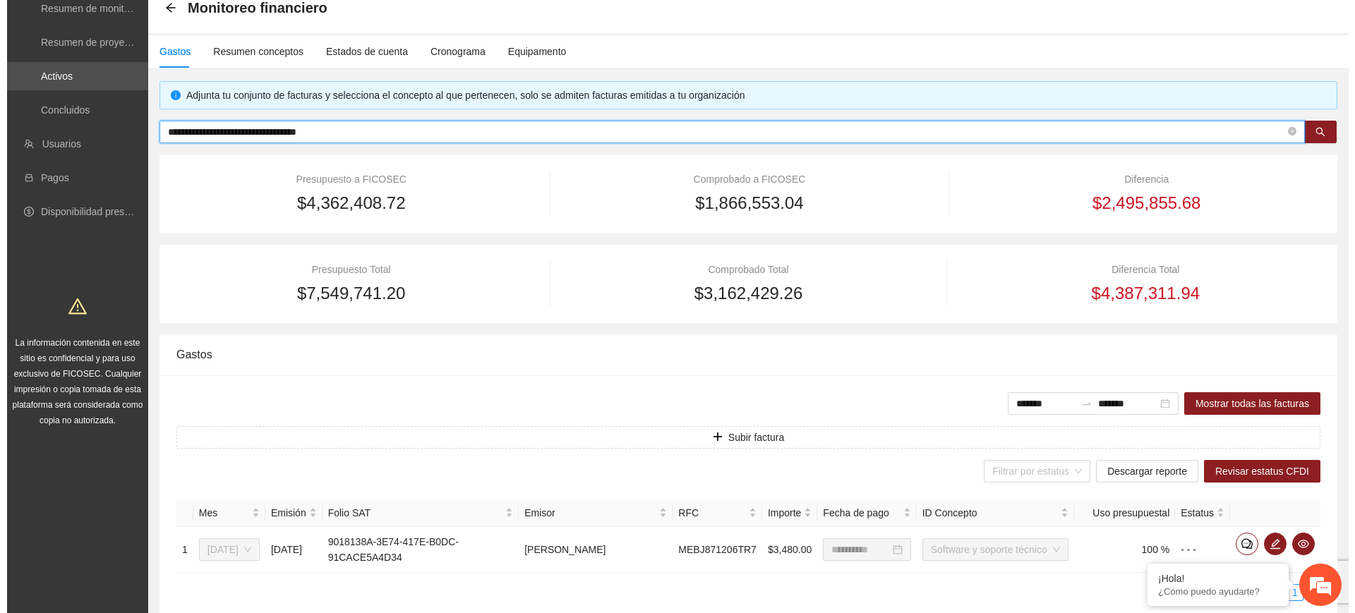
scroll to position [143, 0]
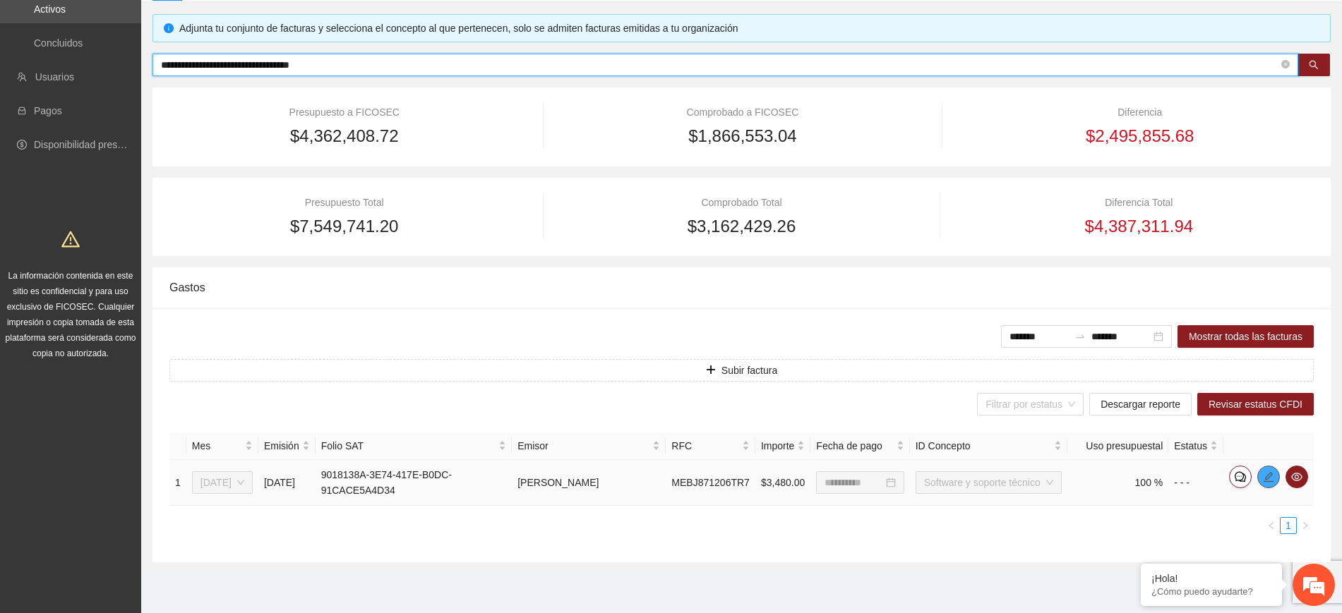
type input "**********"
click at [1274, 471] on span "edit" at bounding box center [1268, 476] width 21 height 11
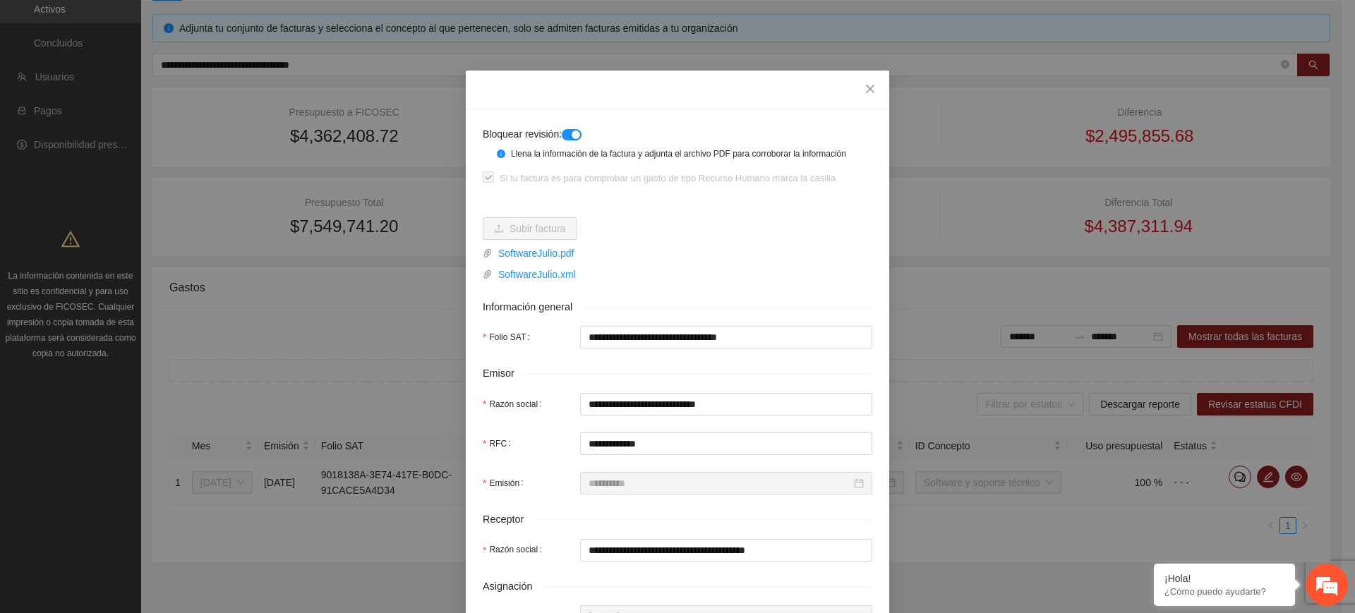
click at [563, 133] on button "button" at bounding box center [572, 134] width 20 height 11
click at [866, 84] on icon "close" at bounding box center [870, 88] width 11 height 11
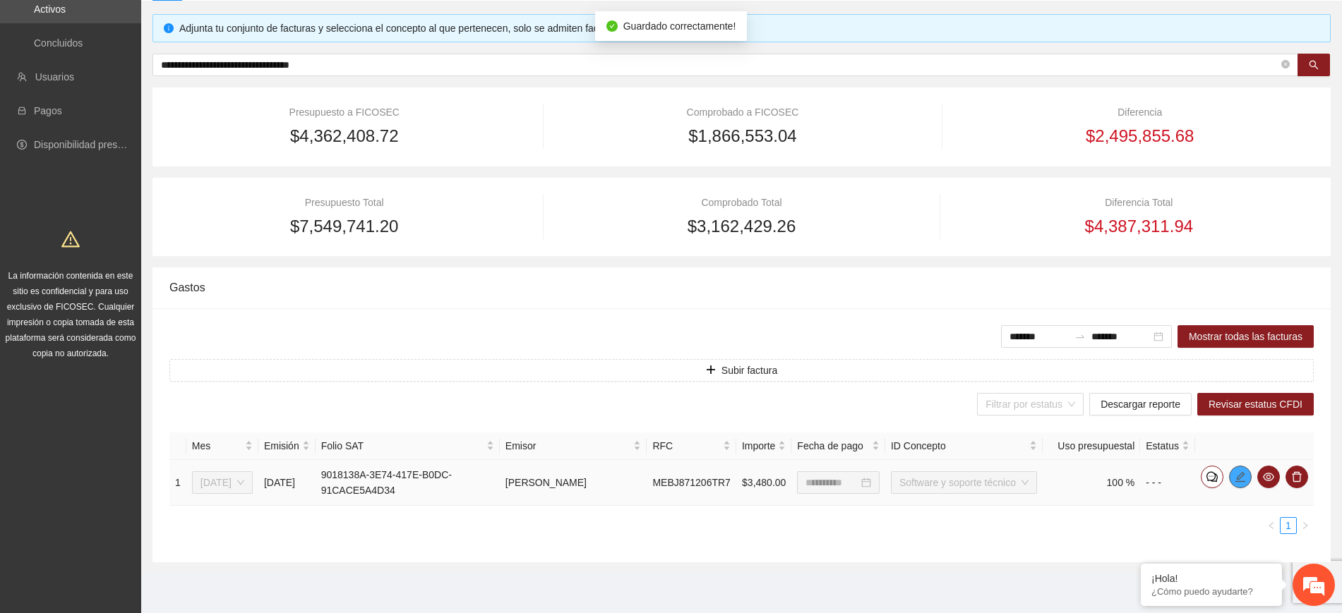
click at [1244, 474] on icon "edit" at bounding box center [1240, 476] width 10 height 10
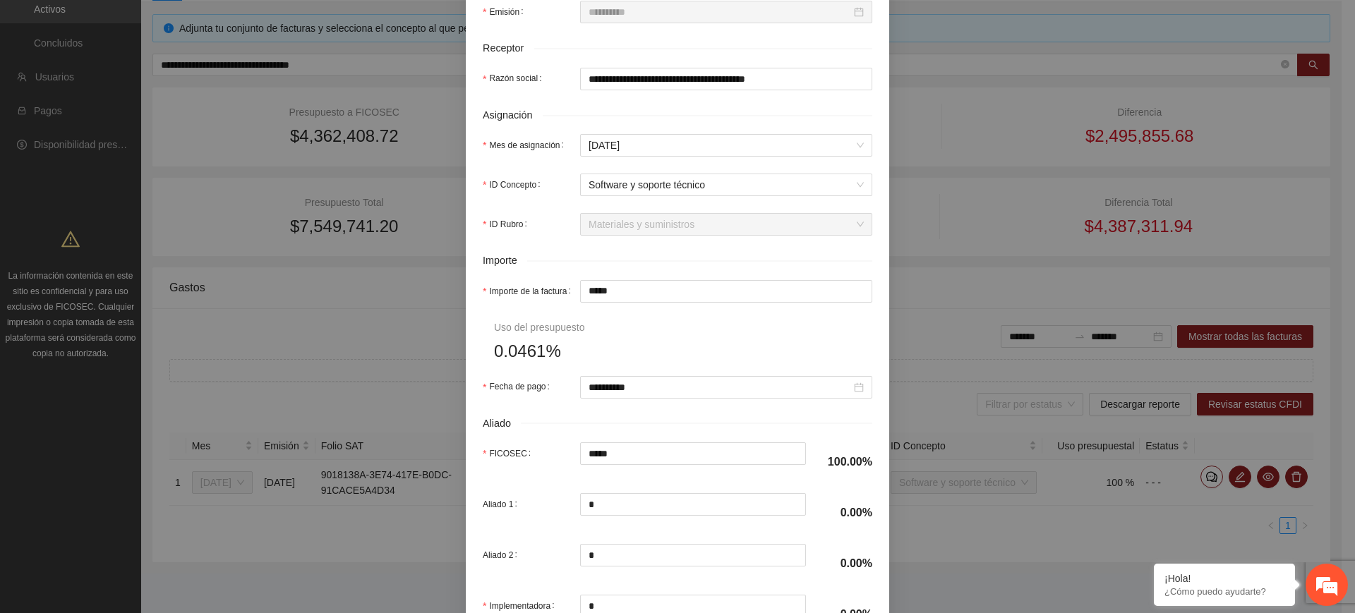
scroll to position [575, 0]
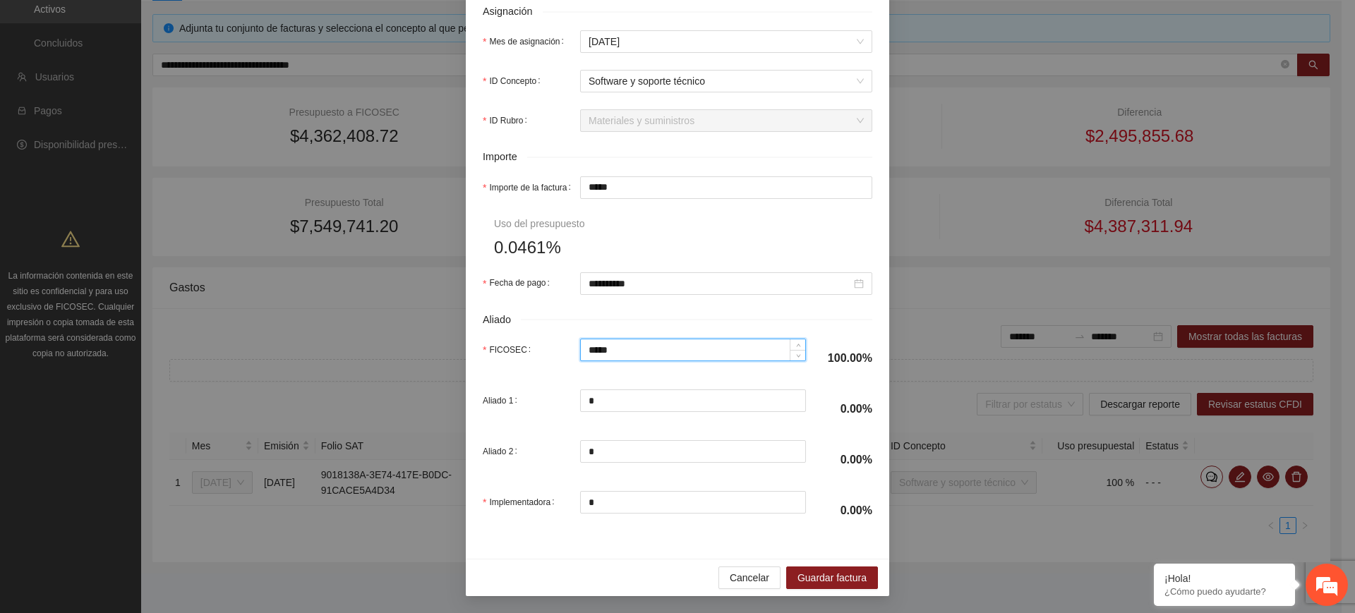
drag, startPoint x: 638, startPoint y: 342, endPoint x: 448, endPoint y: 334, distance: 190.0
click at [448, 334] on div "**********" at bounding box center [677, 306] width 1355 height 613
type input "*"
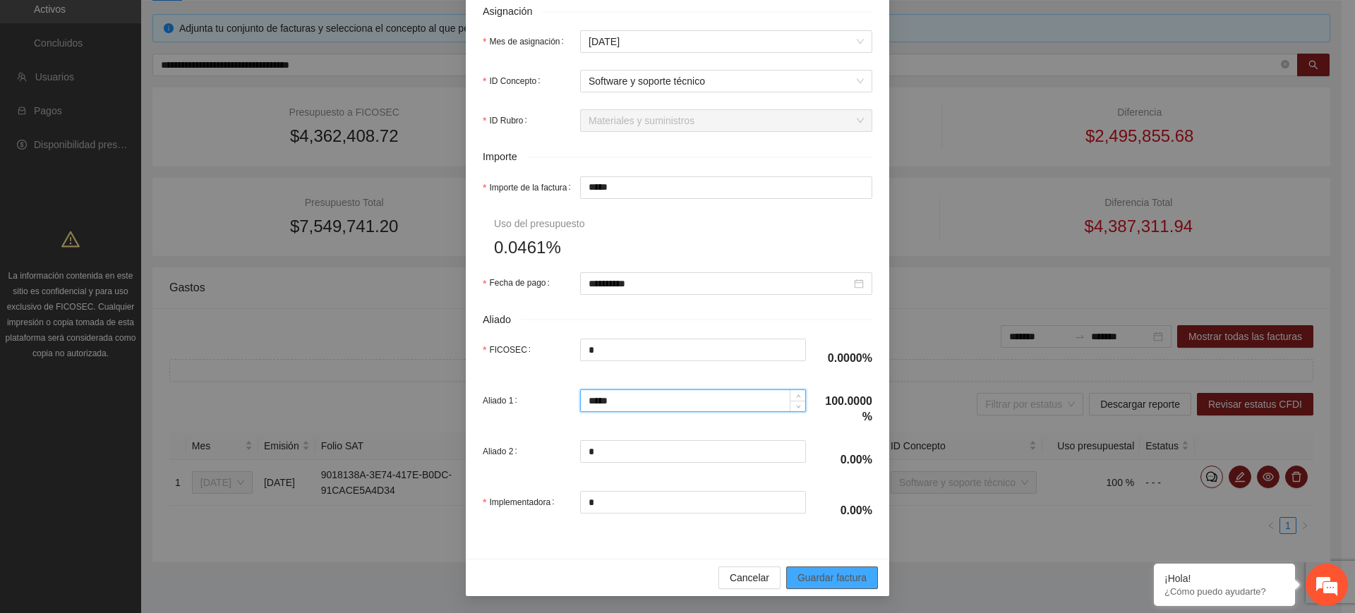
type input "*****"
click at [827, 572] on span "Guardar factura" at bounding box center [832, 578] width 69 height 16
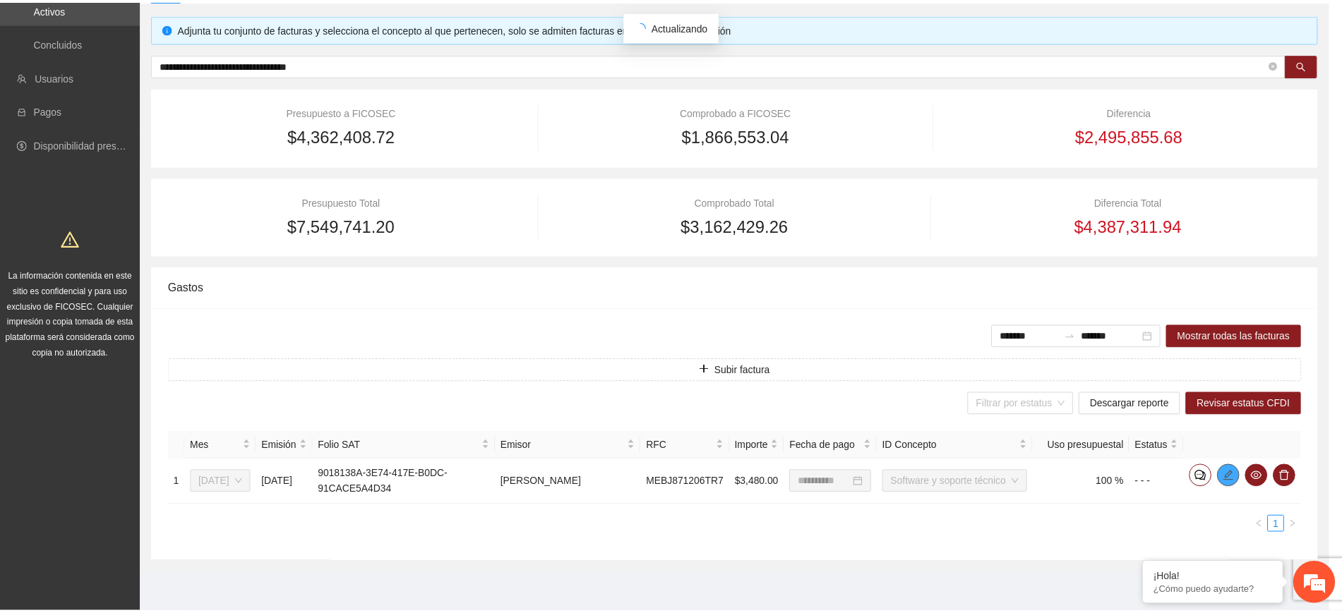
scroll to position [0, 0]
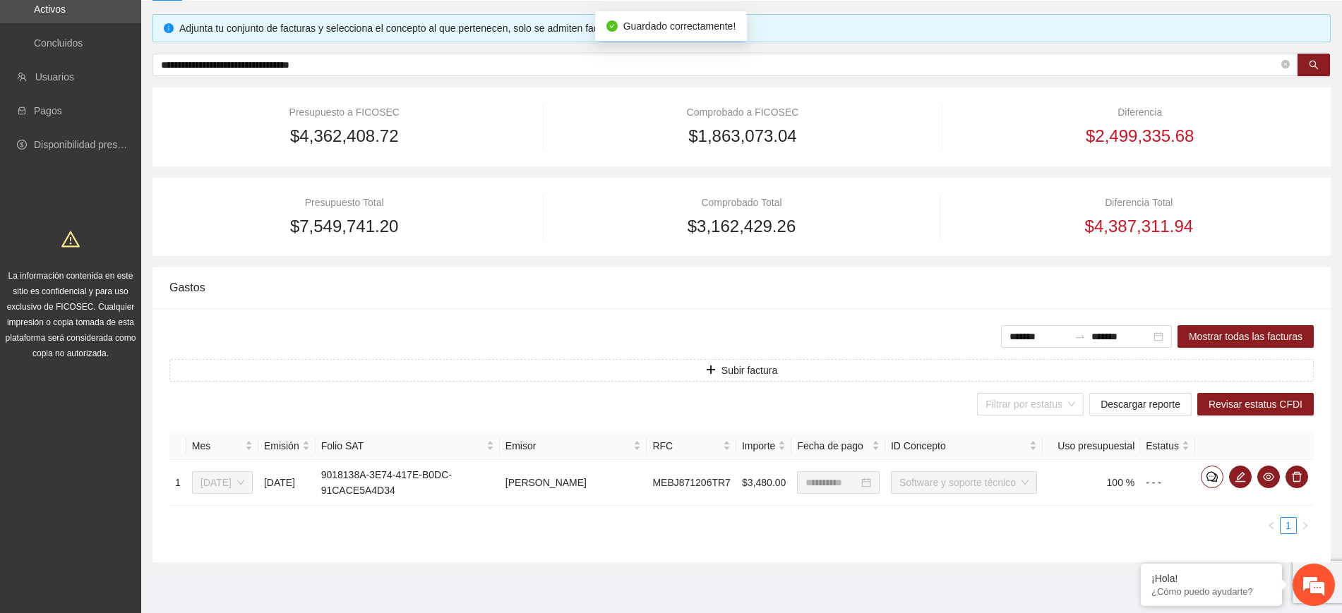
click at [527, 276] on div "Gastos" at bounding box center [741, 287] width 1144 height 40
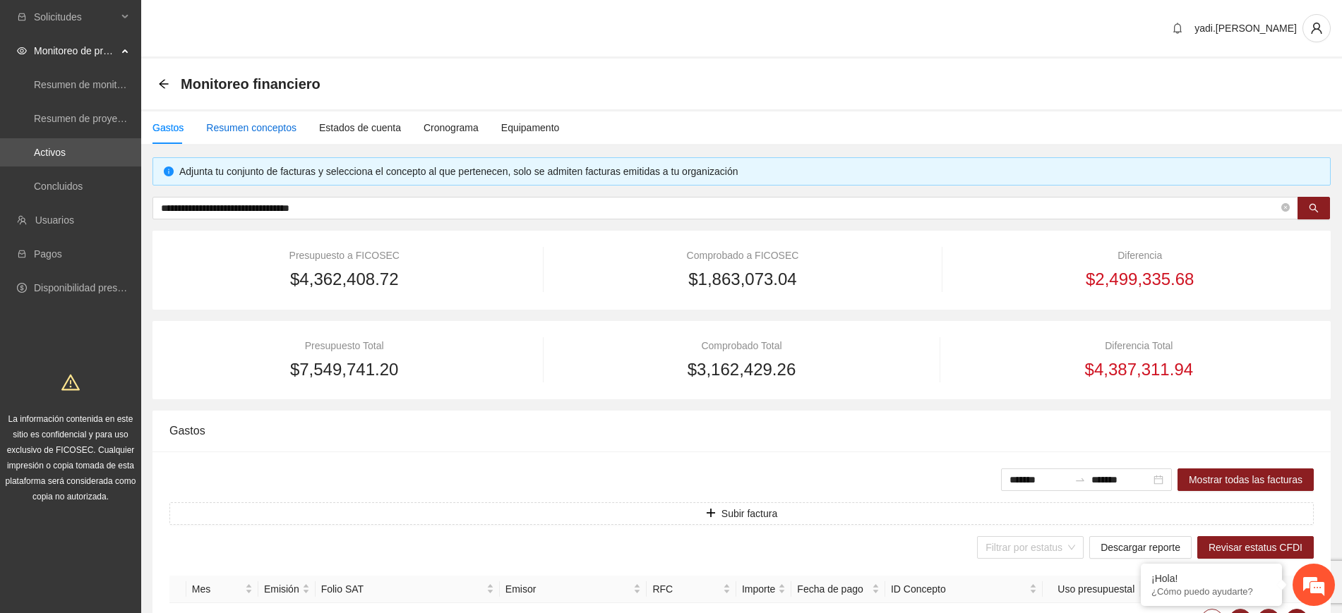
click at [275, 124] on div "Resumen conceptos" at bounding box center [251, 128] width 90 height 16
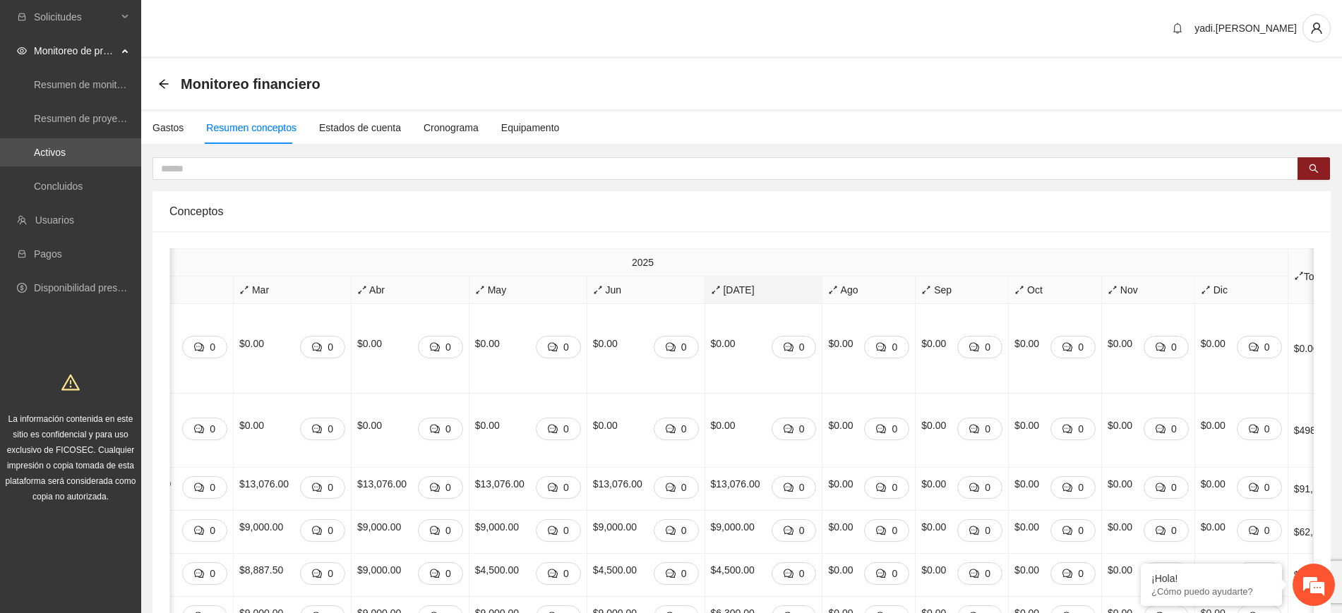
click at [711, 289] on span "[DATE]" at bounding box center [764, 290] width 106 height 16
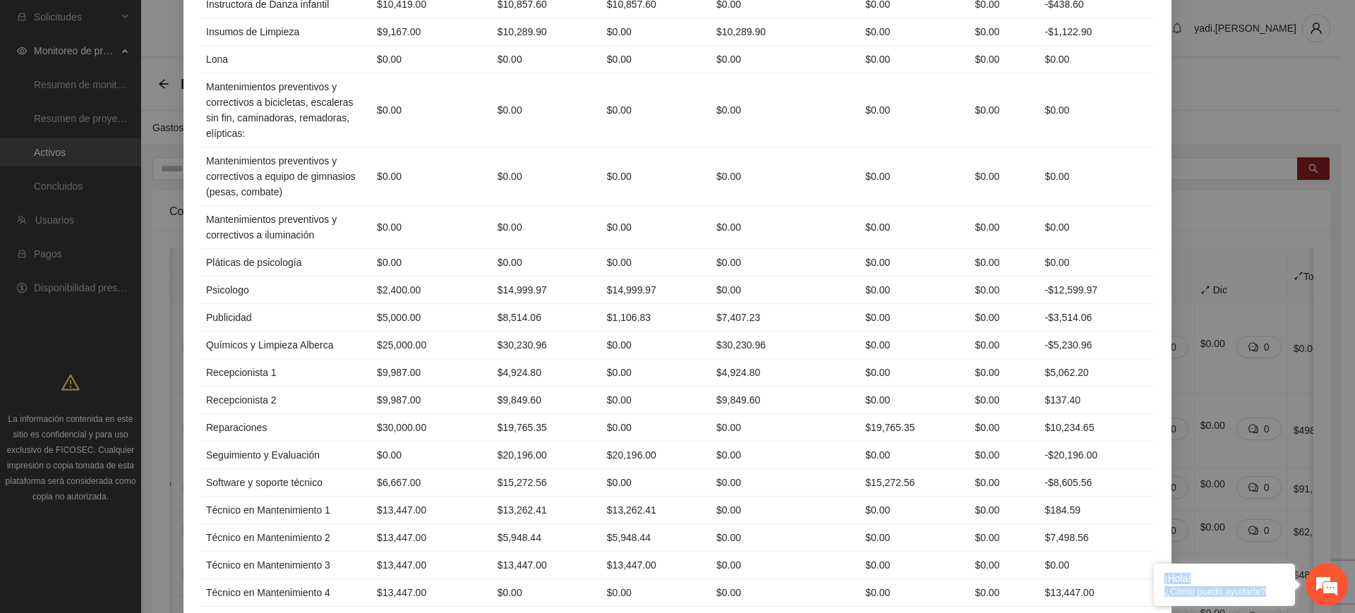
scroll to position [1550, 0]
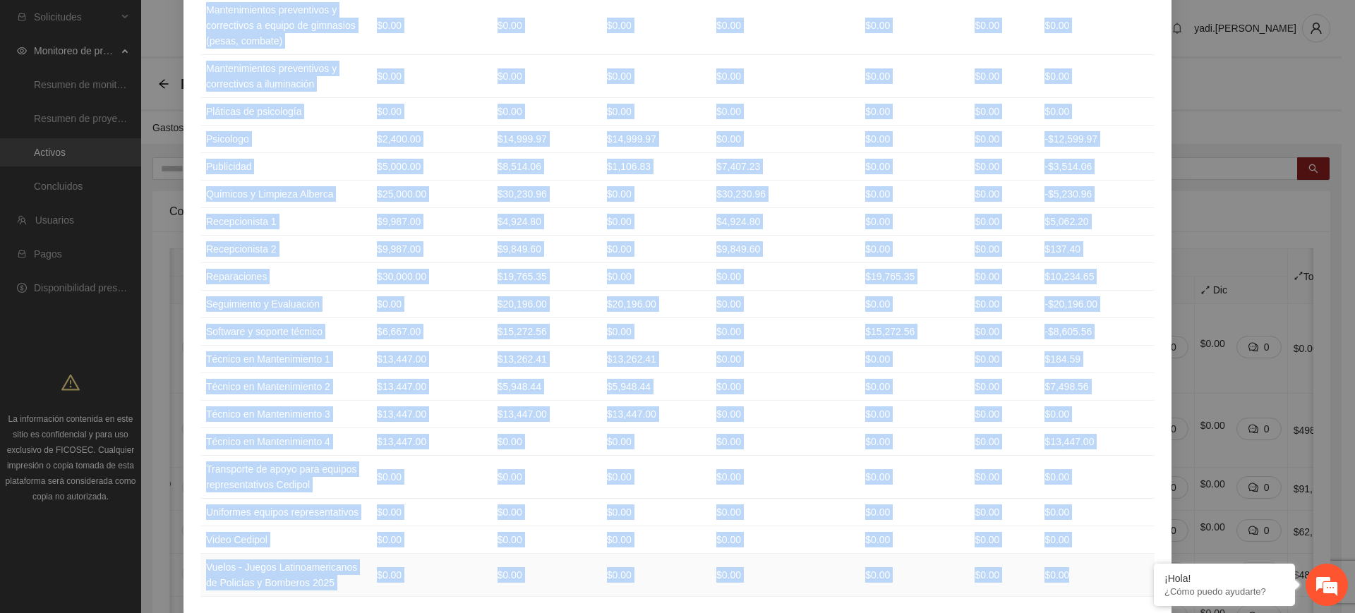
drag, startPoint x: 201, startPoint y: 141, endPoint x: 1088, endPoint y: 560, distance: 980.9
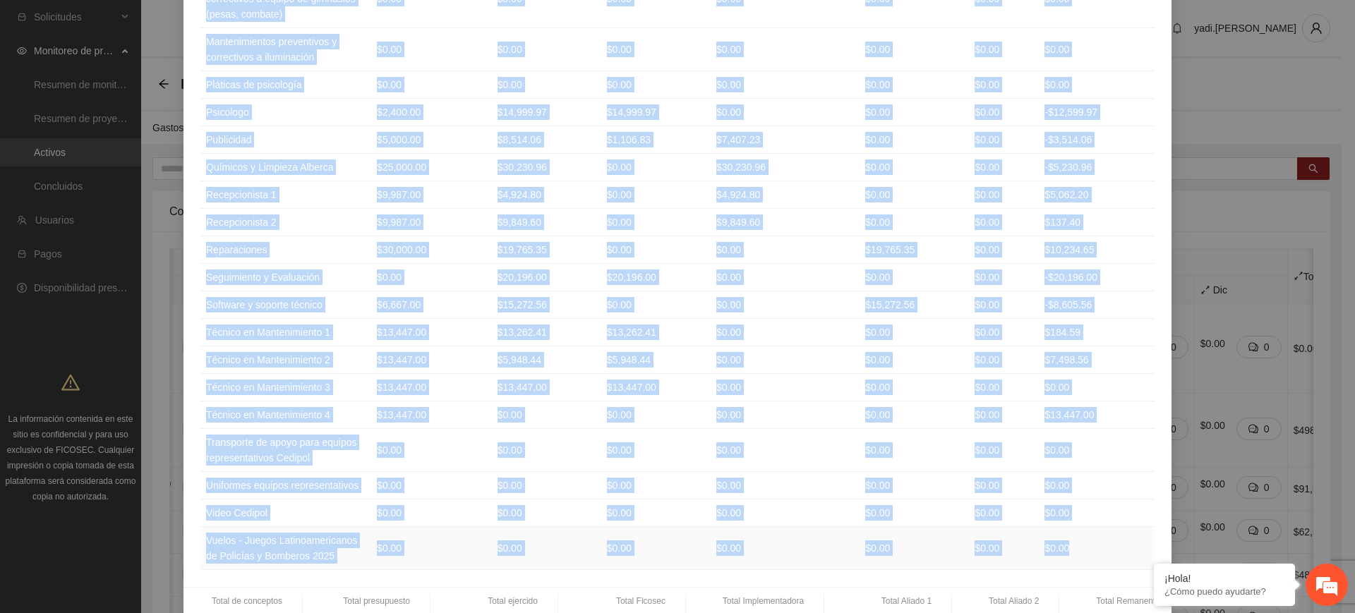
scroll to position [1603, 0]
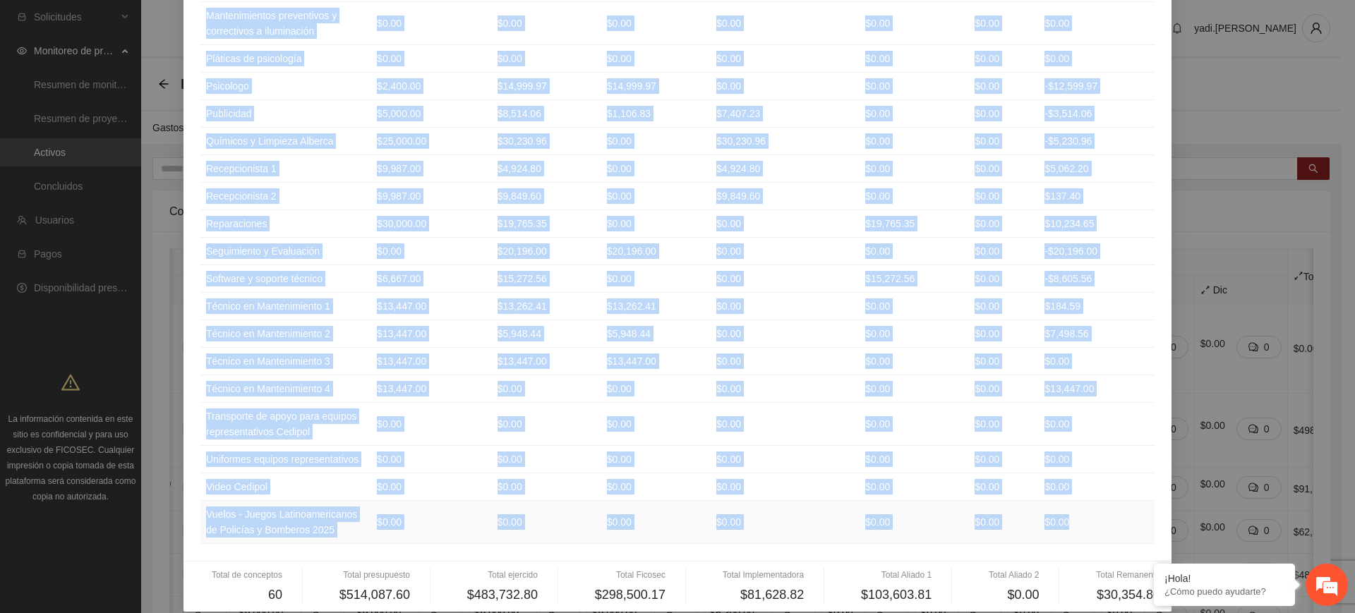
copy table "Loremips Dolorsitame Consecte Adipisc Elitseddoeiusm Tempor 3 Incidi 2 Utlabore…"
